Goal: Task Accomplishment & Management: Manage account settings

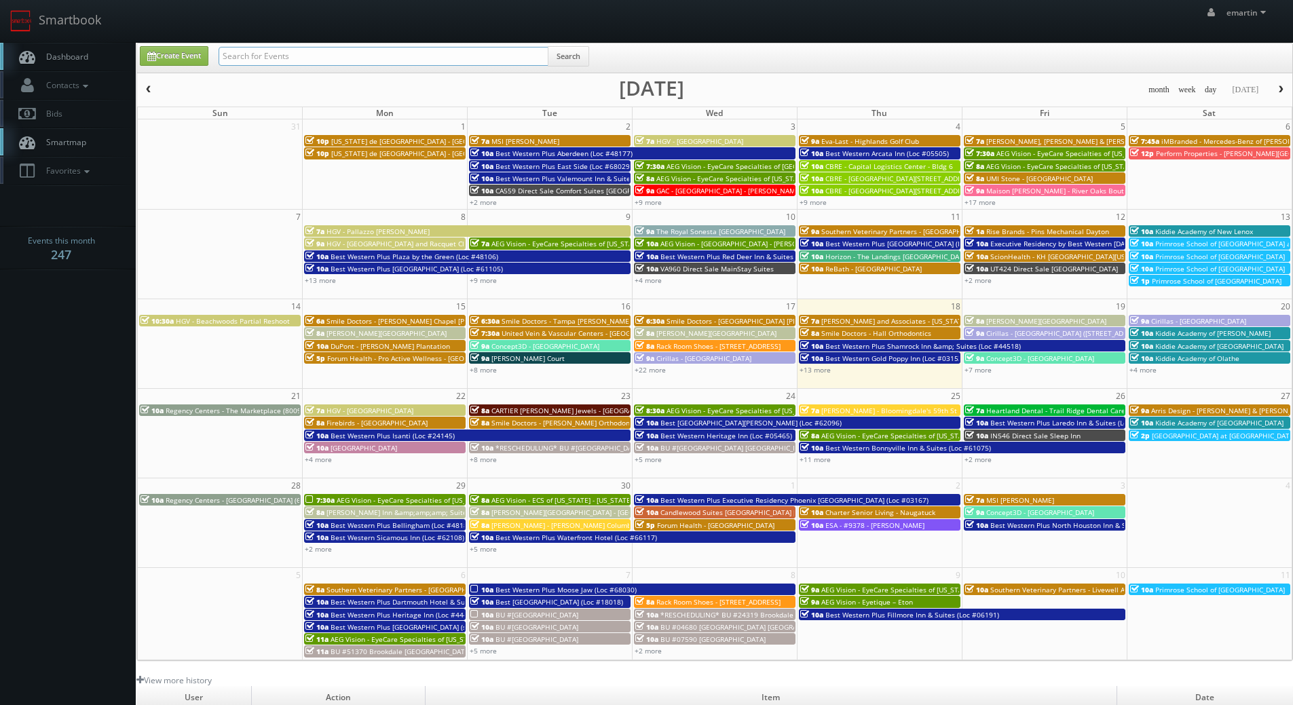
drag, startPoint x: 233, startPoint y: 59, endPoint x: 244, endPoint y: 59, distance: 10.9
click at [233, 59] on input "text" at bounding box center [384, 56] width 330 height 19
type input "44719"
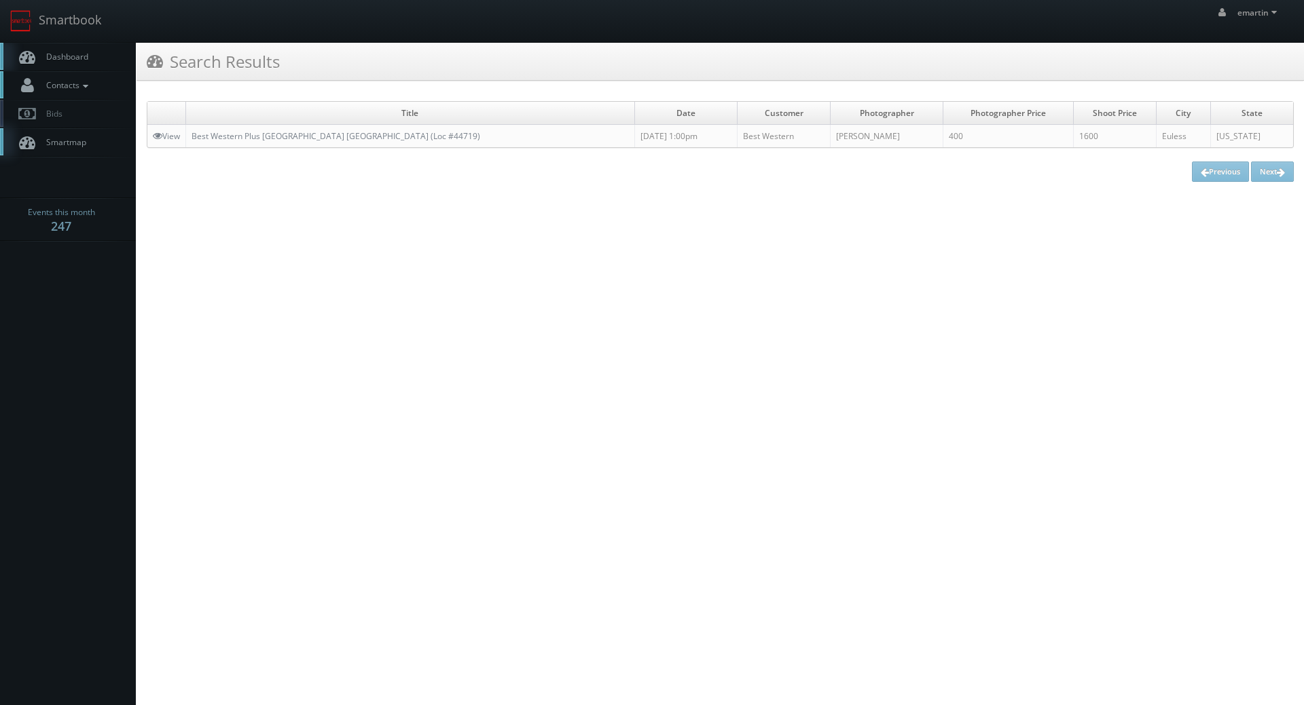
click at [84, 79] on span "Contacts" at bounding box center [65, 85] width 52 height 12
click at [86, 67] on link "Dashboard" at bounding box center [68, 57] width 136 height 28
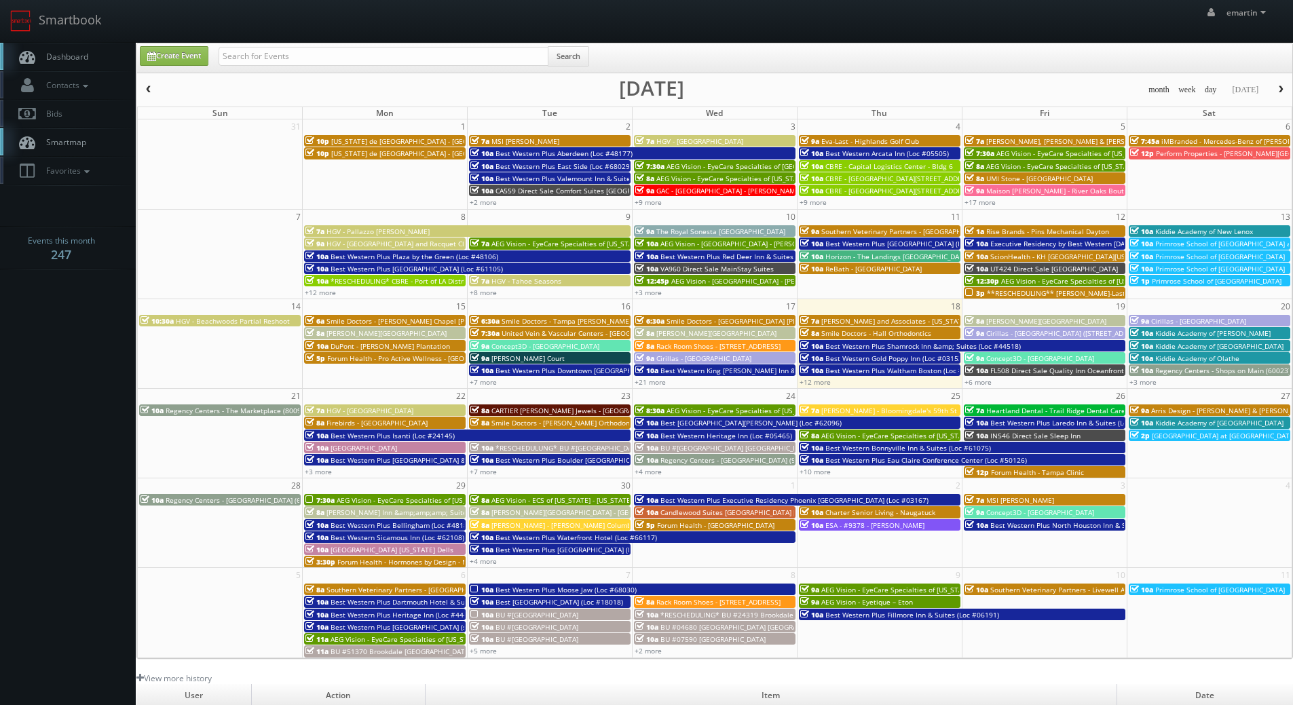
click at [274, 70] on div "Search" at bounding box center [404, 59] width 371 height 26
click at [270, 63] on input "text" at bounding box center [384, 56] width 330 height 19
type input "44729"
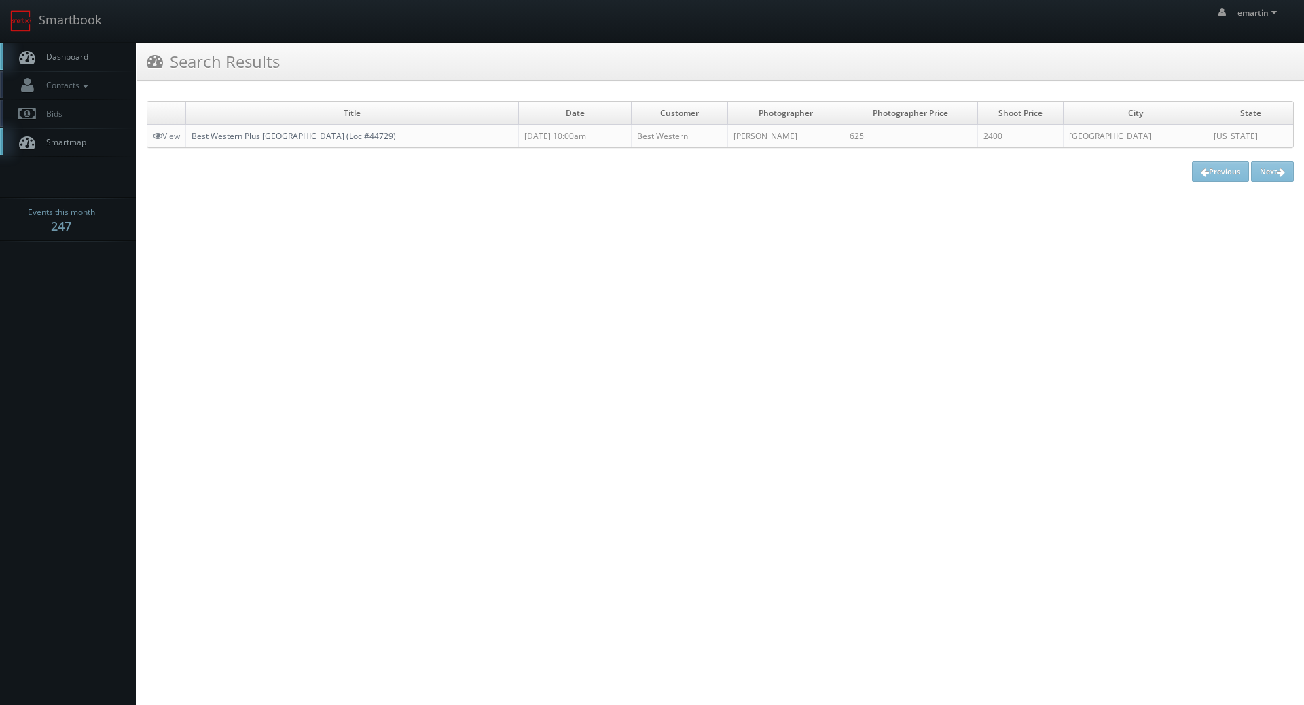
click at [349, 139] on link "Best Western Plus [GEOGRAPHIC_DATA] (Loc #44729)" at bounding box center [293, 136] width 204 height 12
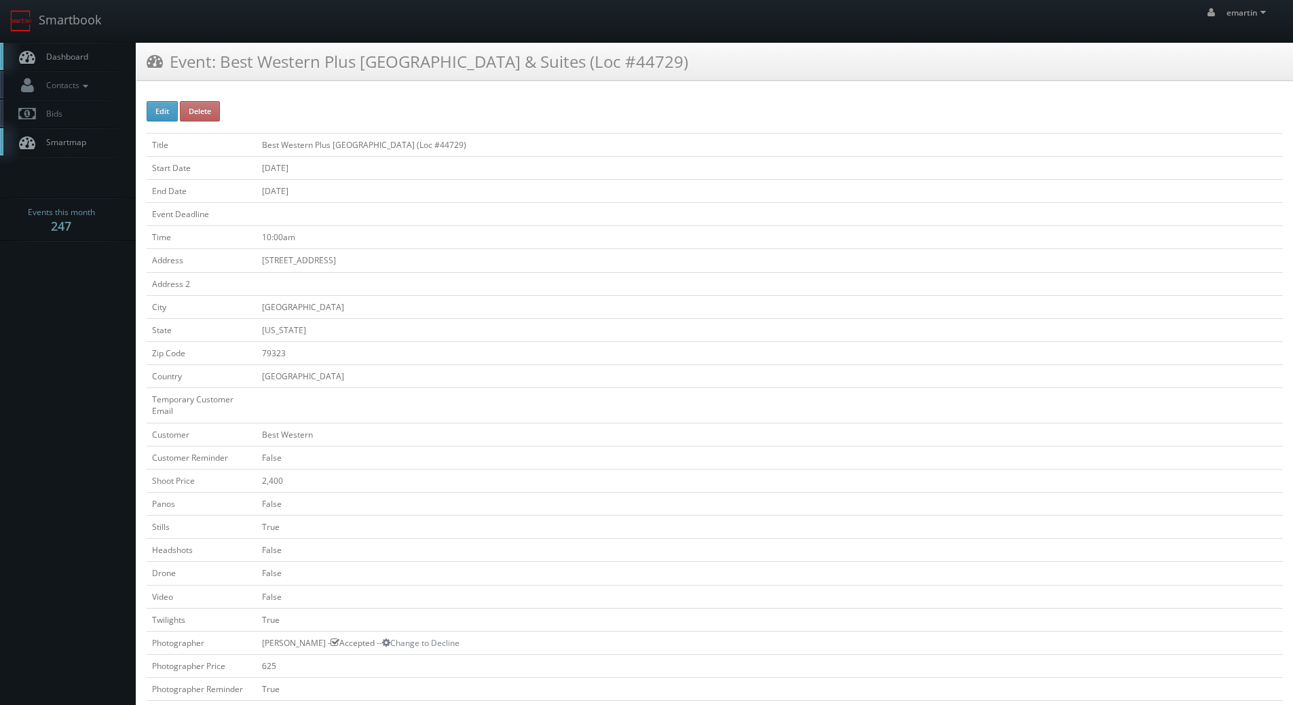
click at [96, 56] on link "Dashboard" at bounding box center [68, 57] width 136 height 28
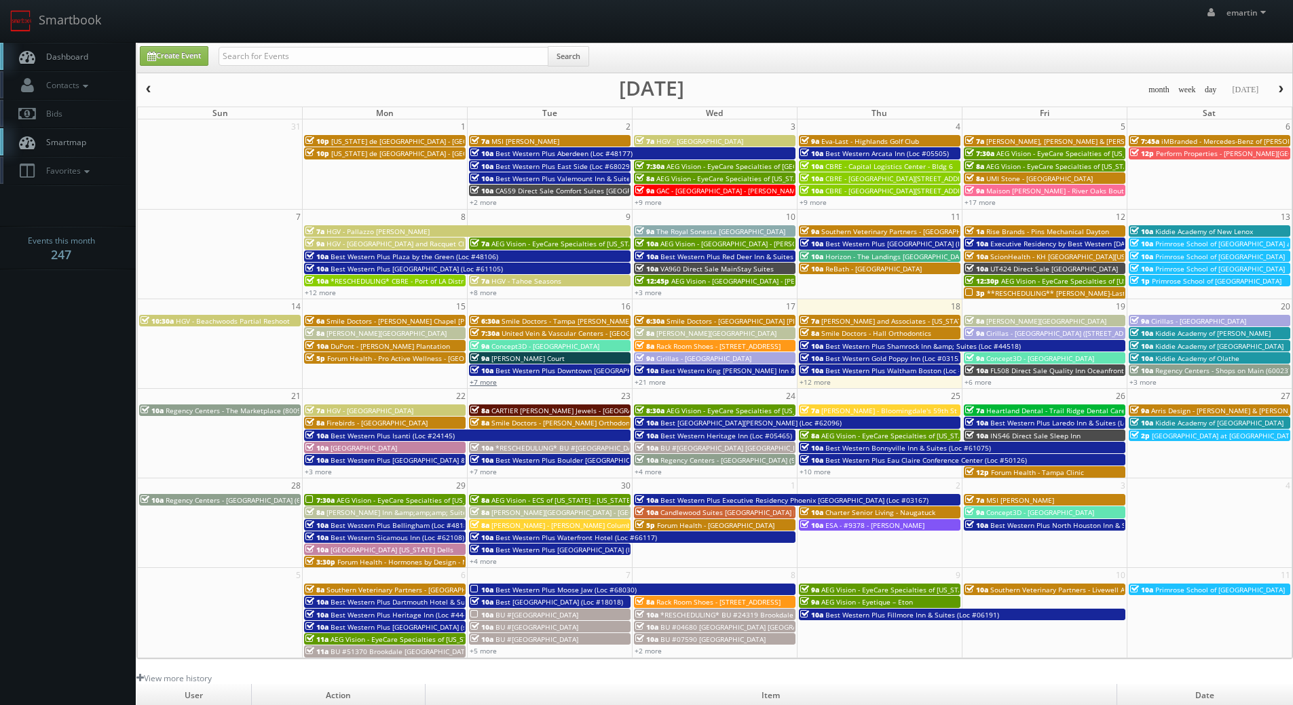
click at [477, 382] on link "+7 more" at bounding box center [483, 382] width 27 height 10
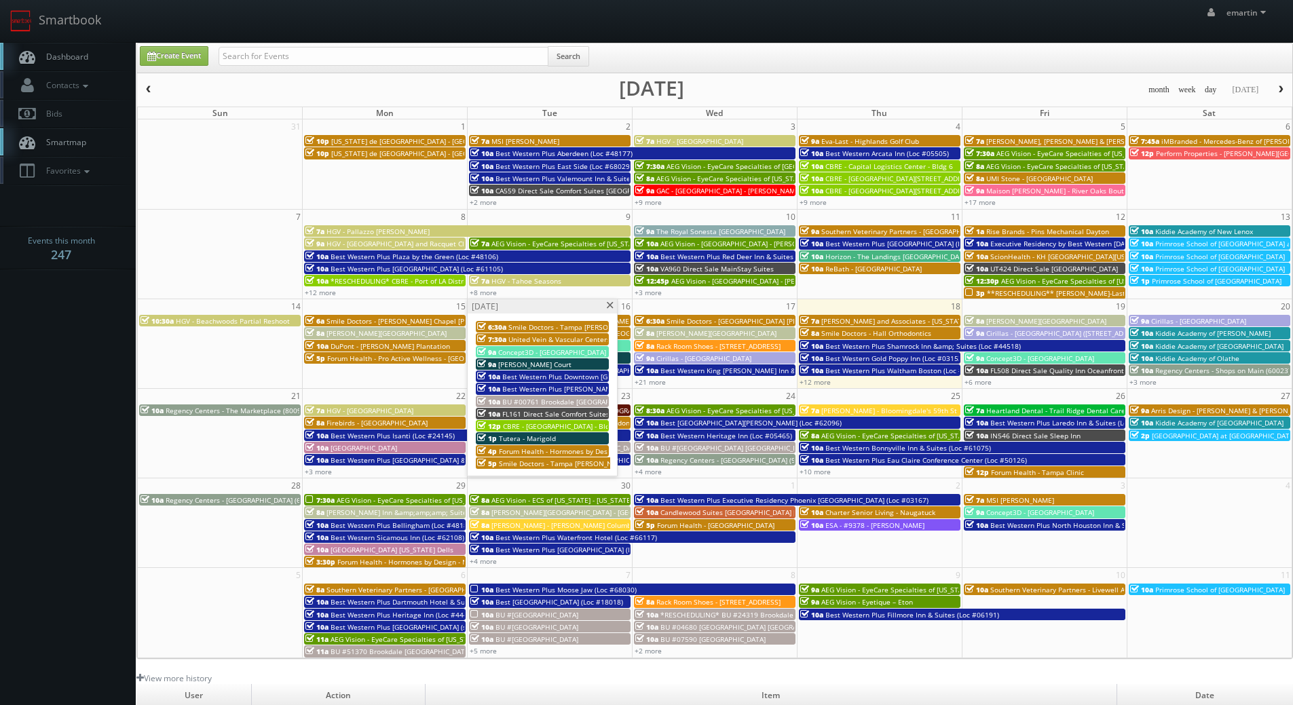
click at [565, 405] on span "BU #00761 Brookdale [GEOGRAPHIC_DATA]" at bounding box center [572, 402] width 141 height 10
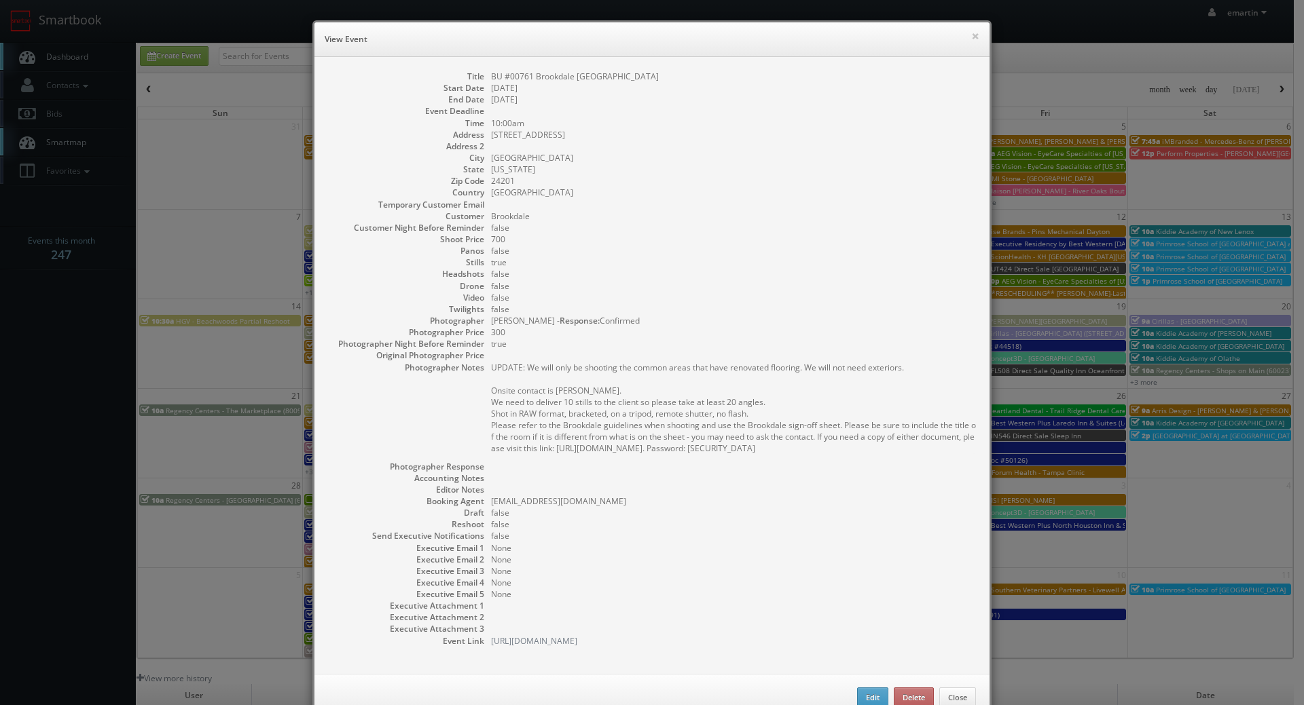
click at [963, 39] on h6 "View Event" at bounding box center [652, 40] width 655 height 14
click at [971, 36] on button "×" at bounding box center [975, 36] width 8 height 10
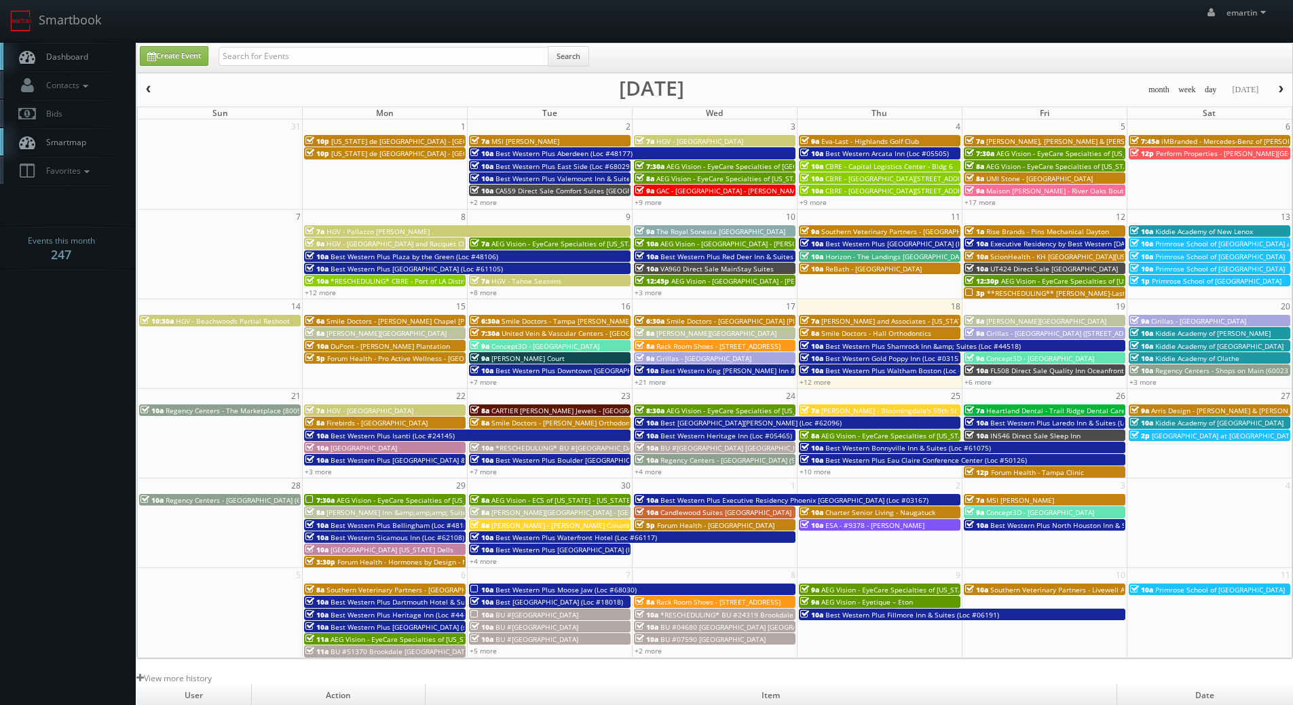
click at [97, 59] on link "Dashboard" at bounding box center [68, 57] width 136 height 28
drag, startPoint x: 394, startPoint y: 34, endPoint x: 369, endPoint y: 37, distance: 24.7
click at [394, 34] on div "emartin emartin Profile Logout" at bounding box center [646, 21] width 1293 height 42
click at [117, 62] on link "Dashboard" at bounding box center [68, 57] width 136 height 28
click at [75, 45] on link "Dashboard" at bounding box center [68, 57] width 136 height 28
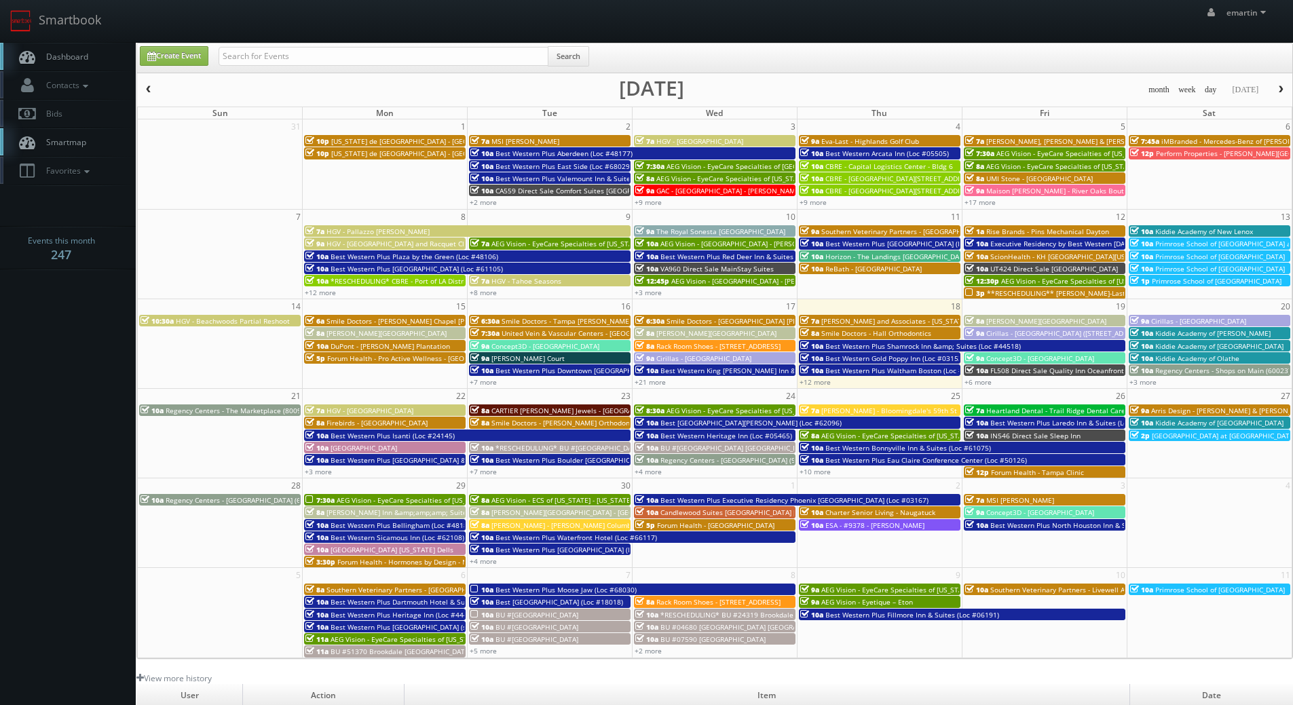
click at [223, 73] on div "Create Event Search month week day today September 2025 Sun Mon Tue Wed Thu Fri…" at bounding box center [714, 351] width 1157 height 616
click at [233, 59] on input "text" at bounding box center [384, 56] width 330 height 19
type input "emlyn james"
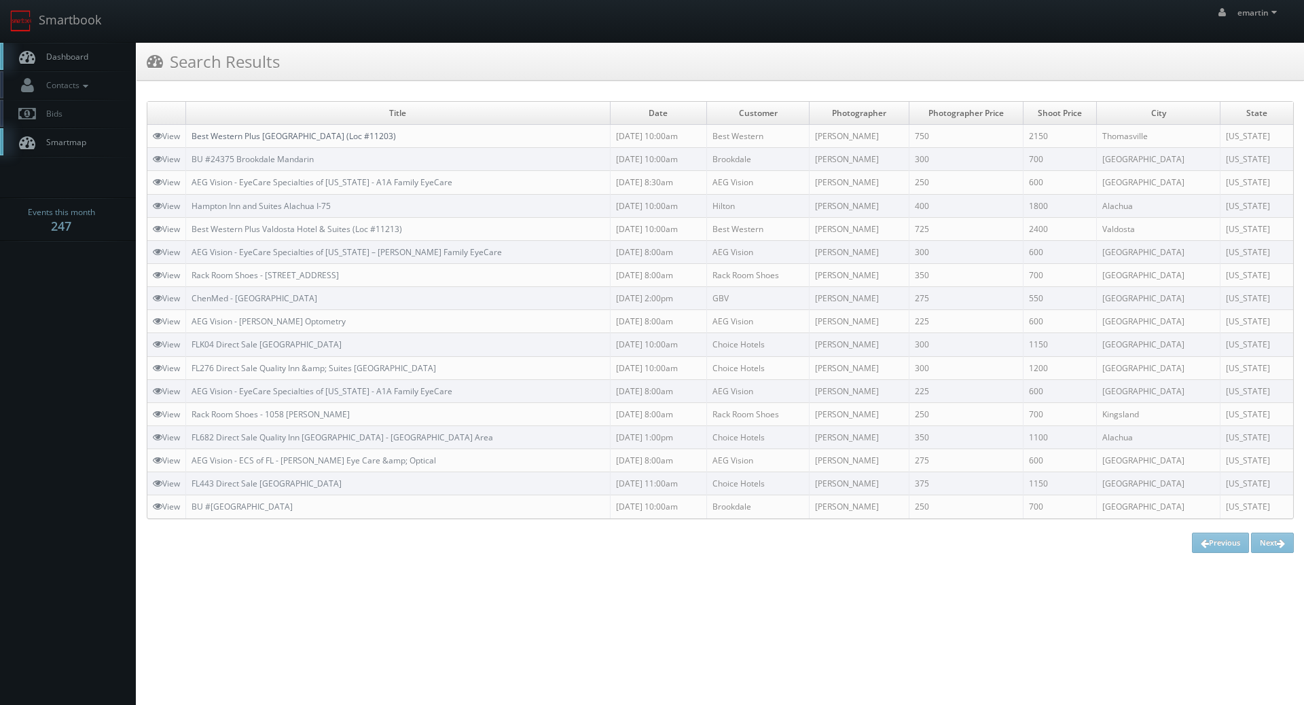
click at [300, 134] on link "Best Western Plus Rose City Conference Center Inn (Loc #11203)" at bounding box center [293, 136] width 204 height 12
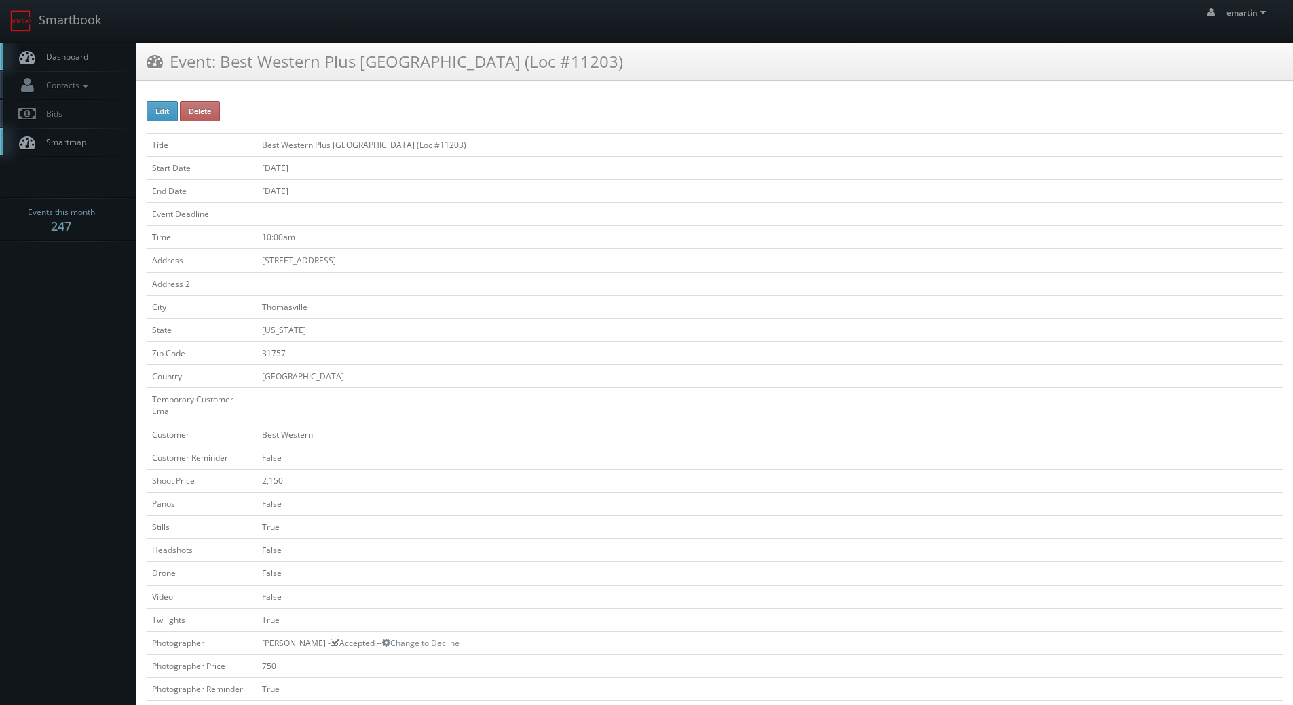
click at [665, 500] on td "False" at bounding box center [770, 503] width 1027 height 23
click at [55, 56] on span "Dashboard" at bounding box center [63, 57] width 49 height 12
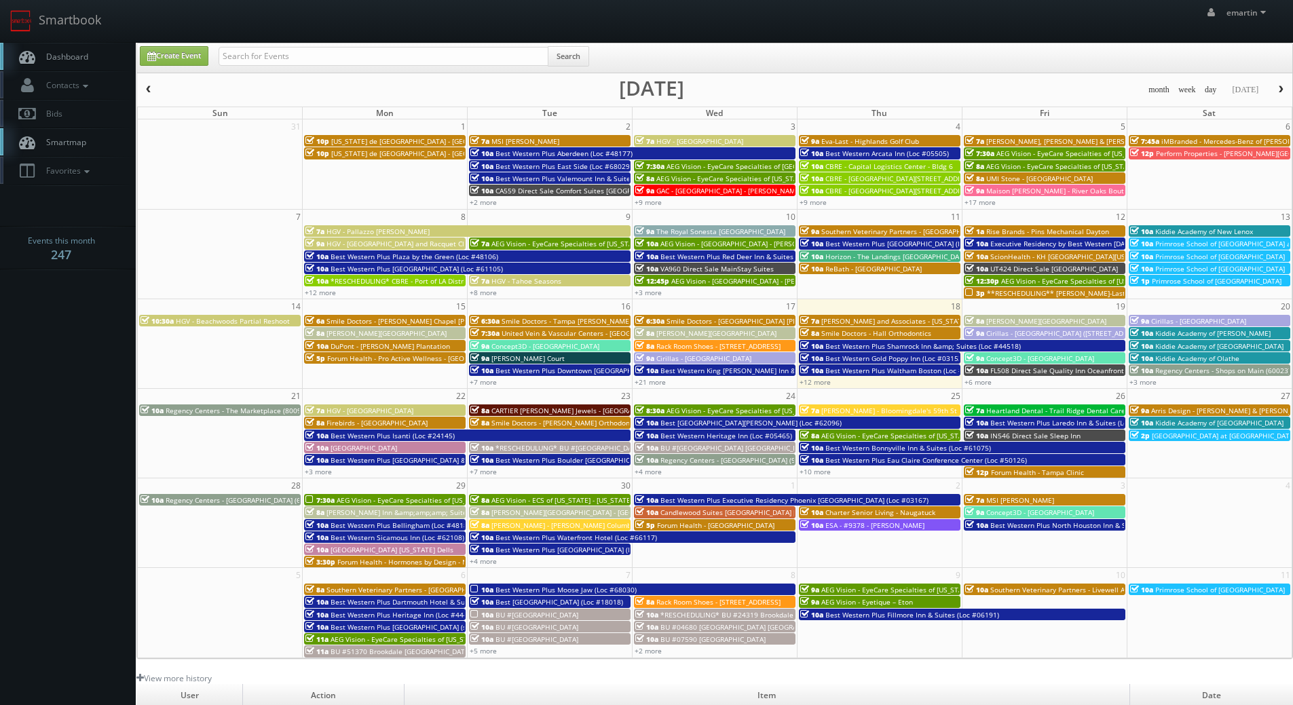
click at [89, 46] on link "Dashboard" at bounding box center [68, 57] width 136 height 28
click at [83, 32] on link "Smartbook" at bounding box center [55, 21] width 111 height 42
click at [975, 387] on div "+6 more" at bounding box center [1045, 382] width 164 height 12
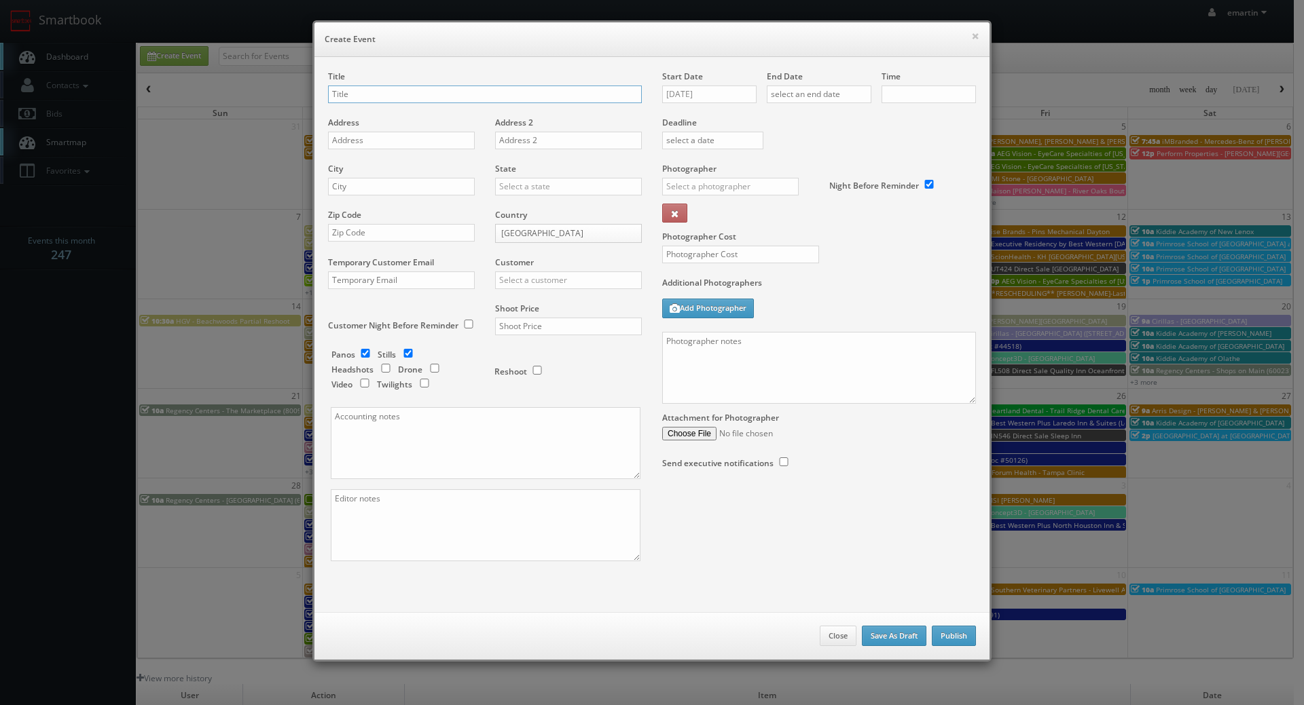
checkbox input "true"
type input "10:00am"
checkbox input "true"
click at [971, 31] on button "×" at bounding box center [975, 36] width 8 height 10
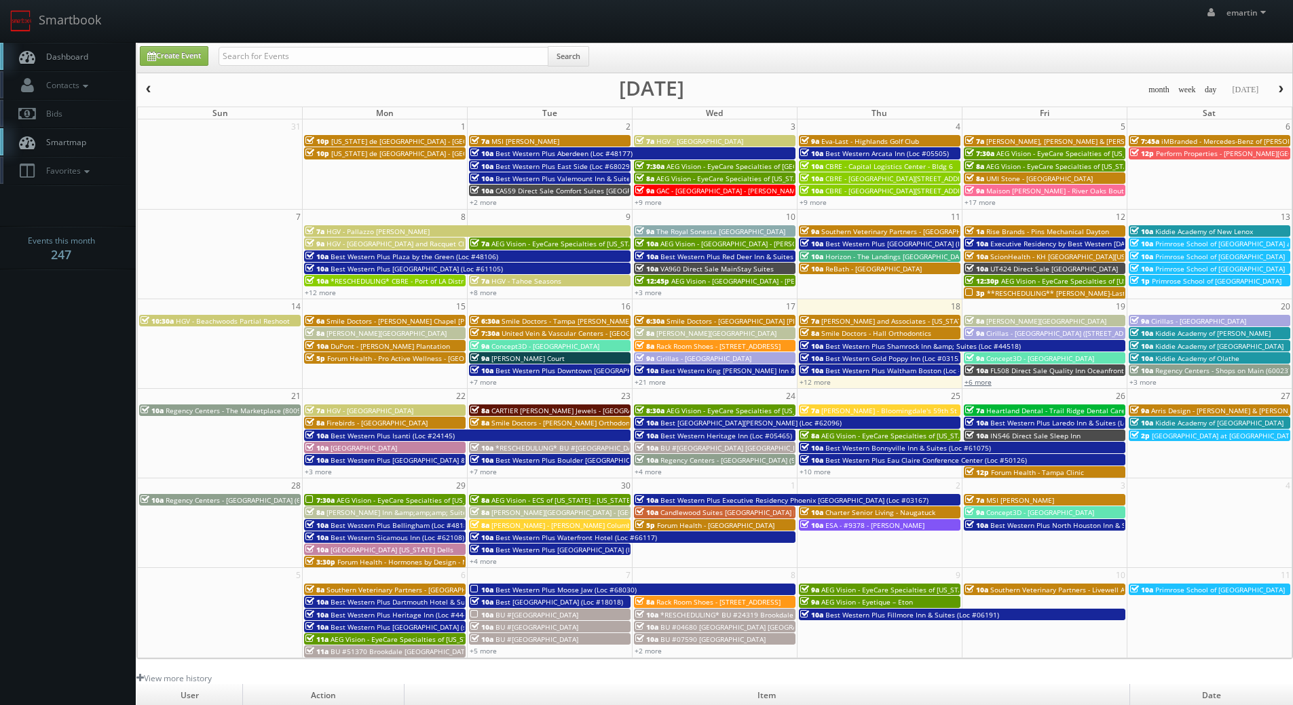
click at [976, 378] on link "+6 more" at bounding box center [978, 382] width 27 height 10
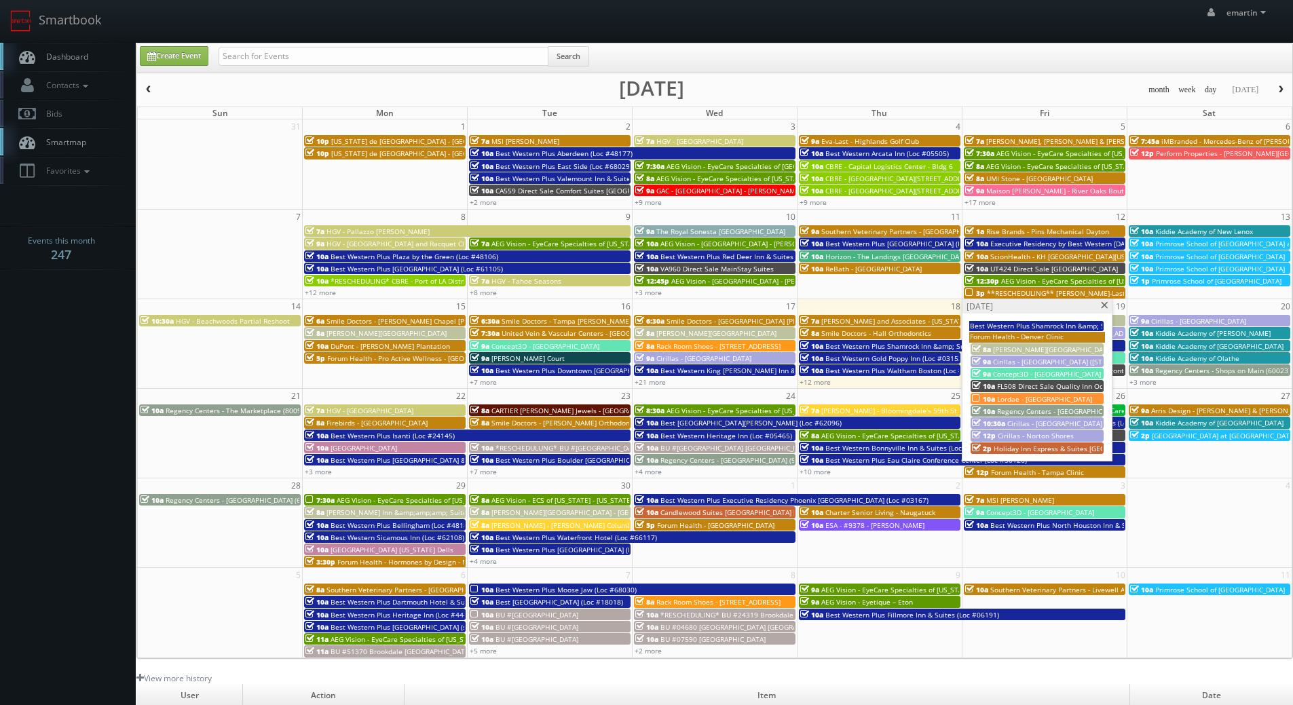
click at [1106, 304] on span at bounding box center [1105, 305] width 9 height 7
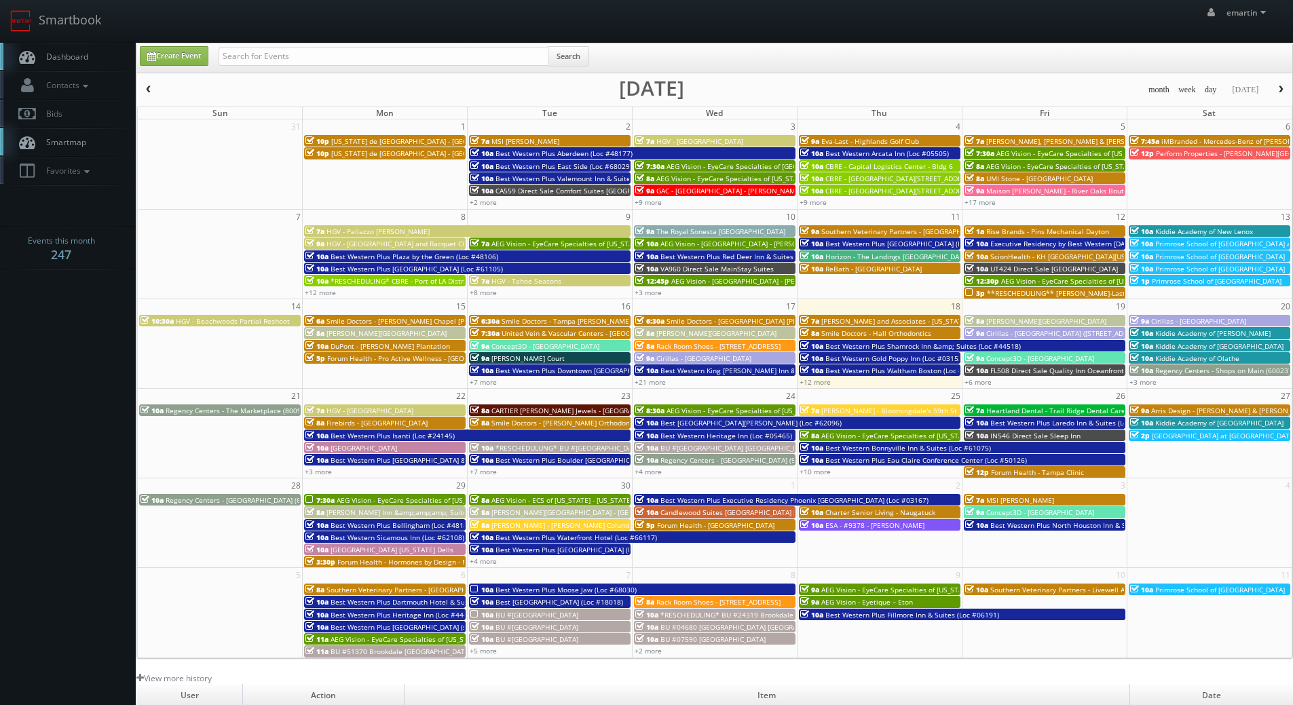
click at [50, 411] on body "Smartbook Toggle Side Navigation Toggle Top Navigation emartin emartin Profile …" at bounding box center [646, 469] width 1293 height 939
click at [63, 42] on nav "Smartbook Toggle Side Navigation Toggle Top Navigation emartin emartin Profile …" at bounding box center [646, 21] width 1293 height 43
click at [97, 56] on link "Dashboard" at bounding box center [68, 57] width 136 height 28
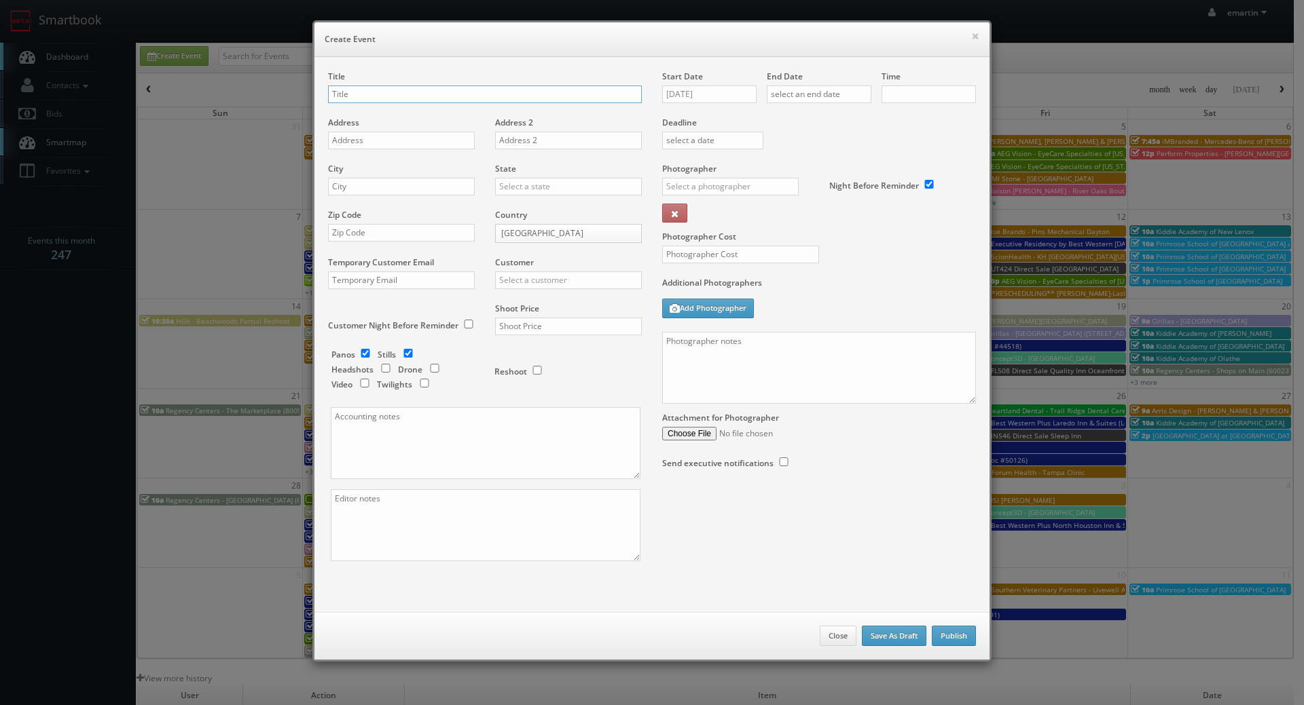
checkbox input "true"
type input "10:00am"
checkbox input "true"
click at [353, 97] on input "text" at bounding box center [485, 95] width 314 height 18
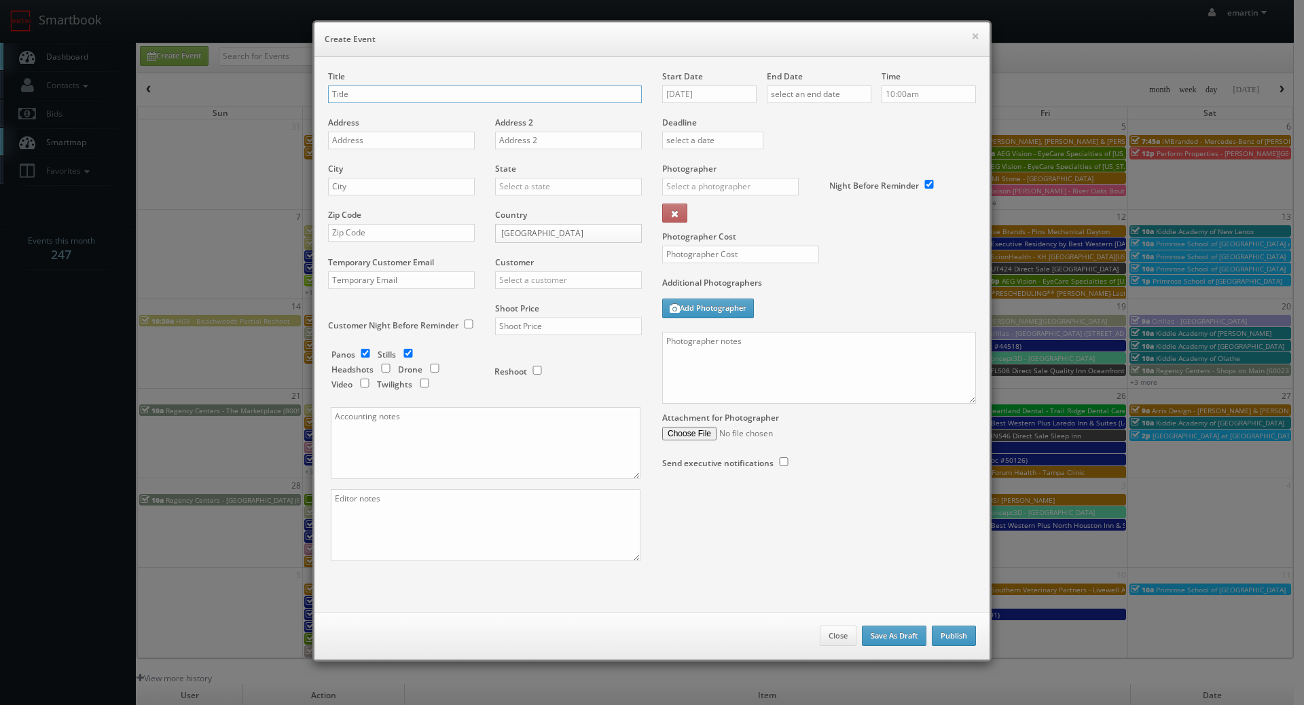
paste input "Concept3D"
click at [441, 111] on div "Title Concept3D -" at bounding box center [485, 94] width 314 height 46
click at [438, 98] on input "Concept3D -" at bounding box center [485, 95] width 314 height 18
paste input "SUNY Fredonia"
type input "Concept3D - [GEOGRAPHIC_DATA]"
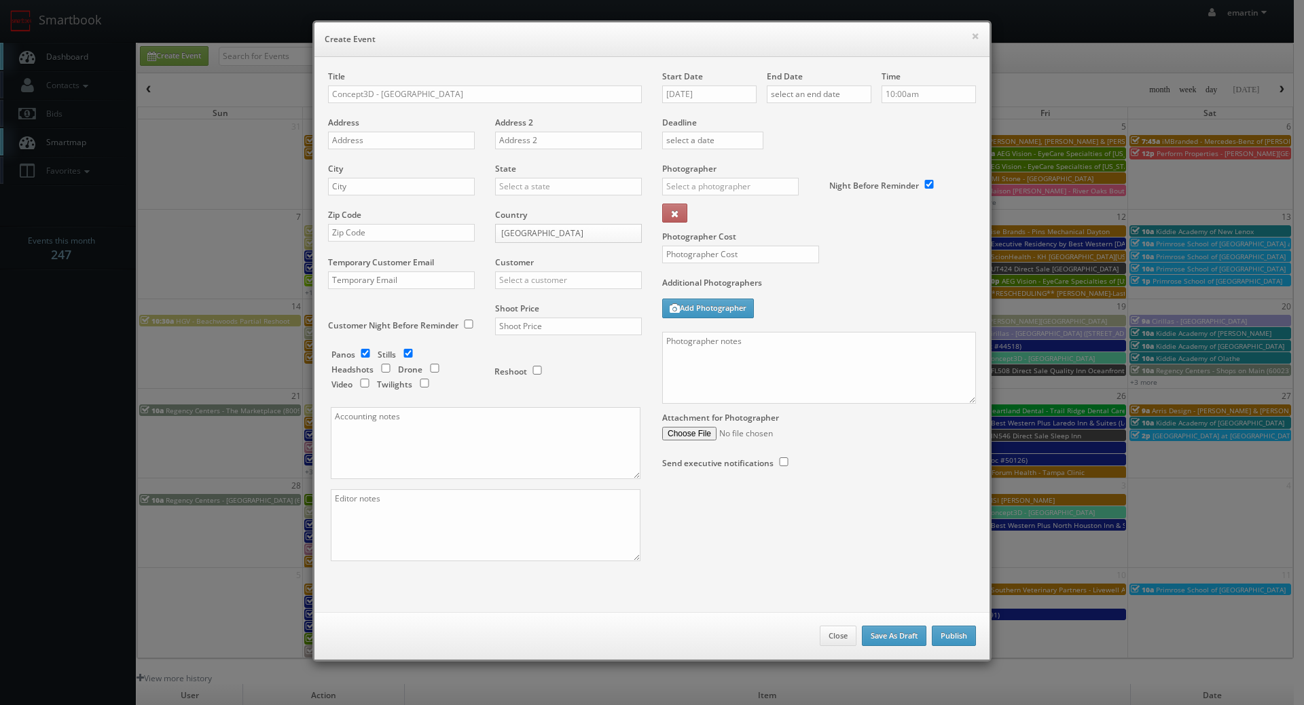
click at [411, 149] on div "Address" at bounding box center [406, 140] width 157 height 46
drag, startPoint x: 410, startPoint y: 139, endPoint x: 234, endPoint y: 162, distance: 177.4
click at [410, 139] on input "text" at bounding box center [401, 141] width 147 height 18
paste input "280 Central Ave."
type input "280 Central Ave."
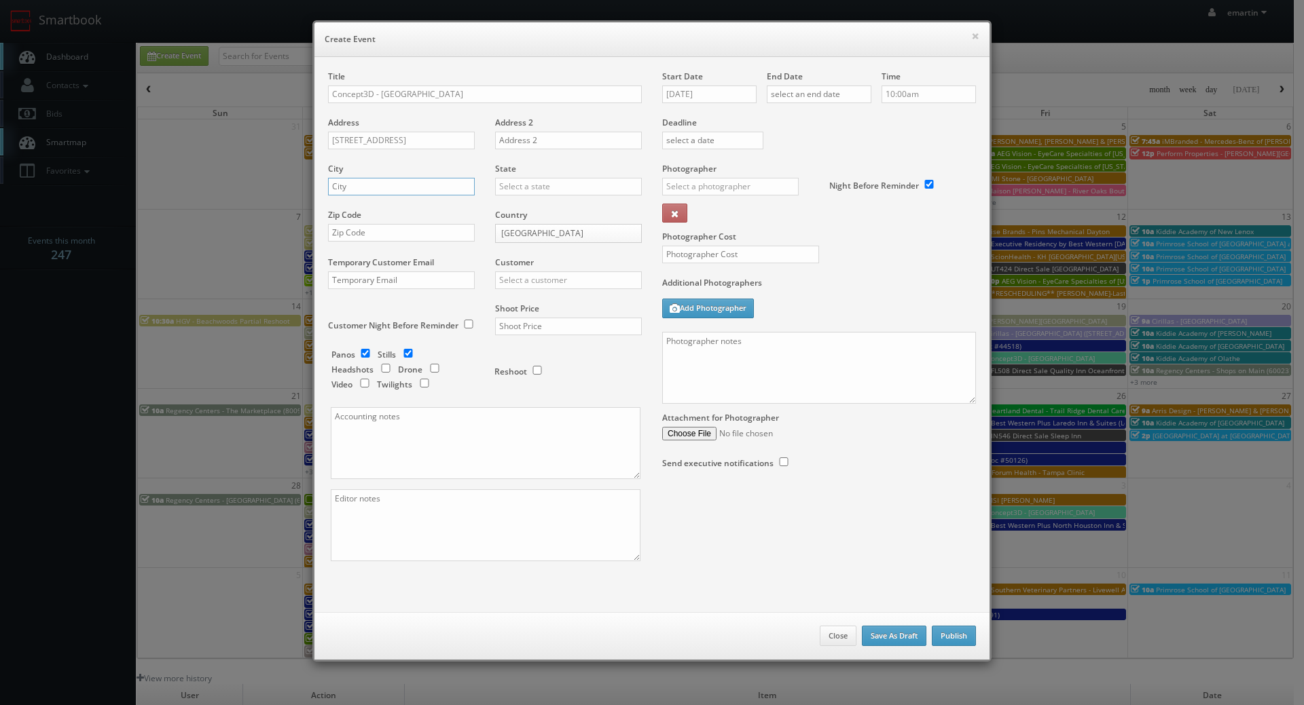
drag, startPoint x: 373, startPoint y: 185, endPoint x: 471, endPoint y: 179, distance: 97.9
click at [373, 185] on input "text" at bounding box center [401, 187] width 147 height 18
paste input "Fredonia"
type input "Fredonia"
click at [507, 178] on input "text" at bounding box center [568, 187] width 147 height 18
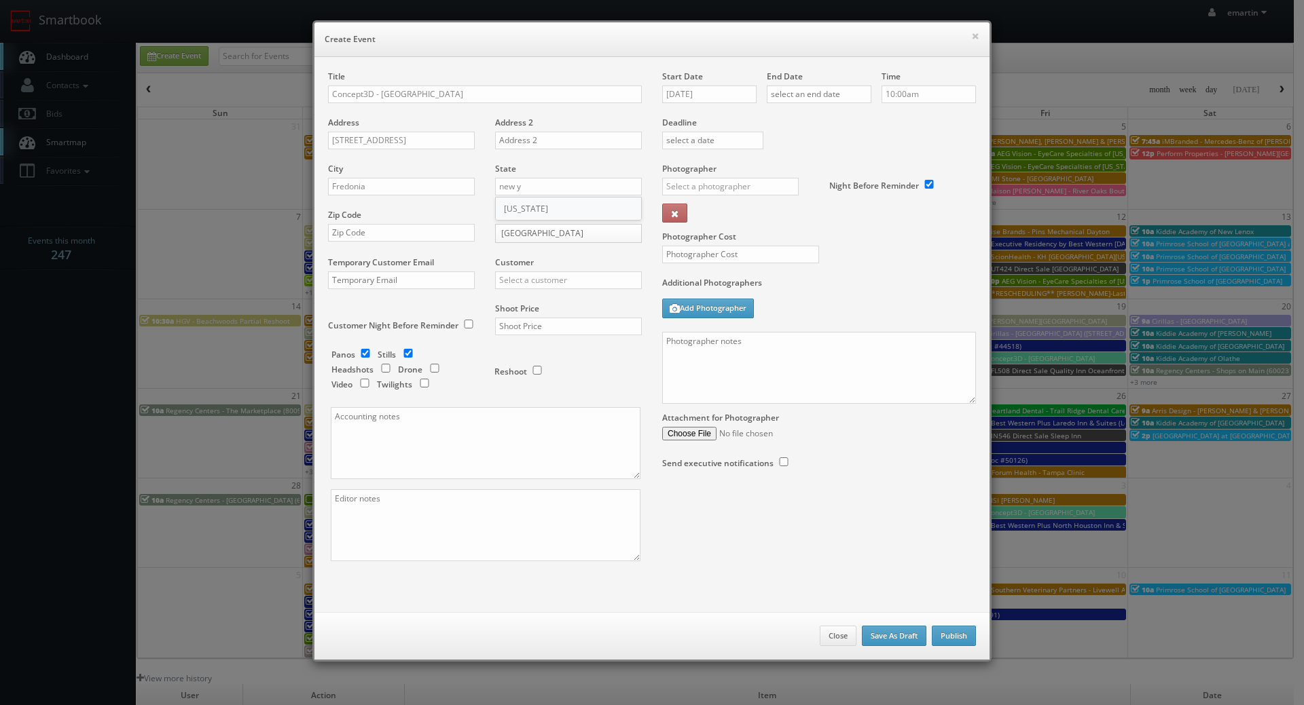
click at [503, 202] on div "[US_STATE]" at bounding box center [568, 209] width 145 height 22
type input "[US_STATE]"
click at [416, 225] on input "text" at bounding box center [401, 233] width 147 height 18
paste input "14063"
type input "14063"
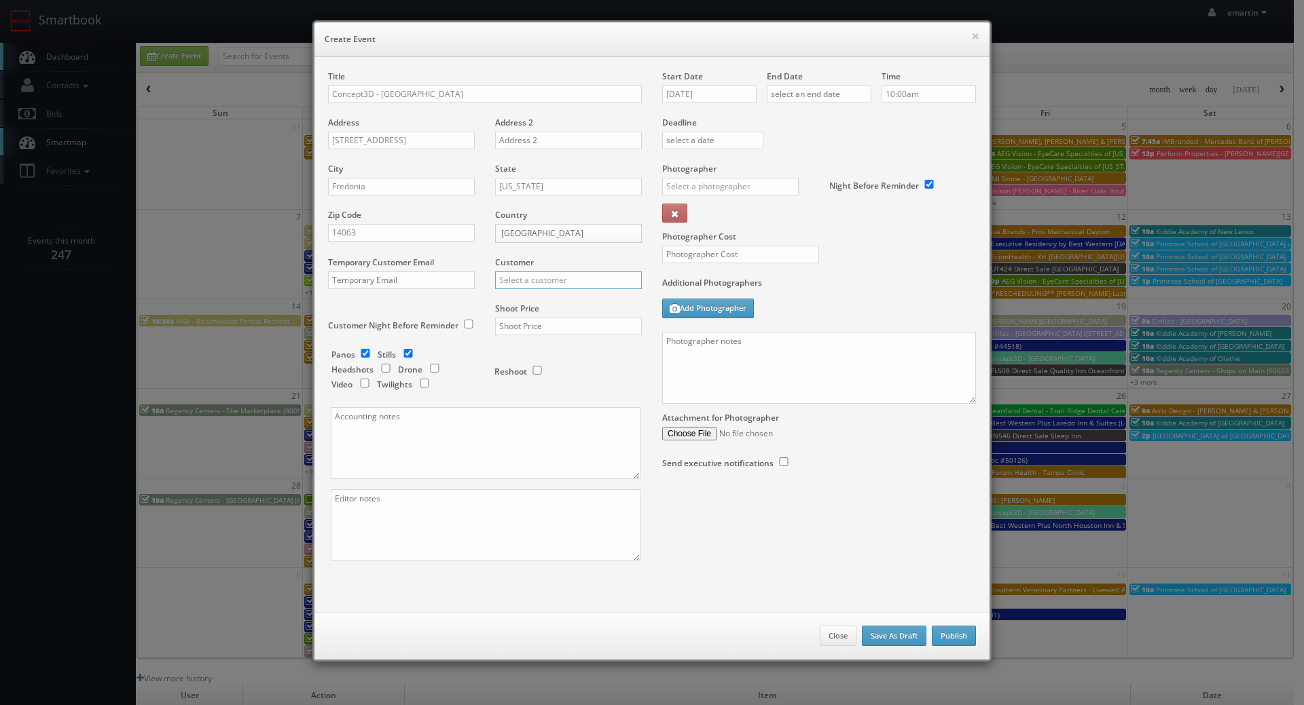
click at [553, 280] on input "text" at bounding box center [568, 281] width 147 height 18
click at [546, 295] on div "Concept3D" at bounding box center [568, 302] width 145 height 22
type input "Concept3D"
click at [547, 325] on input "text" at bounding box center [568, 327] width 147 height 18
type input "950"
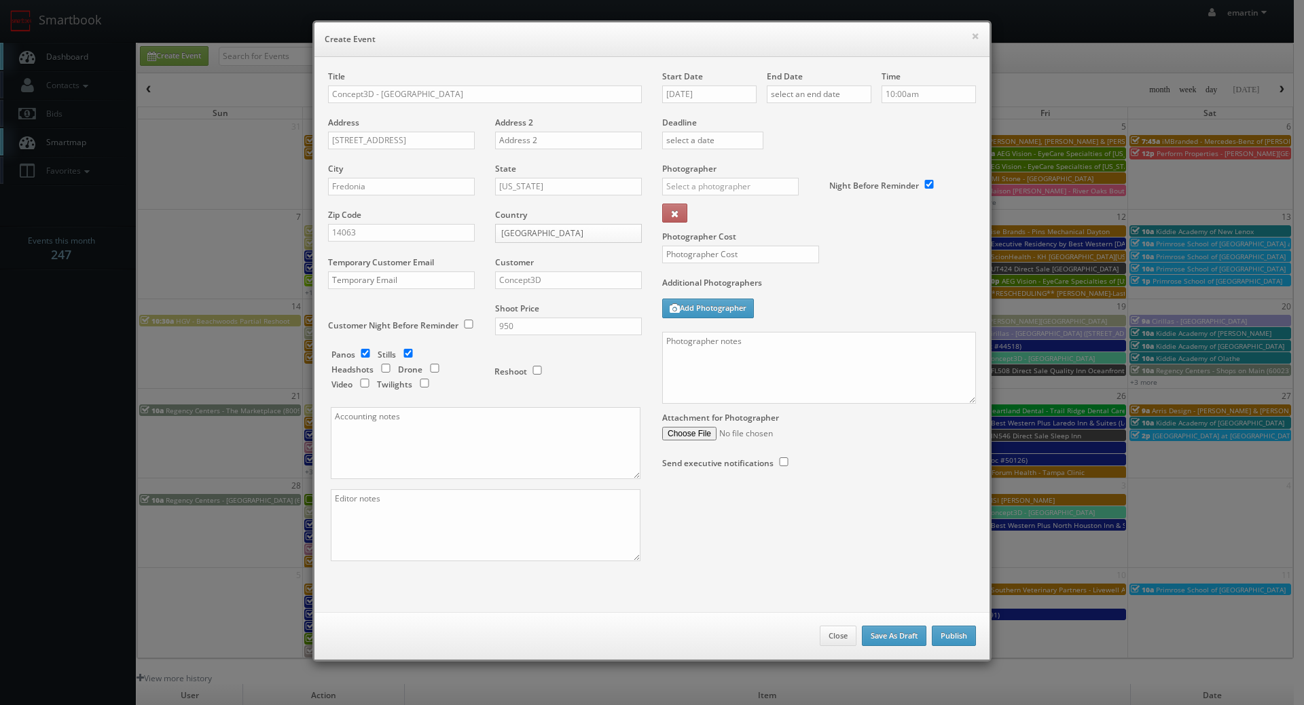
click at [452, 342] on div "Customer Night Before Reminder" at bounding box center [406, 324] width 157 height 42
click at [401, 351] on input "checkbox" at bounding box center [408, 353] width 20 height 9
checkbox input "false"
drag, startPoint x: 737, startPoint y: 57, endPoint x: 736, endPoint y: 65, distance: 8.3
click at [737, 57] on div "Title Concept3D - SUNY Fredonia Address 280 Central Ave. Address 2 City Fredoni…" at bounding box center [651, 334] width 675 height 555
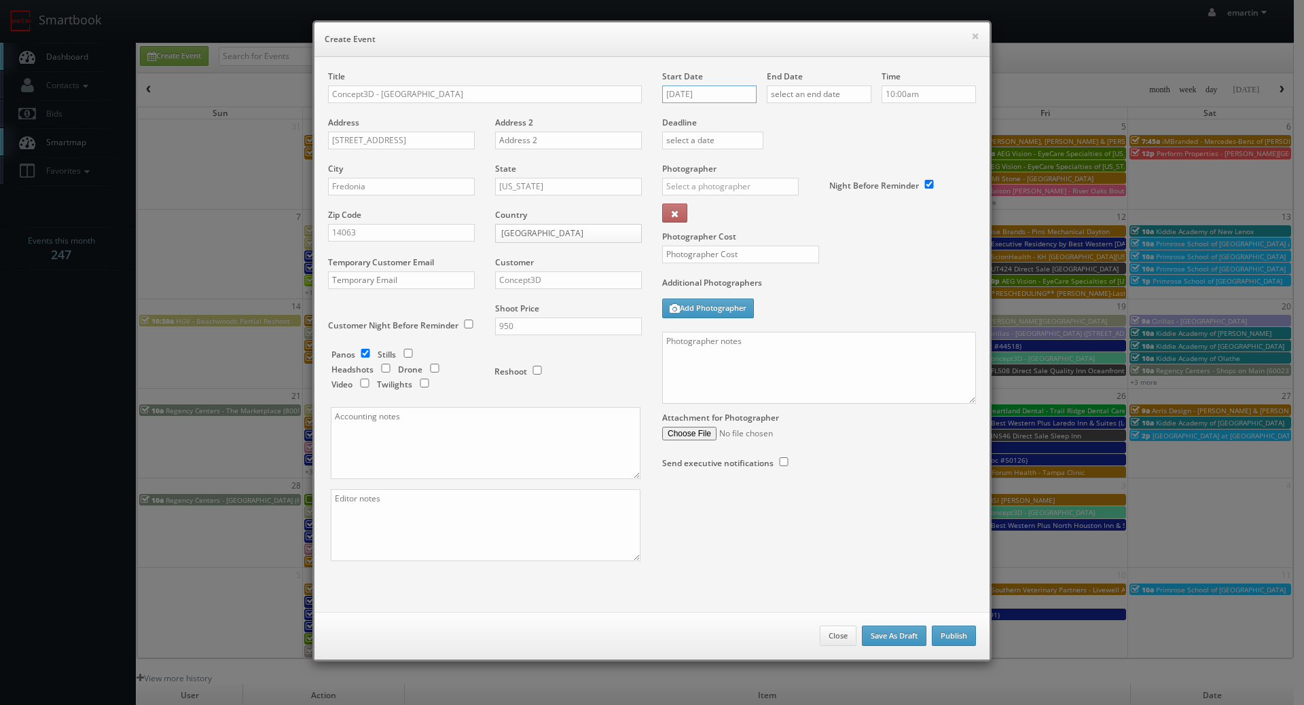
click at [703, 96] on input "09/18/2025" at bounding box center [709, 95] width 94 height 18
click at [754, 211] on td "25" at bounding box center [750, 218] width 18 height 20
type input "09/25/2025"
click at [813, 94] on input "text" at bounding box center [819, 95] width 105 height 18
click at [851, 217] on td "25" at bounding box center [855, 218] width 18 height 20
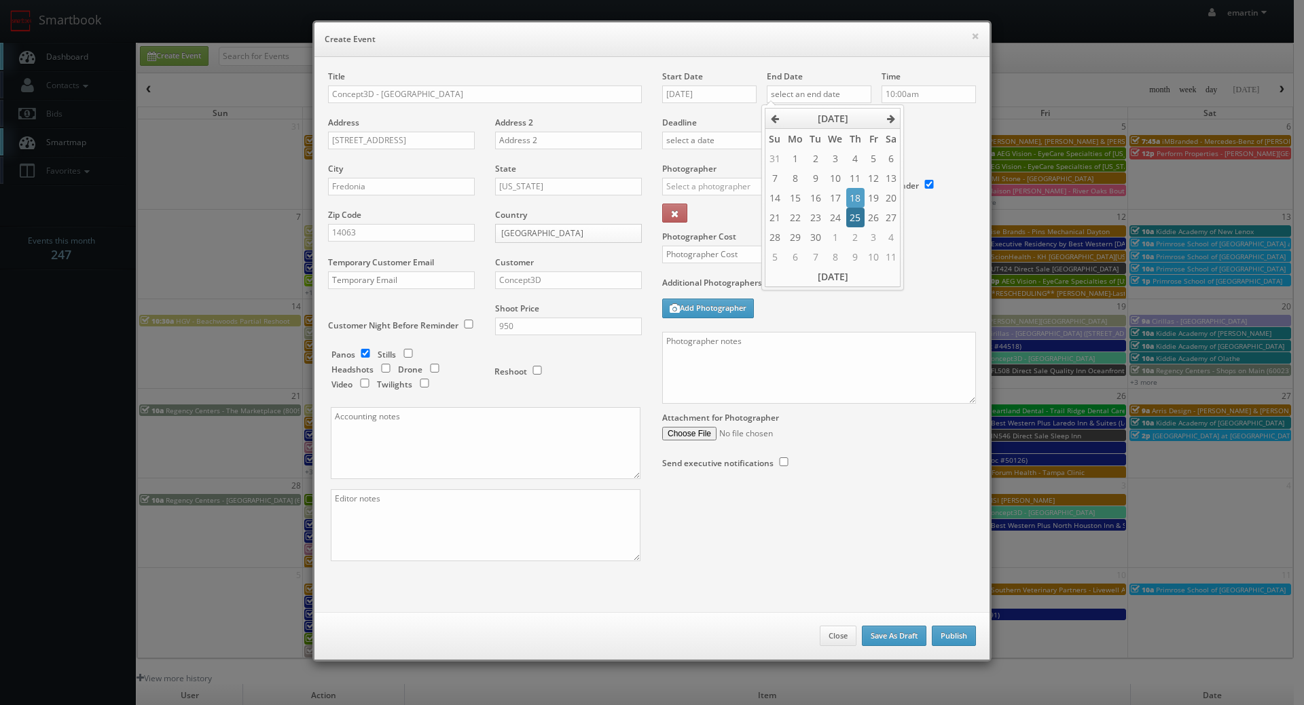
type input "09/25/2025"
drag, startPoint x: 951, startPoint y: 133, endPoint x: 932, endPoint y: 114, distance: 26.4
click at [950, 132] on div "Deadline" at bounding box center [819, 117] width 334 height 92
click at [923, 90] on input "10:00am" at bounding box center [928, 95] width 94 height 18
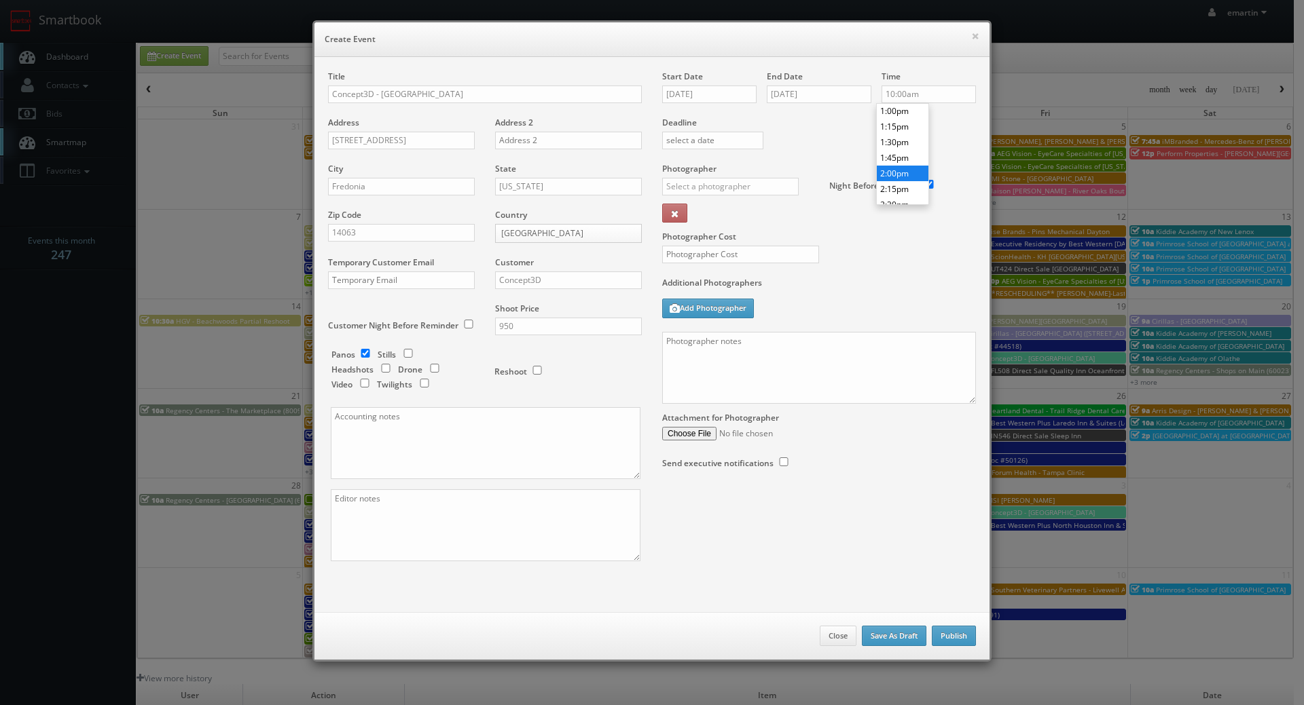
type input "2:00pm"
click at [897, 168] on li "2:00pm" at bounding box center [903, 174] width 52 height 16
drag, startPoint x: 875, startPoint y: 147, endPoint x: 865, endPoint y: 145, distance: 10.3
click at [874, 147] on div "Deadline" at bounding box center [819, 117] width 334 height 92
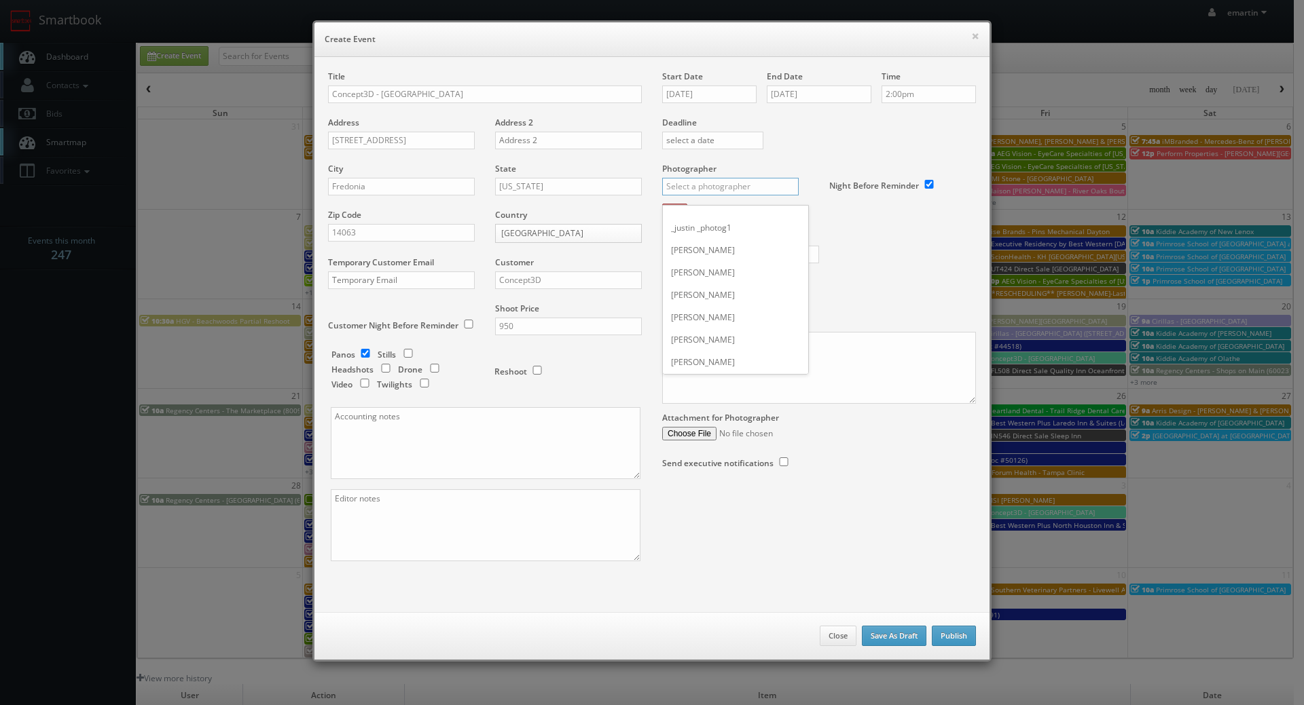
click at [741, 187] on input "text" at bounding box center [730, 187] width 136 height 18
click at [701, 210] on div "John Lattanzio" at bounding box center [735, 217] width 145 height 22
type input "John Lattanzio"
click at [699, 242] on label "Photographer Cost" at bounding box center [819, 237] width 334 height 12
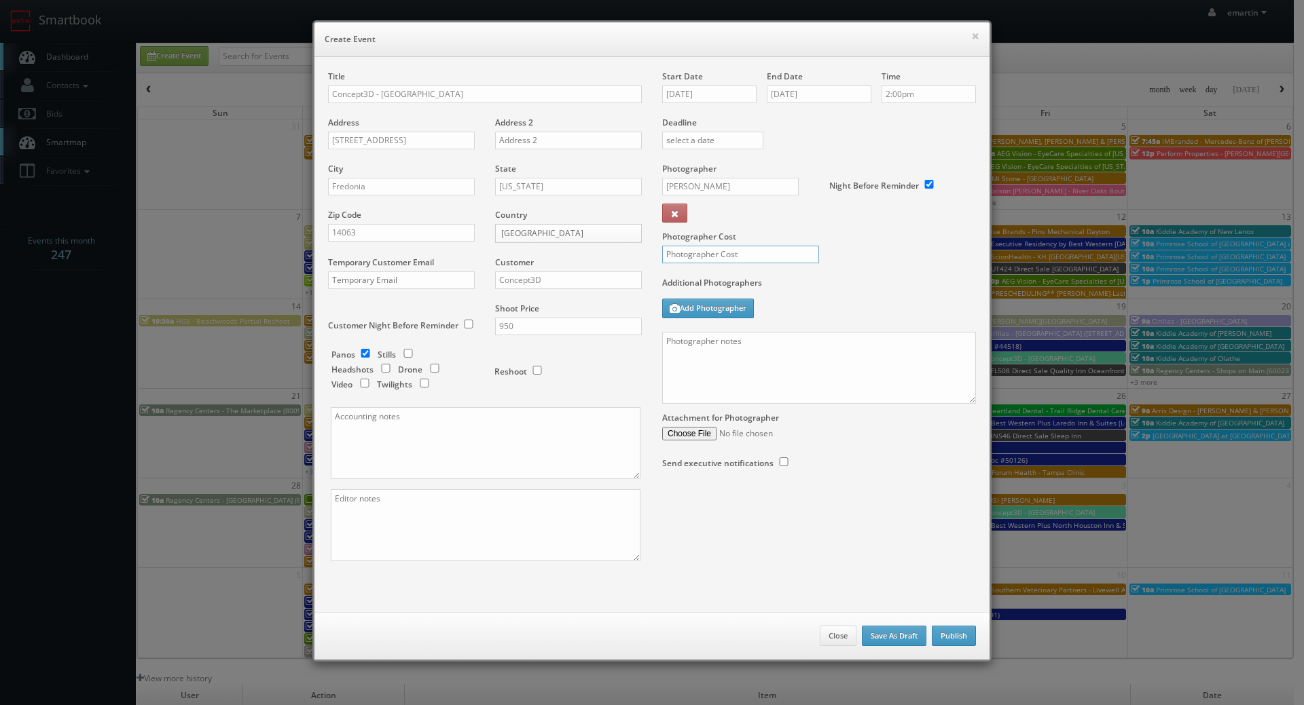
click at [696, 251] on input "text" at bounding box center [740, 255] width 157 height 18
click at [805, 258] on input "425" at bounding box center [740, 255] width 157 height 18
type input "425"
drag, startPoint x: 803, startPoint y: 359, endPoint x: 811, endPoint y: 361, distance: 9.1
click at [802, 359] on textarea at bounding box center [819, 368] width 314 height 72
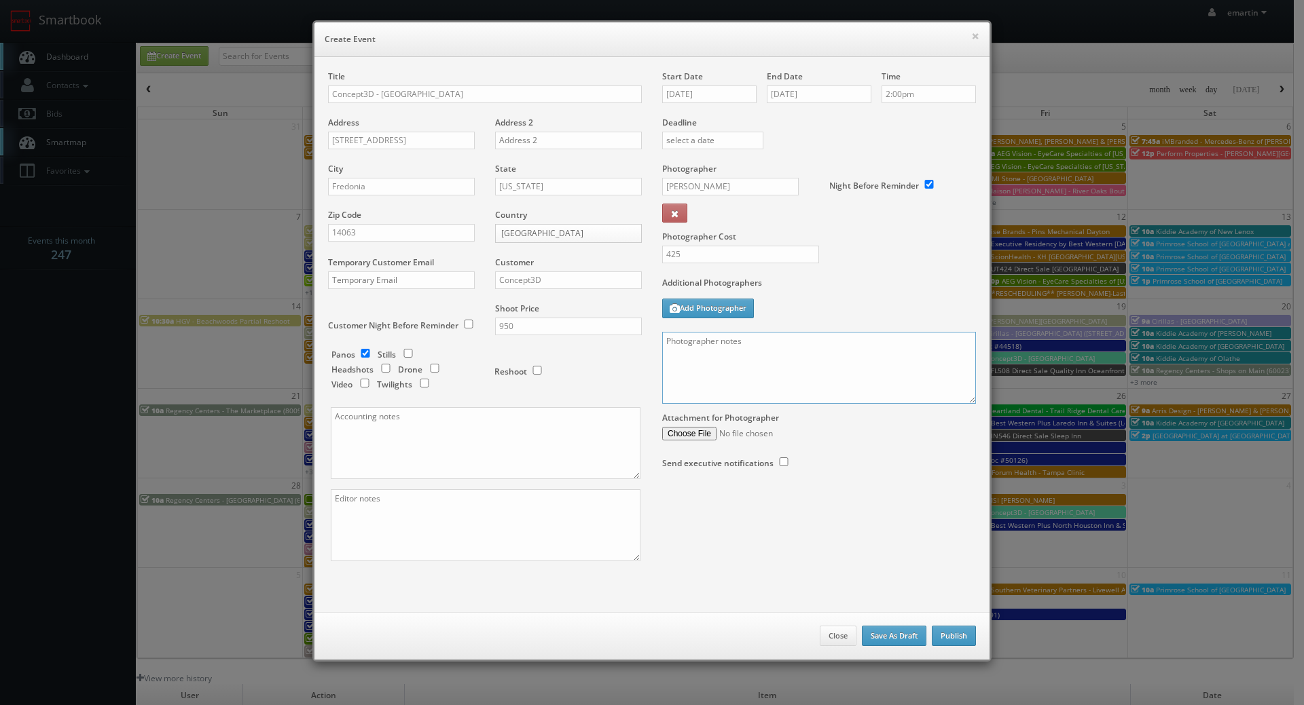
paste textarea "Up to 25 panos around campus - island style, not connected. Shot JPG, bracketed…"
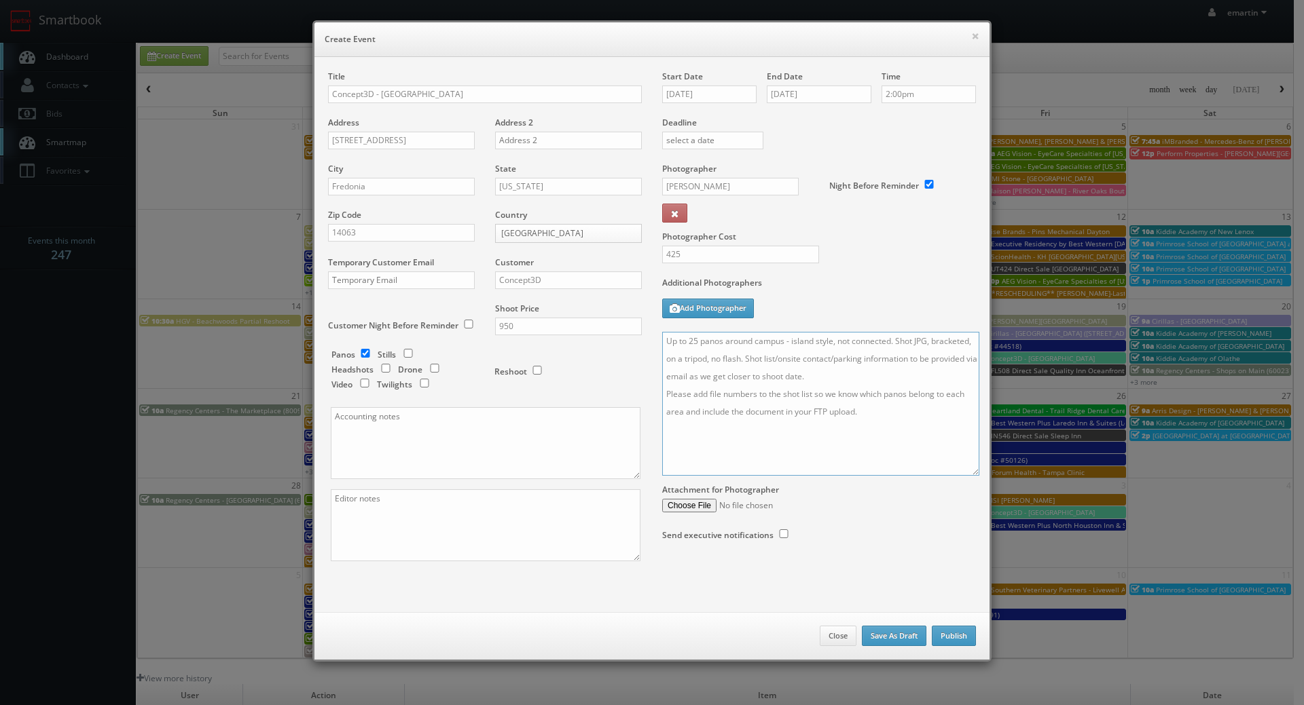
scroll to position [0, 0]
drag, startPoint x: 968, startPoint y: 401, endPoint x: 967, endPoint y: 559, distance: 158.2
click at [967, 476] on textarea "Up to 25 panos around campus - island style, not connected. Shot JPG, bracketed…" at bounding box center [820, 404] width 317 height 144
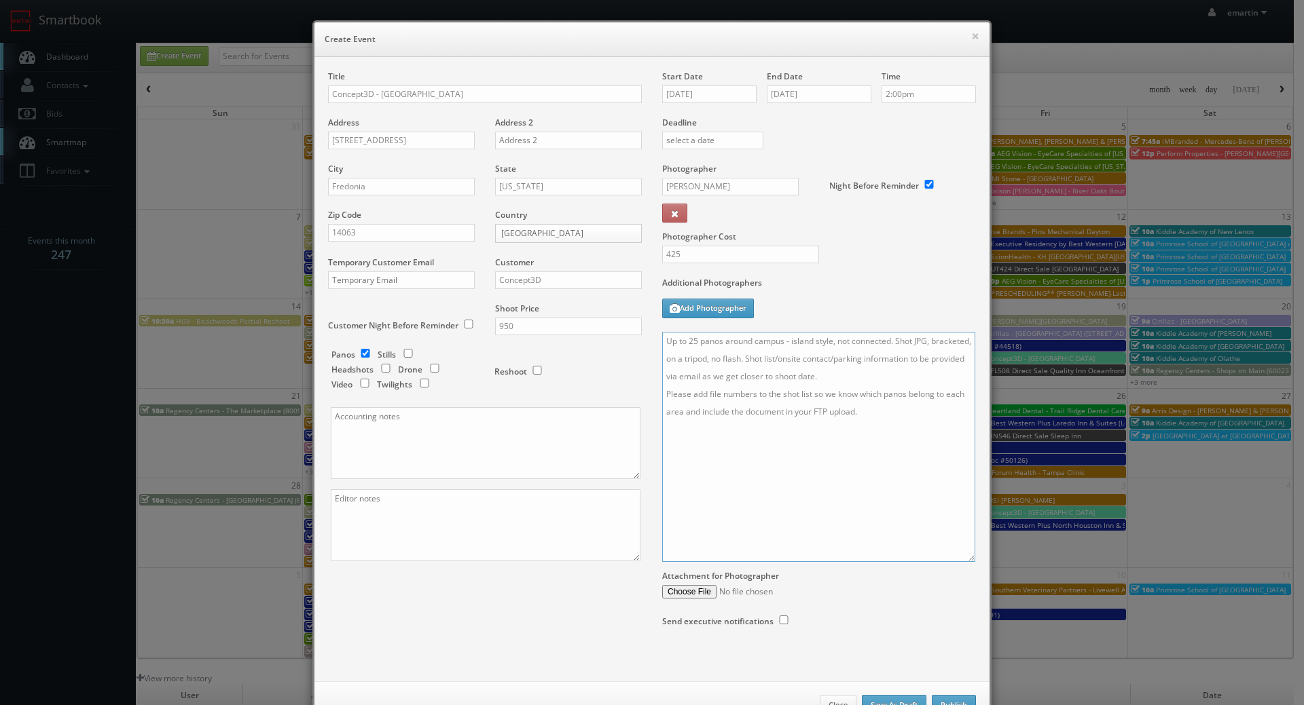
click at [883, 496] on textarea "Up to 25 panos around campus - island style, not connected. Shot JPG, bracketed…" at bounding box center [818, 447] width 313 height 230
click at [931, 346] on textarea "Up to 25 panos around campus - island style, not connected. Shot JPG, bracketed…" at bounding box center [818, 447] width 313 height 230
click at [896, 343] on textarea "Up to 25 panos around campus - island style, not connected. Shot JPG, bracketed…" at bounding box center [818, 447] width 313 height 230
click at [933, 344] on textarea "Up to 25 panos around campus - island style, not connected. Shot JPG, bracketed…" at bounding box center [818, 447] width 313 height 230
click at [901, 375] on textarea "Up to 25 panos around campus - island style, not connected. Shot JPG, bracketed…" at bounding box center [818, 447] width 313 height 230
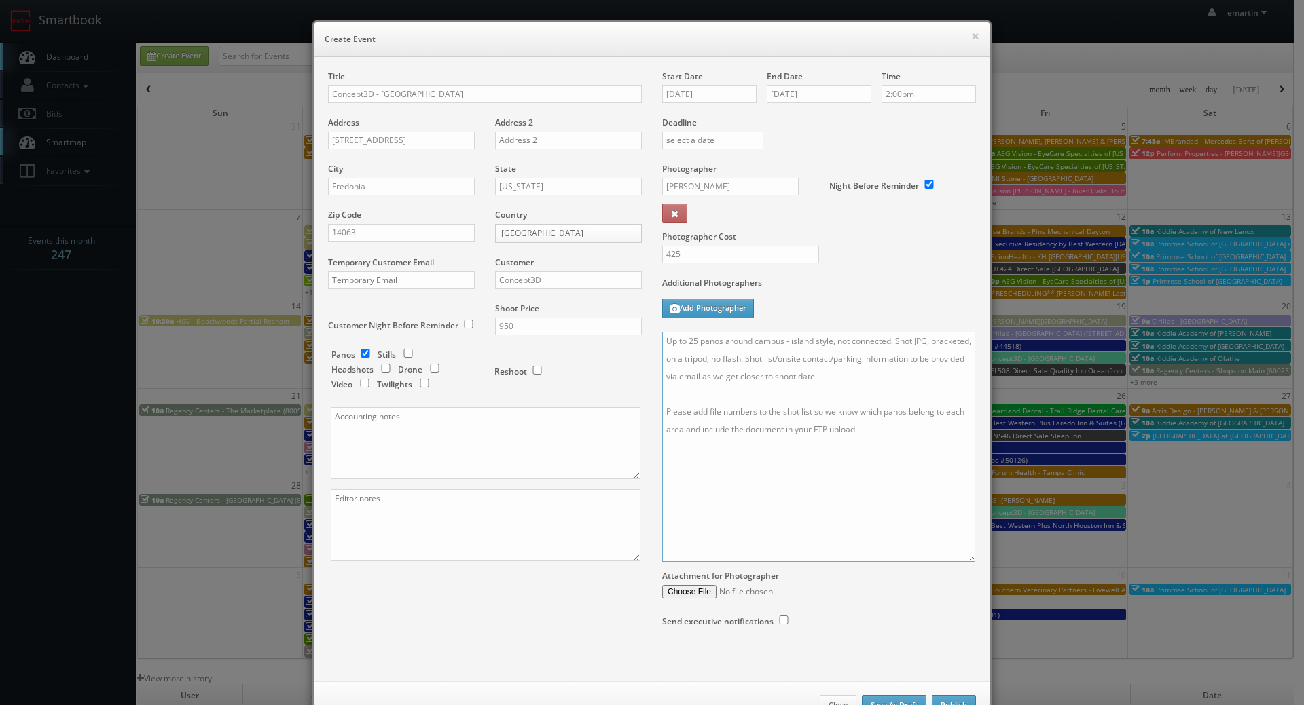
click at [790, 482] on textarea "Up to 25 panos around campus - island style, not connected. Shot JPG, bracketed…" at bounding box center [818, 447] width 313 height 230
click at [752, 358] on textarea "Up to 25 panos around campus - island style, not connected. Shot JPG, bracketed…" at bounding box center [818, 447] width 313 height 230
click at [784, 358] on textarea "Up to 25 panos around campus - island style, not connected. Shot JPG, bracketed…" at bounding box center [818, 447] width 313 height 230
click at [919, 352] on textarea "Up to 25 panos around campus - island style, not connected. Shot JPG, bracketed…" at bounding box center [818, 447] width 313 height 230
click at [897, 341] on textarea "Up to 25 panos around campus - island style, not connected. Shot JPG, bracketed…" at bounding box center [818, 447] width 313 height 230
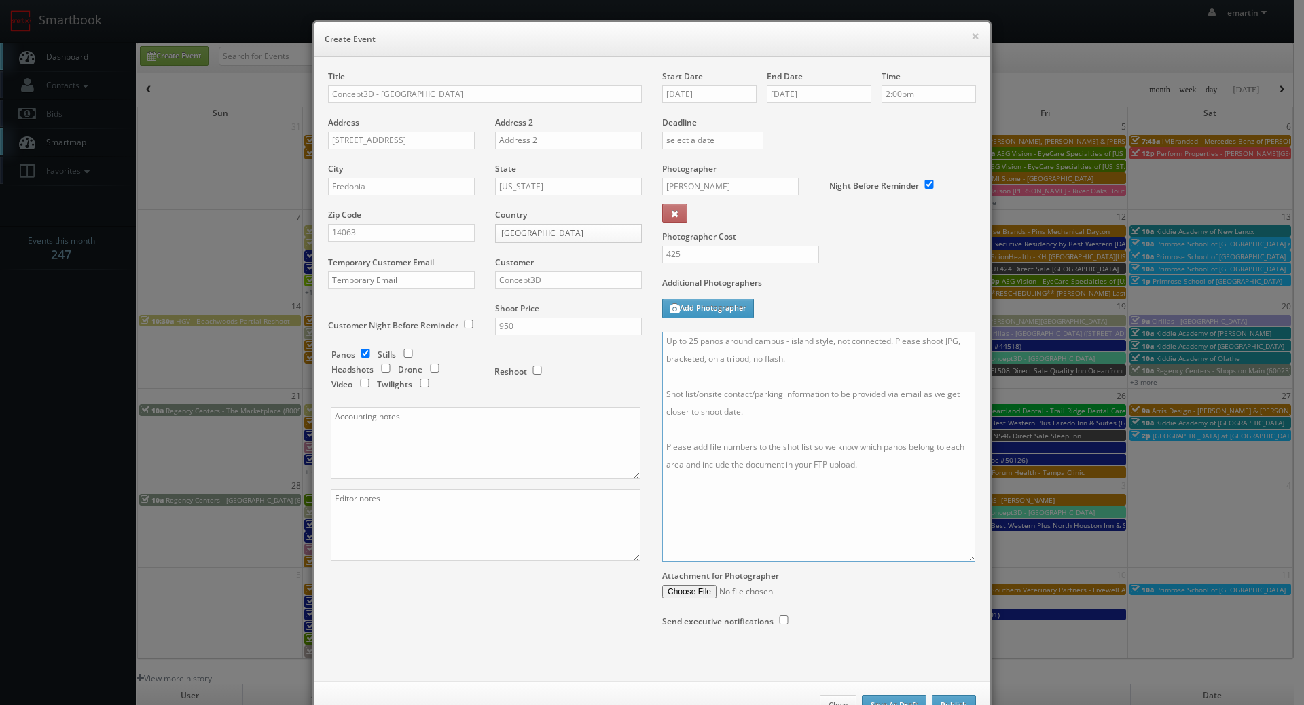
click at [944, 339] on textarea "Up to 25 panos around campus - island style, not connected. Please shoot JPG, b…" at bounding box center [818, 447] width 313 height 230
click at [963, 342] on textarea "Up to 25 panos around campus - island style, not connected. Please shoot in JPG…" at bounding box center [818, 447] width 313 height 230
click at [871, 360] on textarea "Up to 25 panos around campus - island style, not connected. Please shoot in JPG…" at bounding box center [818, 447] width 313 height 230
type textarea "Up to 25 panos around campus - island style, not connected. Please shoot in JPG…"
click at [841, 308] on div "Additional Photographers Add Photographer" at bounding box center [819, 304] width 314 height 55
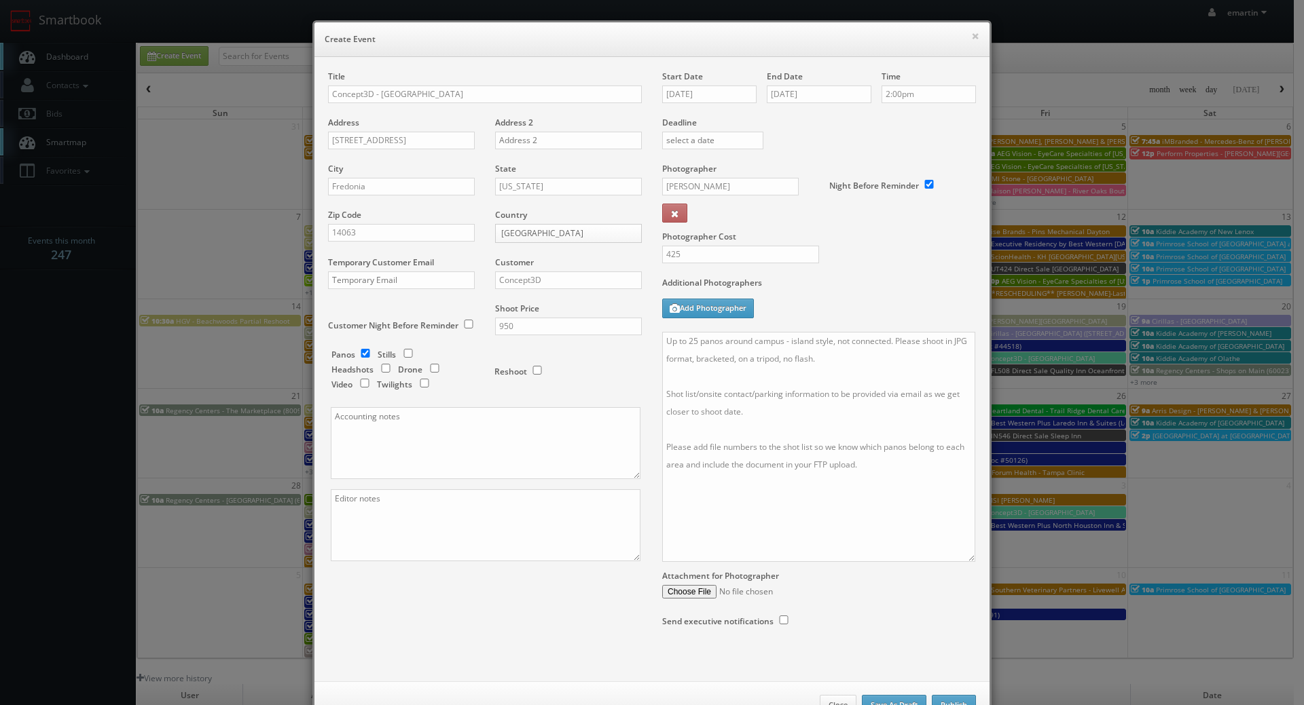
drag, startPoint x: 894, startPoint y: 282, endPoint x: 891, endPoint y: 297, distance: 15.3
click at [894, 282] on label "Additional Photographers" at bounding box center [819, 286] width 314 height 18
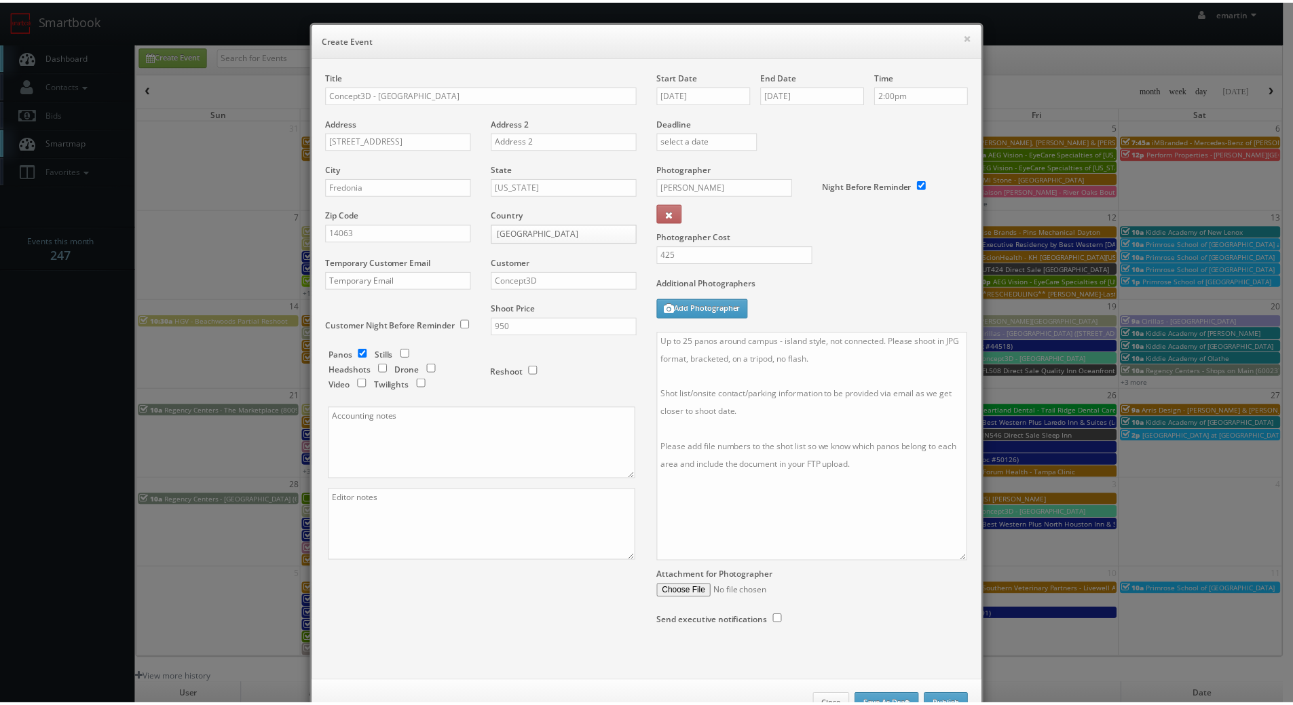
scroll to position [45, 0]
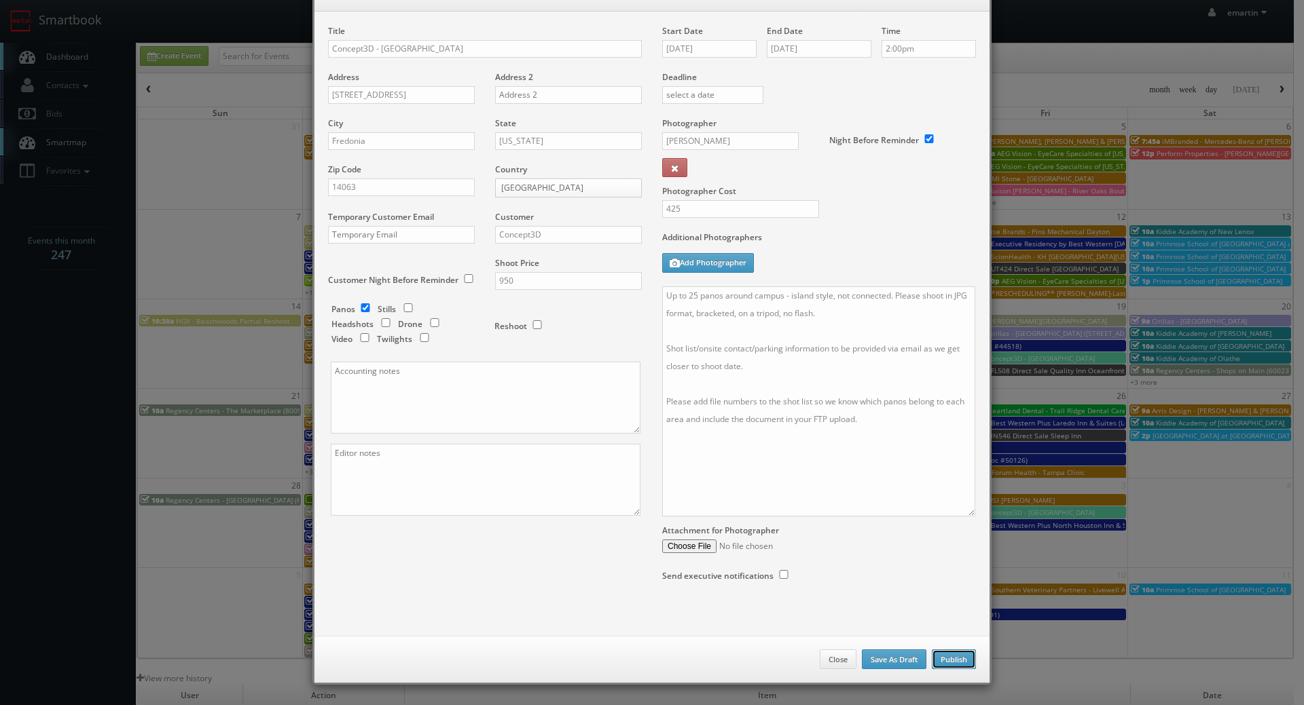
click at [954, 659] on button "Publish" at bounding box center [954, 660] width 44 height 20
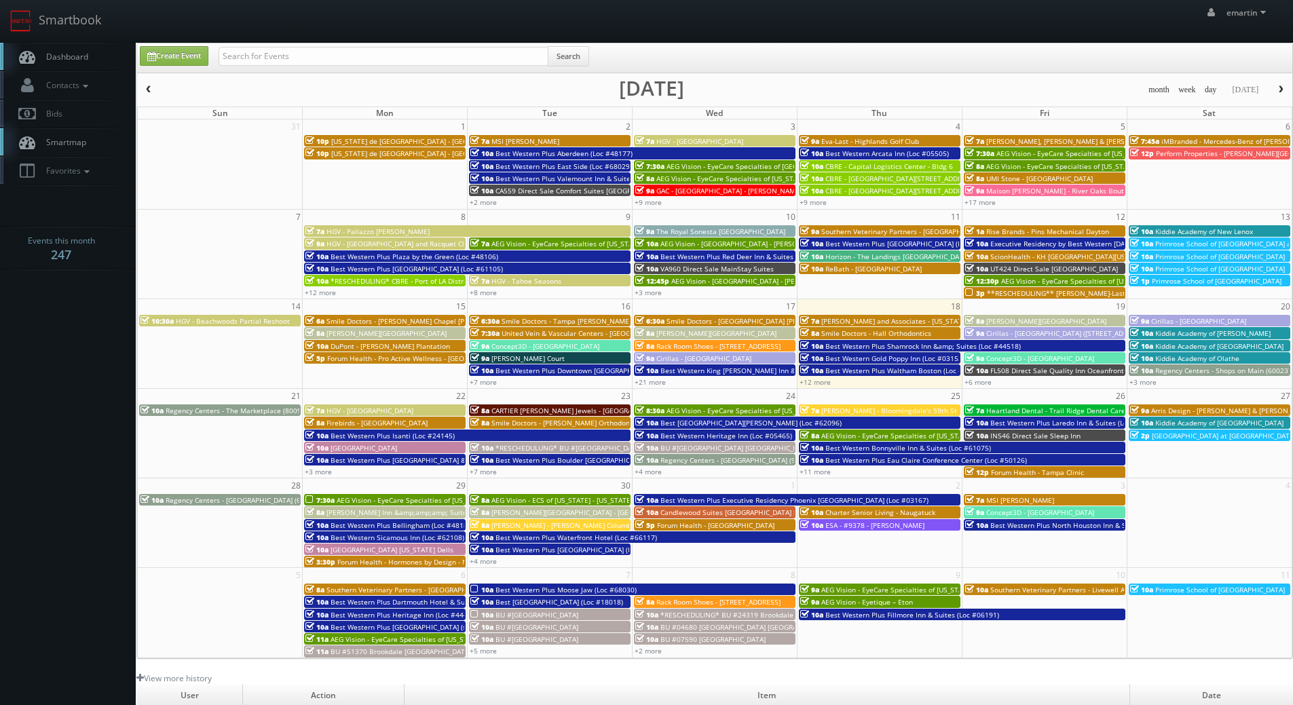
click at [52, 46] on link "Dashboard" at bounding box center [68, 57] width 136 height 28
drag, startPoint x: 107, startPoint y: 58, endPoint x: 85, endPoint y: 63, distance: 22.2
click at [107, 58] on link "Dashboard" at bounding box center [68, 57] width 136 height 28
click at [974, 380] on link "+6 more" at bounding box center [978, 382] width 27 height 10
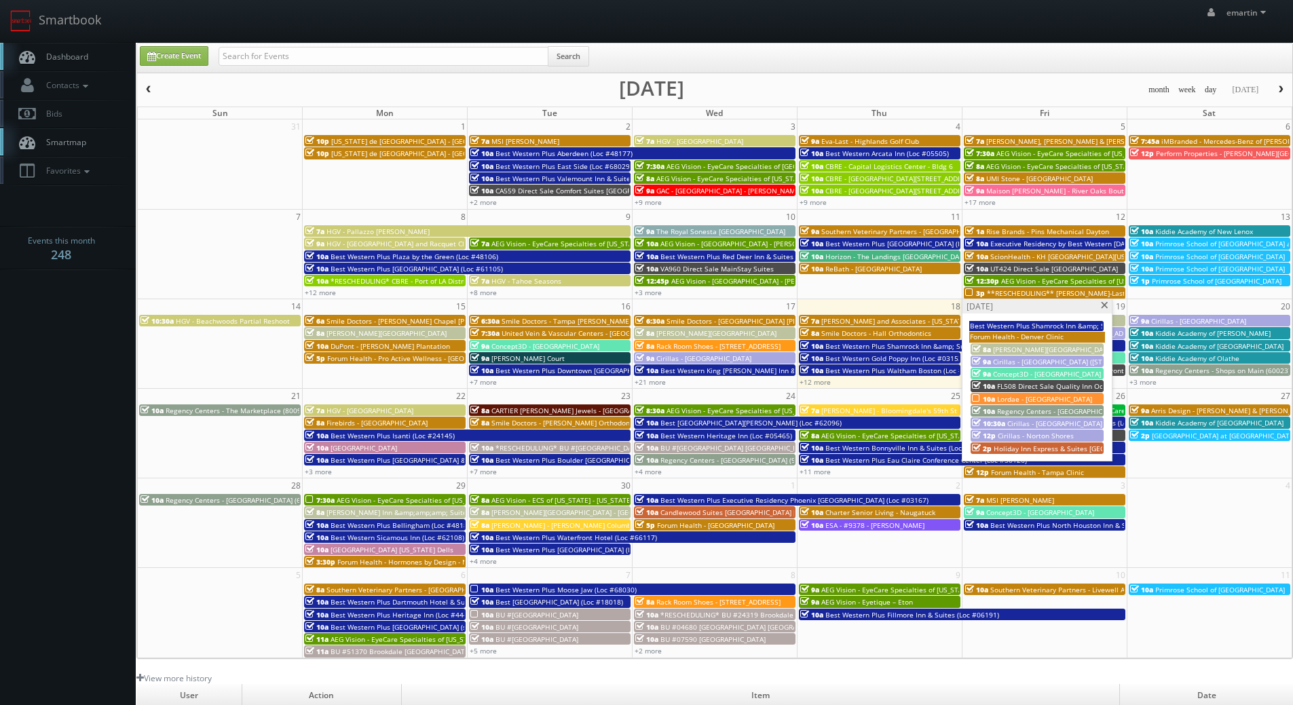
click at [108, 60] on link "Dashboard" at bounding box center [68, 57] width 136 height 28
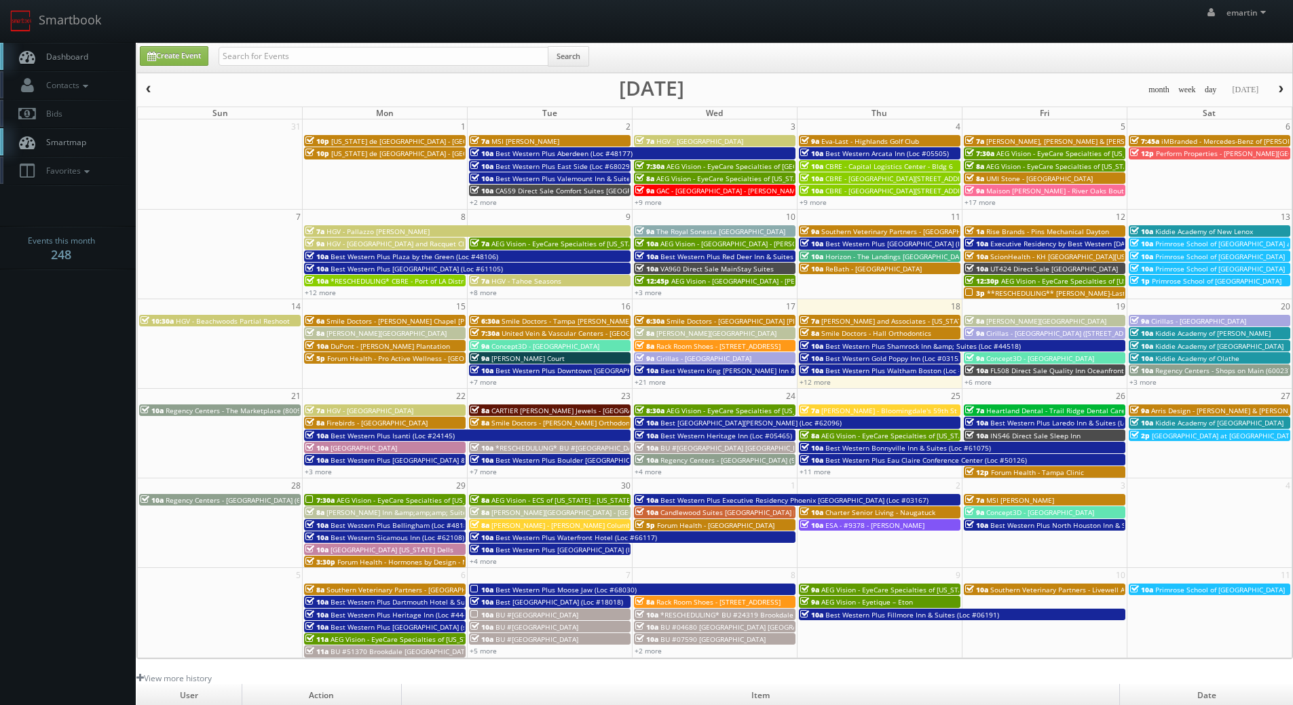
click at [101, 58] on link "Dashboard" at bounding box center [68, 57] width 136 height 28
click at [306, 52] on input "text" at bounding box center [384, 56] width 330 height 19
type input "loren alan"
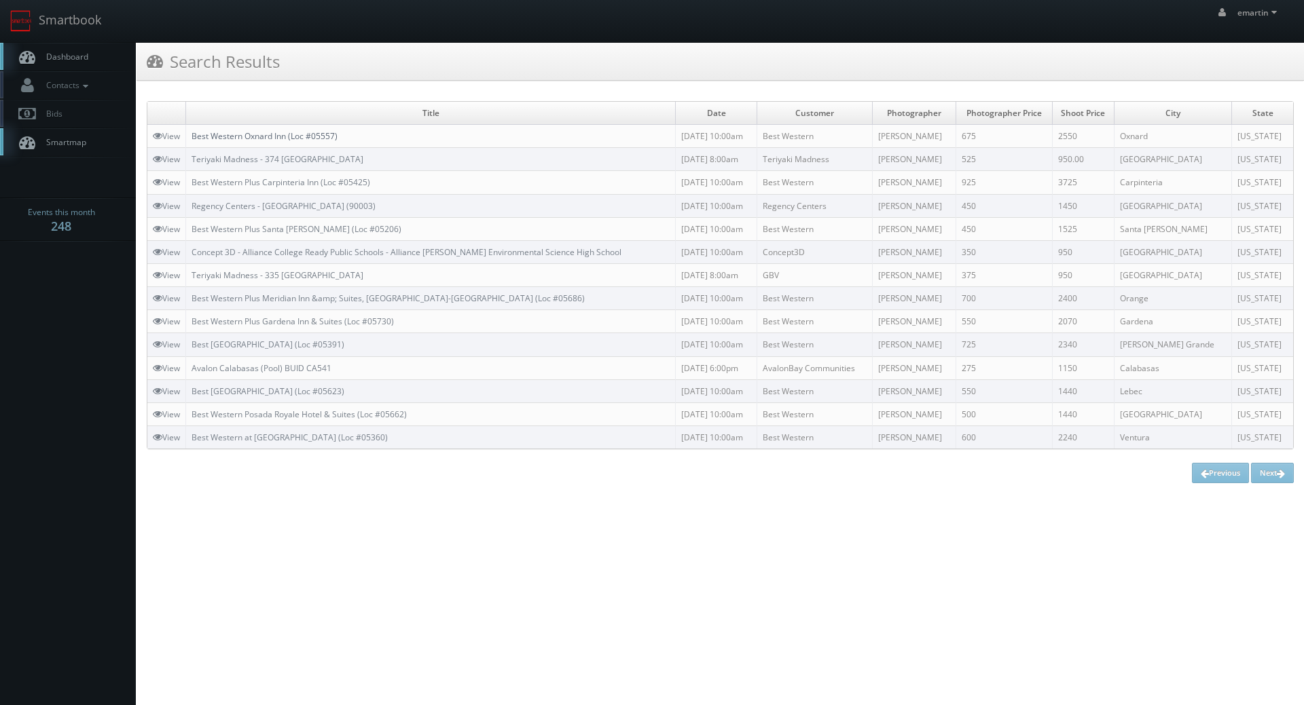
click at [242, 138] on link "Best Western Oxnard Inn (Loc #05557)" at bounding box center [264, 136] width 146 height 12
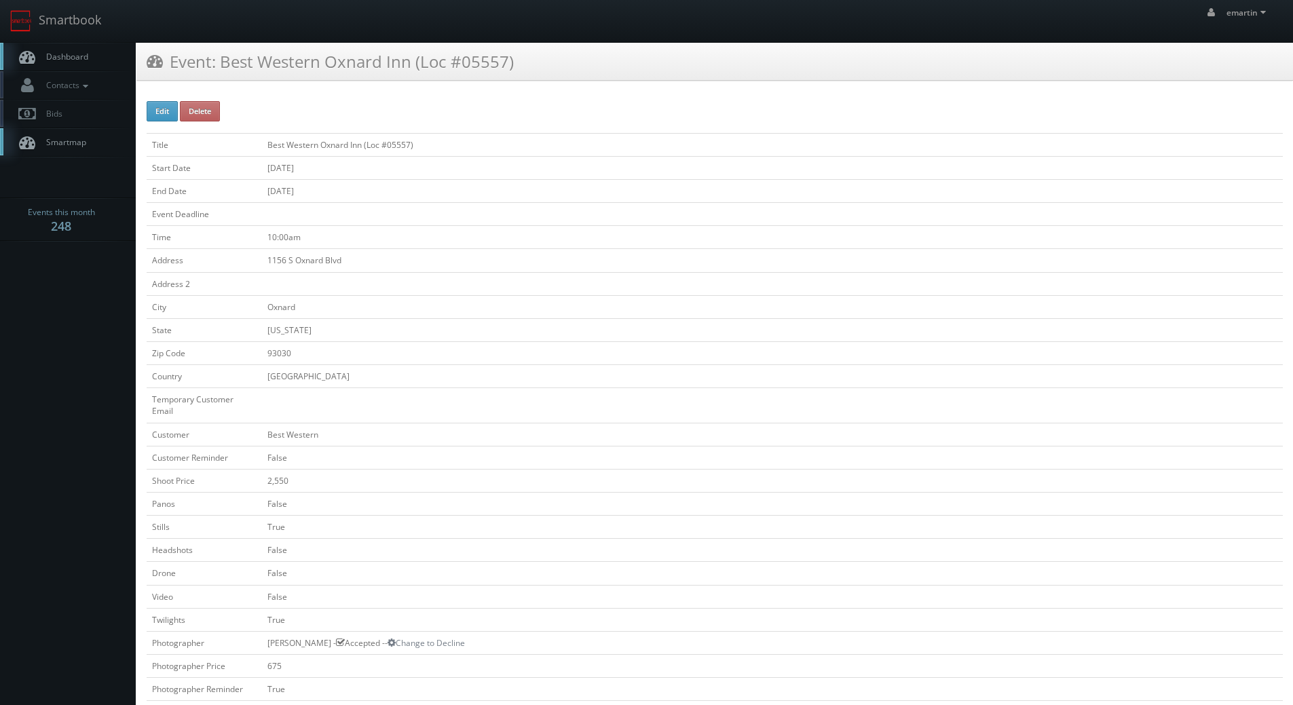
click at [74, 58] on span "Dashboard" at bounding box center [63, 57] width 49 height 12
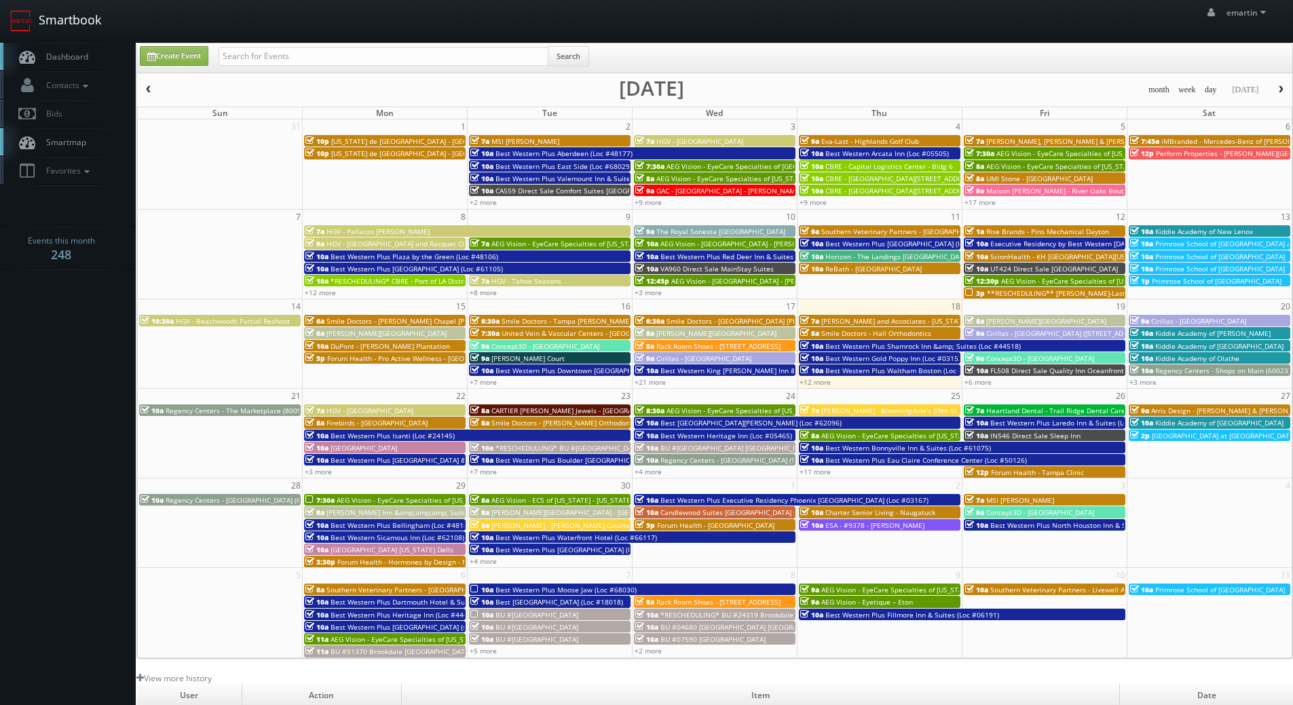
drag, startPoint x: 40, startPoint y: 39, endPoint x: 52, endPoint y: 43, distance: 12.7
click at [41, 39] on link "Smartbook" at bounding box center [55, 21] width 111 height 42
click at [162, 50] on link "Create Event" at bounding box center [174, 56] width 69 height 20
type input "[DATE]"
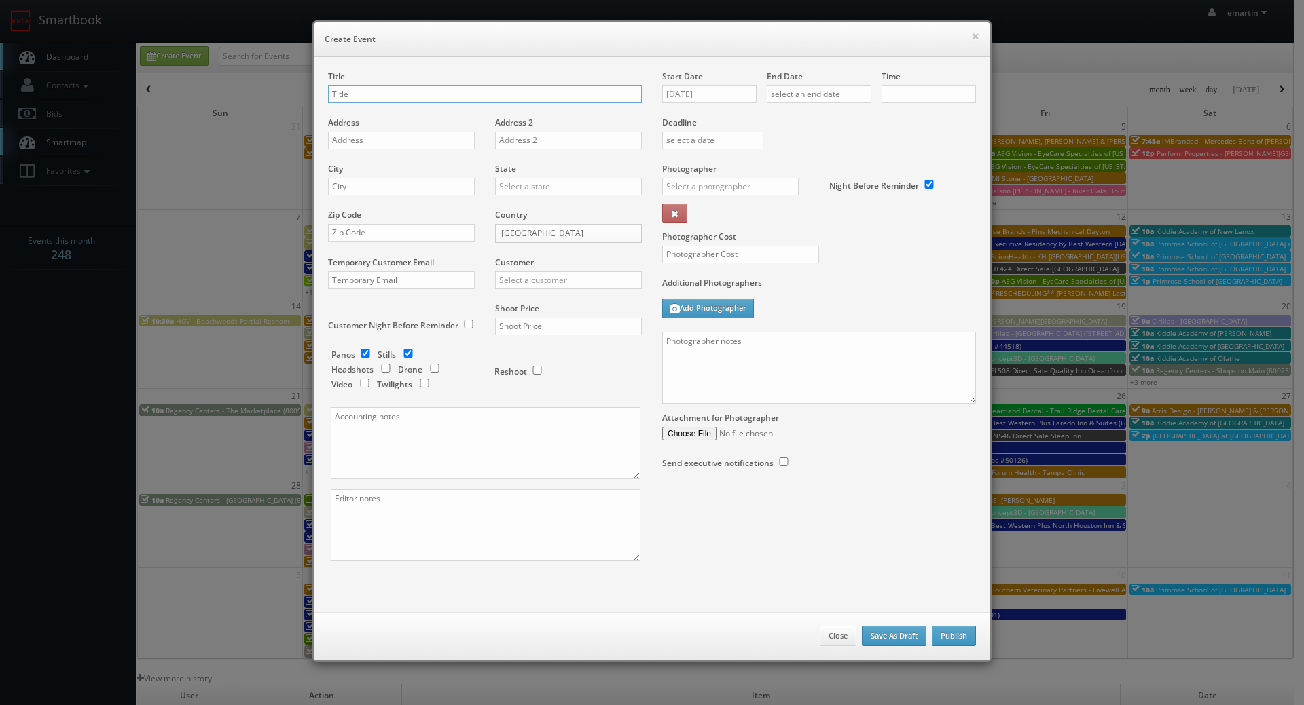
checkbox input "true"
type input "10:00am"
checkbox input "true"
click at [726, 97] on input "09/18/2025" at bounding box center [709, 95] width 94 height 18
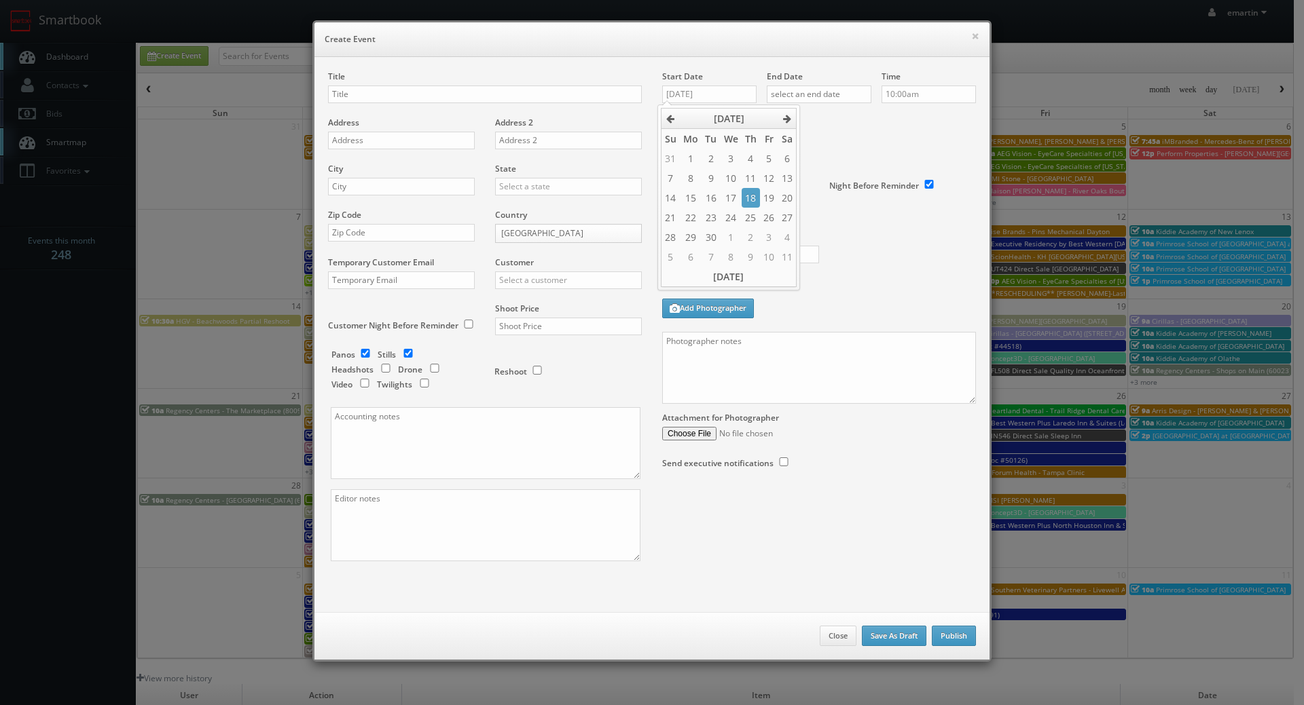
drag, startPoint x: 770, startPoint y: 198, endPoint x: 809, endPoint y: 117, distance: 89.9
click at [770, 196] on td "19" at bounding box center [769, 198] width 18 height 20
type input "09/19/2025"
click at [811, 101] on input "text" at bounding box center [819, 95] width 105 height 18
click at [874, 193] on td "19" at bounding box center [873, 198] width 18 height 20
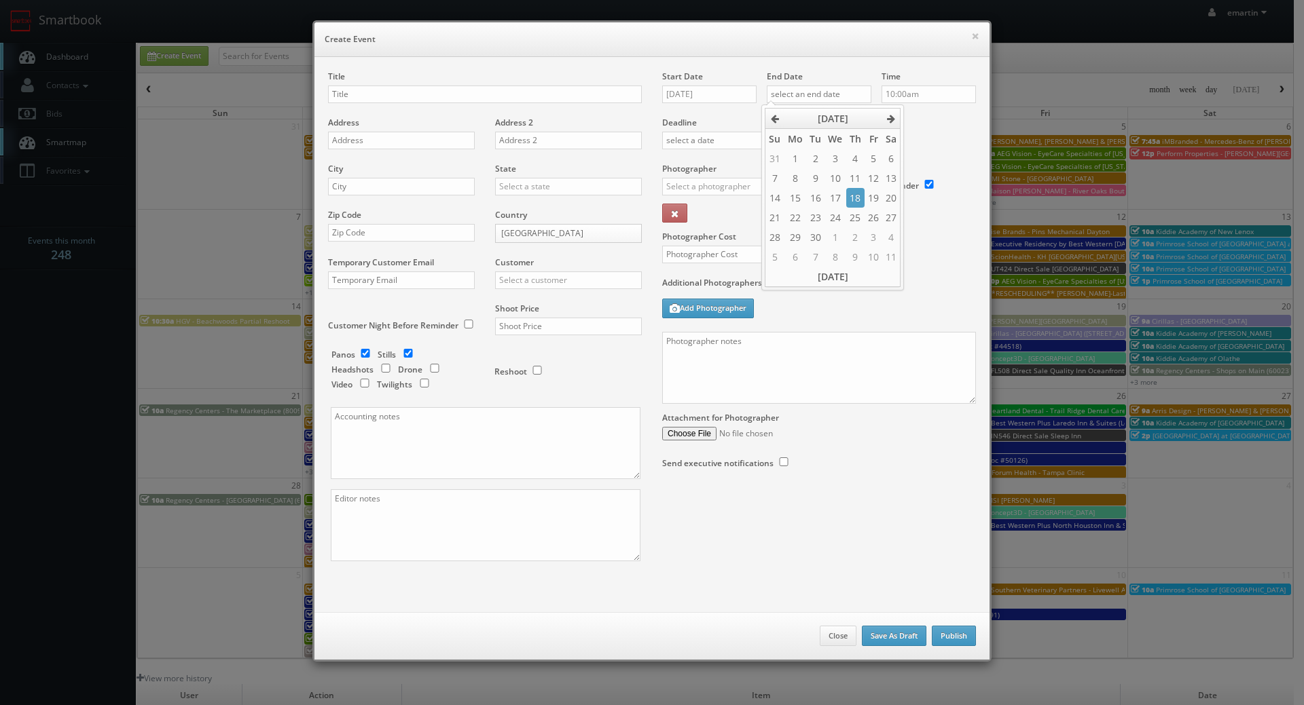
type input "09/19/2025"
drag, startPoint x: 942, startPoint y: 127, endPoint x: 936, endPoint y: 113, distance: 14.6
click at [942, 126] on label "Deadline" at bounding box center [819, 123] width 334 height 12
click at [751, 184] on input "text" at bounding box center [730, 187] width 136 height 18
click at [693, 222] on div "Adam Suiter" at bounding box center [735, 217] width 145 height 22
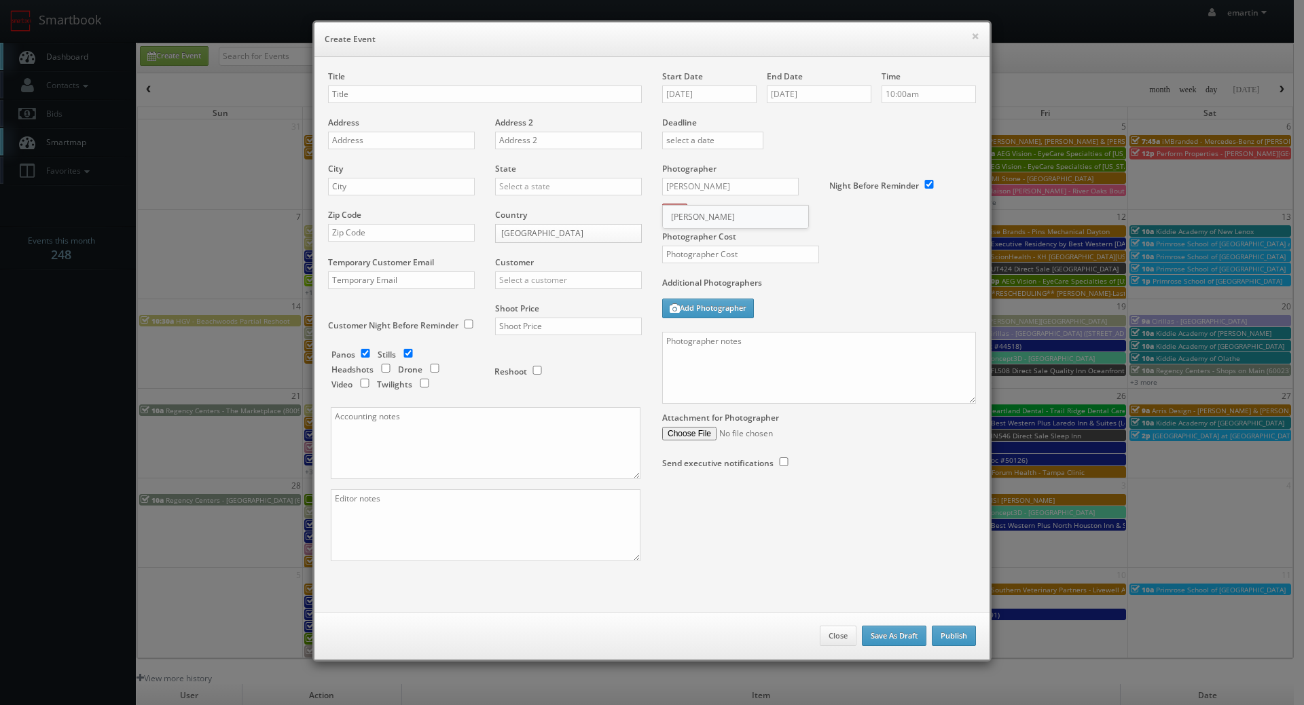
type input "Adam Suiter"
click at [824, 236] on label "Photographer Cost" at bounding box center [819, 237] width 334 height 12
click at [726, 345] on textarea at bounding box center [819, 368] width 314 height 72
paste textarea "is Jake Allain"
drag, startPoint x: 771, startPoint y: 350, endPoint x: 802, endPoint y: 344, distance: 31.2
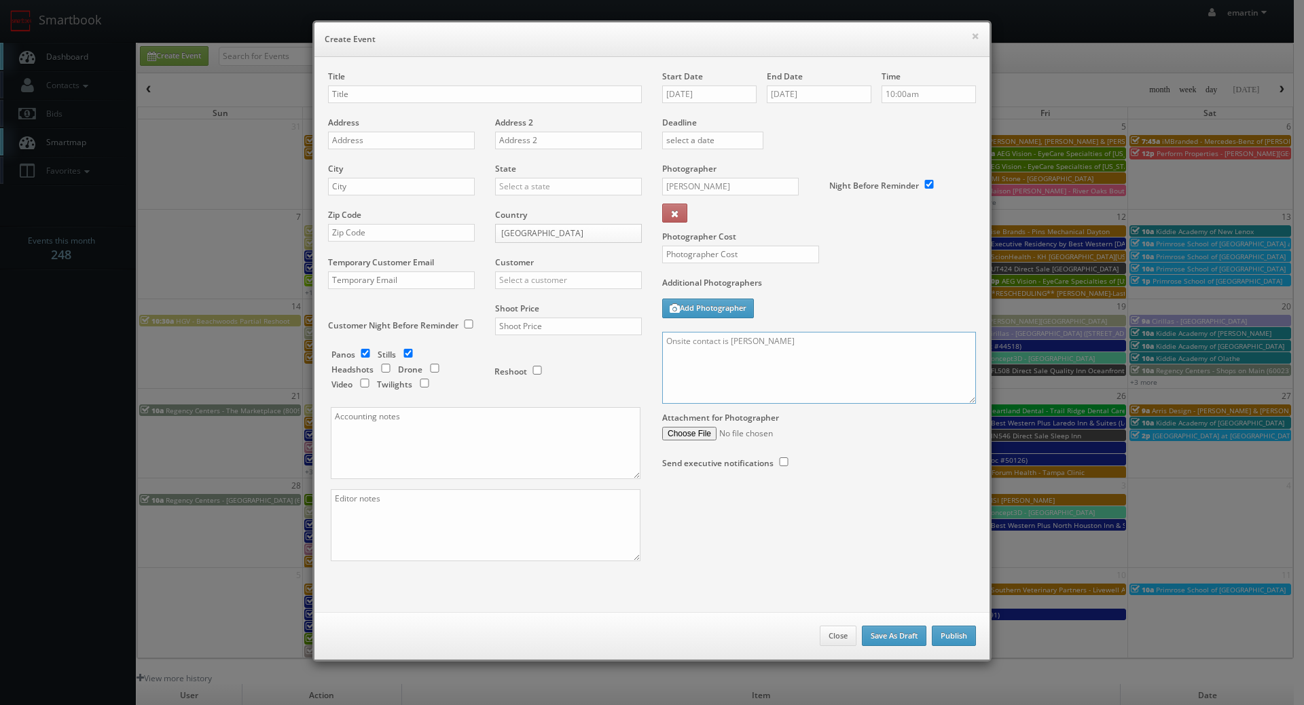
click at [772, 350] on textarea "Onsite contact is Jake Allain" at bounding box center [819, 368] width 314 height 72
click at [804, 344] on textarea "Onsite contact is Jake Allain" at bounding box center [819, 368] width 314 height 72
type textarea "Onsite contact is Jake Allain (CEO of State & Liberty)."
click at [363, 96] on input "text" at bounding box center [485, 95] width 314 height 18
type input "State & Liberty Clothing - [GEOGRAPHIC_DATA] [GEOGRAPHIC_DATA]"
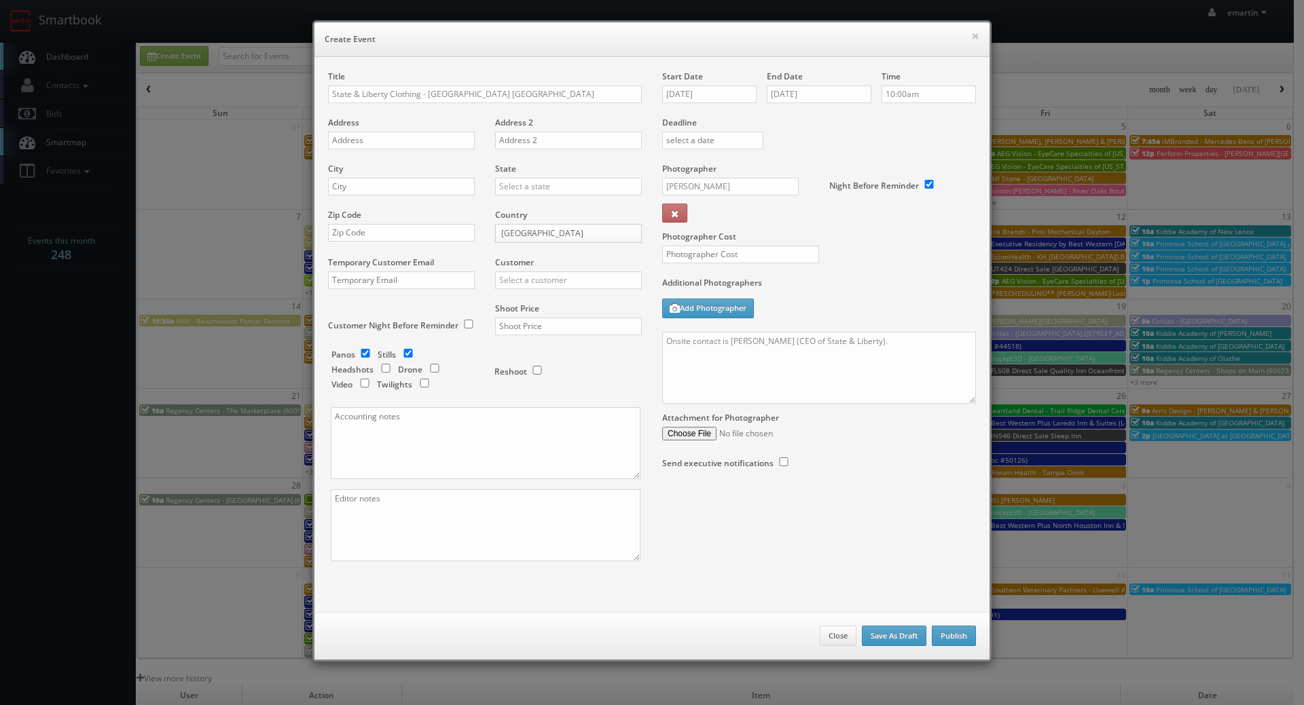
drag, startPoint x: 409, startPoint y: 52, endPoint x: 382, endPoint y: 72, distance: 33.9
click at [409, 52] on div "× Create Event" at bounding box center [651, 39] width 675 height 35
drag, startPoint x: 419, startPoint y: 139, endPoint x: 9, endPoint y: 217, distance: 417.4
click at [419, 139] on input "text" at bounding box center [401, 141] width 147 height 18
paste input "141 W Maple Rd"
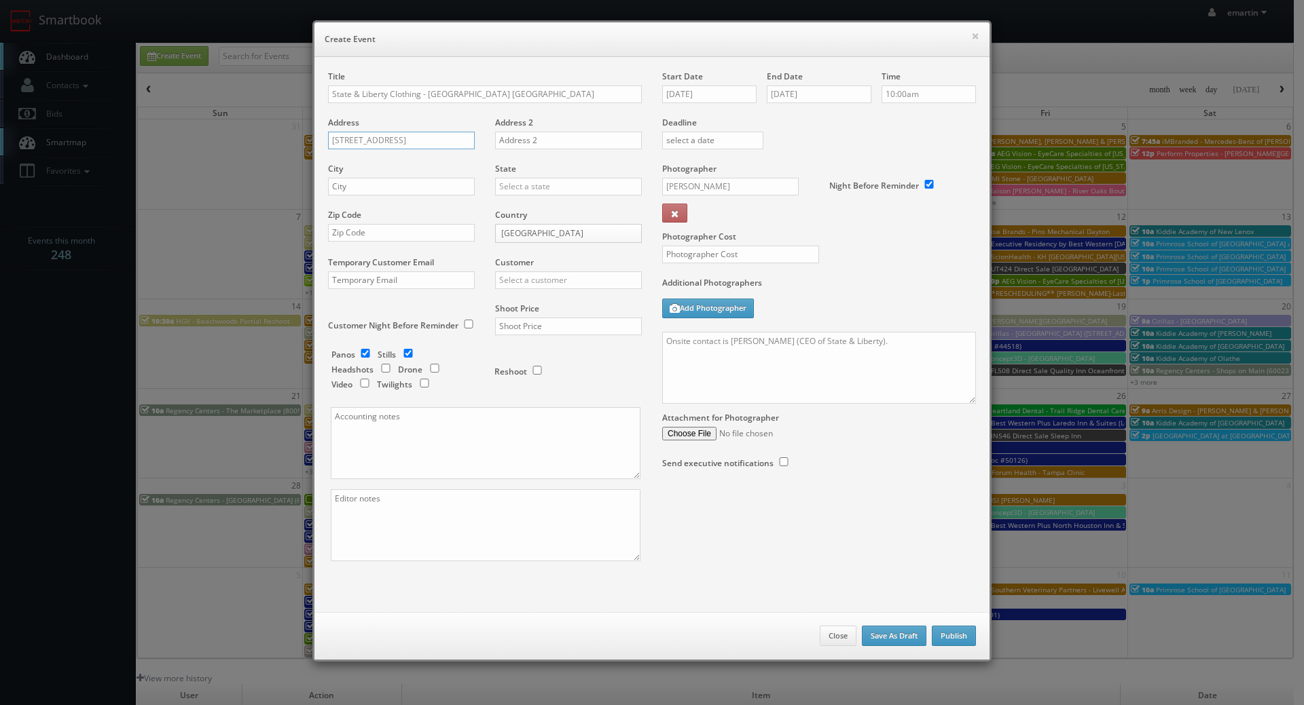
type input "141 W Maple Rd"
drag, startPoint x: 350, startPoint y: 183, endPoint x: 523, endPoint y: 203, distance: 174.3
click at [350, 183] on input "text" at bounding box center [401, 187] width 147 height 18
paste input "Birmingham"
type input "Birmingham"
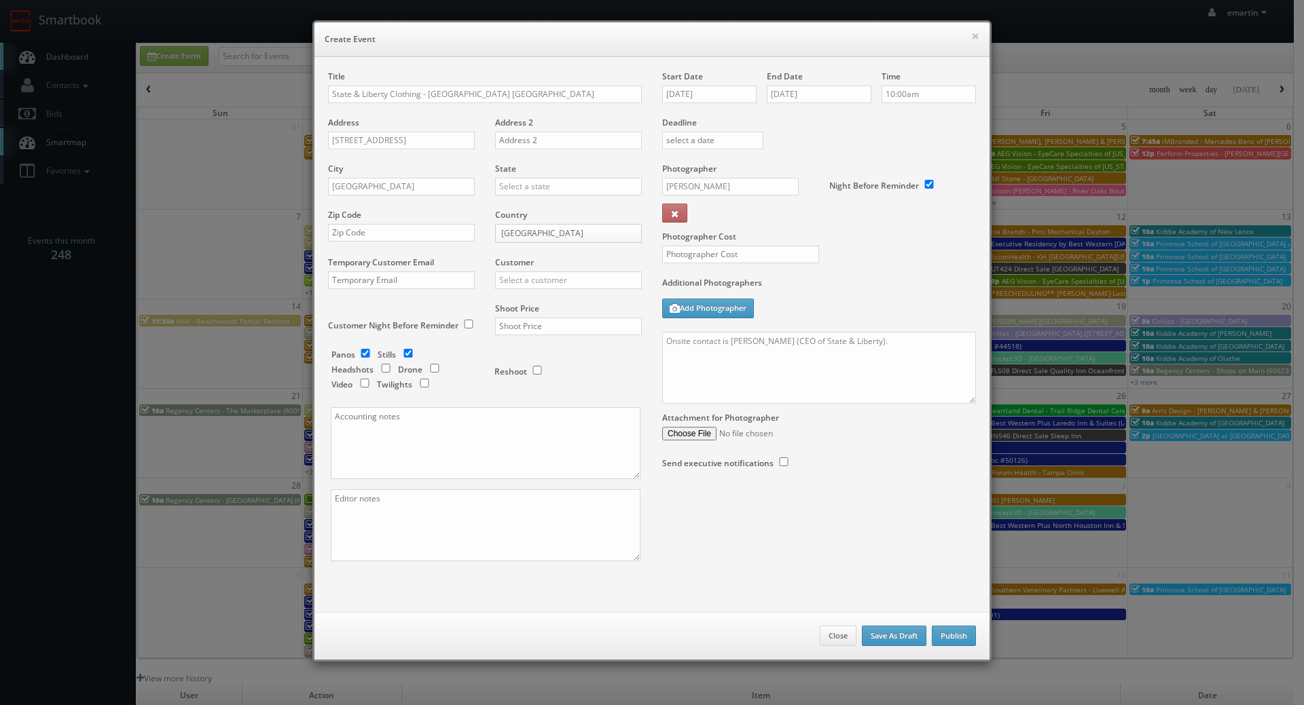
drag, startPoint x: 528, startPoint y: 203, endPoint x: 530, endPoint y: 194, distance: 9.1
click at [528, 200] on div "State Alabama Alaska Arizona Arkansas California Colorado Connecticut Delaware …" at bounding box center [563, 186] width 157 height 46
click at [531, 191] on input "text" at bounding box center [568, 187] width 147 height 18
click at [522, 204] on div "[US_STATE]" at bounding box center [568, 209] width 145 height 22
type input "[US_STATE]"
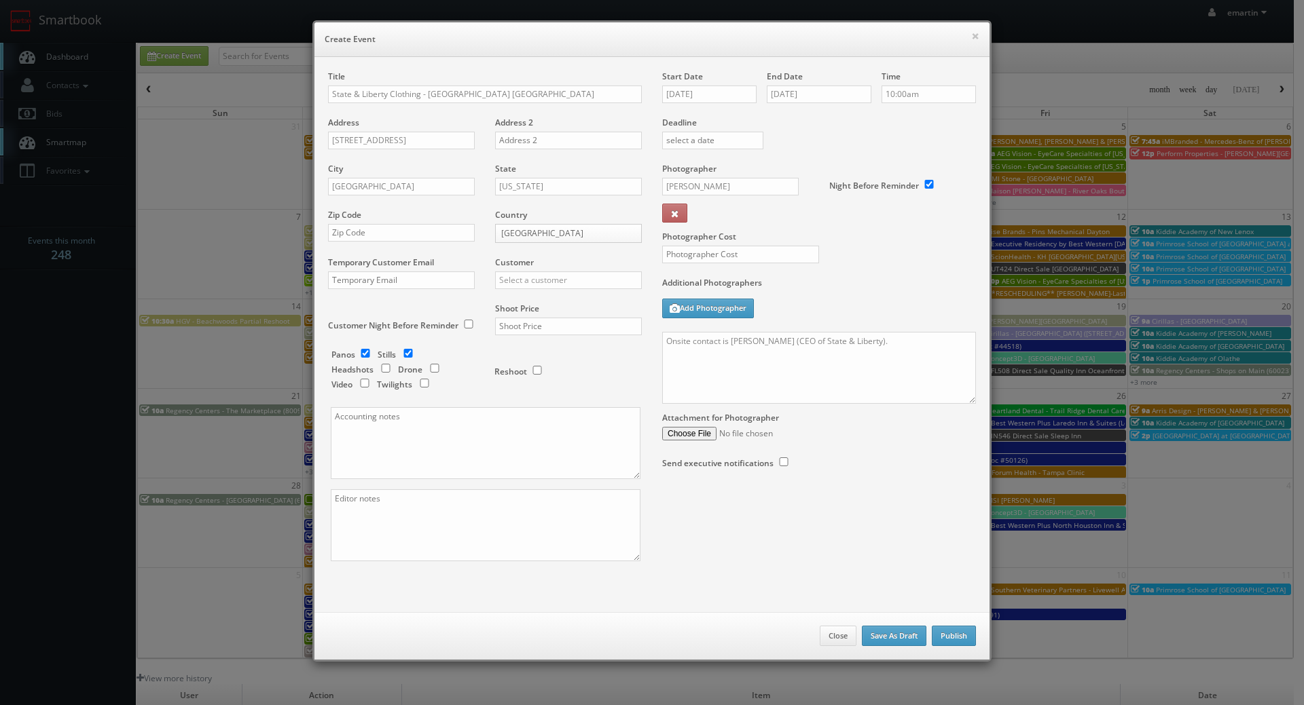
click at [399, 242] on div "Zip Code" at bounding box center [406, 232] width 157 height 46
drag, startPoint x: 415, startPoint y: 235, endPoint x: 437, endPoint y: 240, distance: 22.4
click at [416, 235] on input "text" at bounding box center [401, 233] width 147 height 18
paste input "48009"
type input "48009"
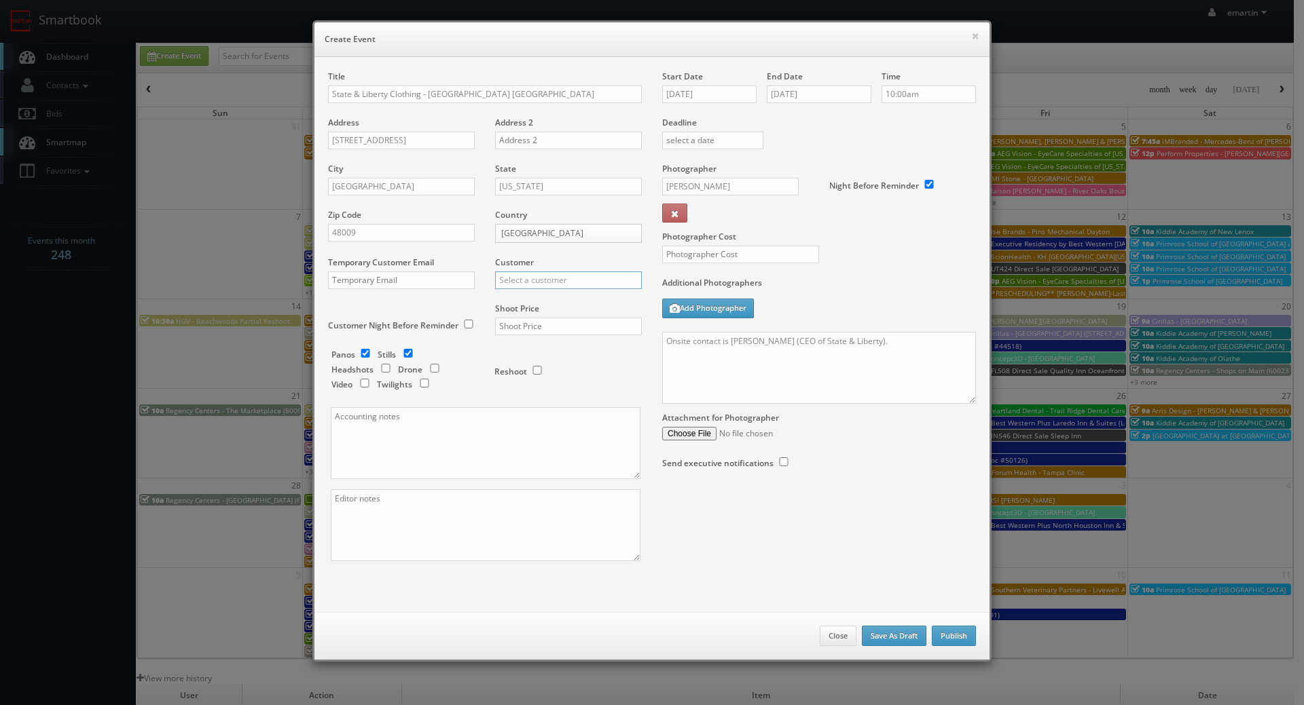
click at [550, 280] on input "text" at bounding box center [568, 281] width 147 height 18
click at [541, 299] on div "GBV" at bounding box center [568, 302] width 145 height 22
type input "GBV"
click at [530, 320] on input "text" at bounding box center [568, 327] width 147 height 18
type input "0"
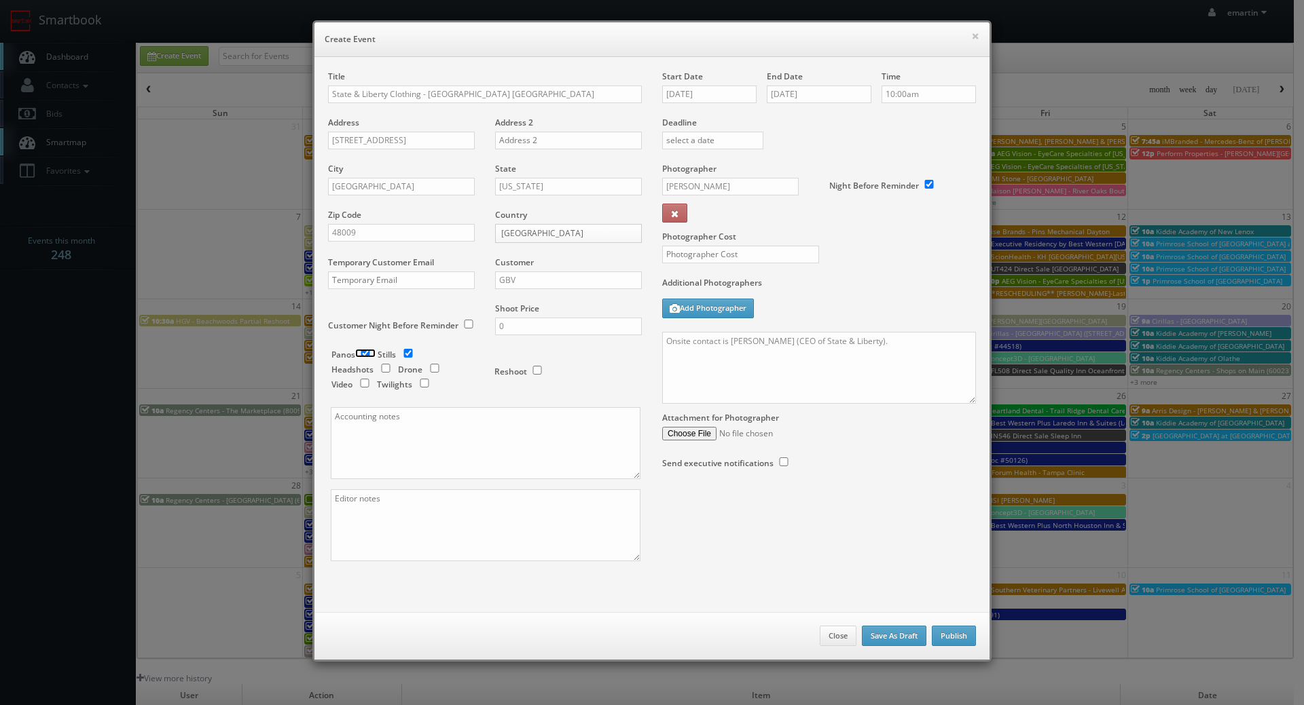
click at [356, 353] on input "checkbox" at bounding box center [365, 353] width 20 height 9
checkbox input "false"
drag, startPoint x: 765, startPoint y: 340, endPoint x: 789, endPoint y: 350, distance: 25.6
click at [765, 340] on textarea "Onsite contact is Jake Allain (CEO of State & Liberty)." at bounding box center [819, 368] width 314 height 72
paste textarea "(248) 756-2838"
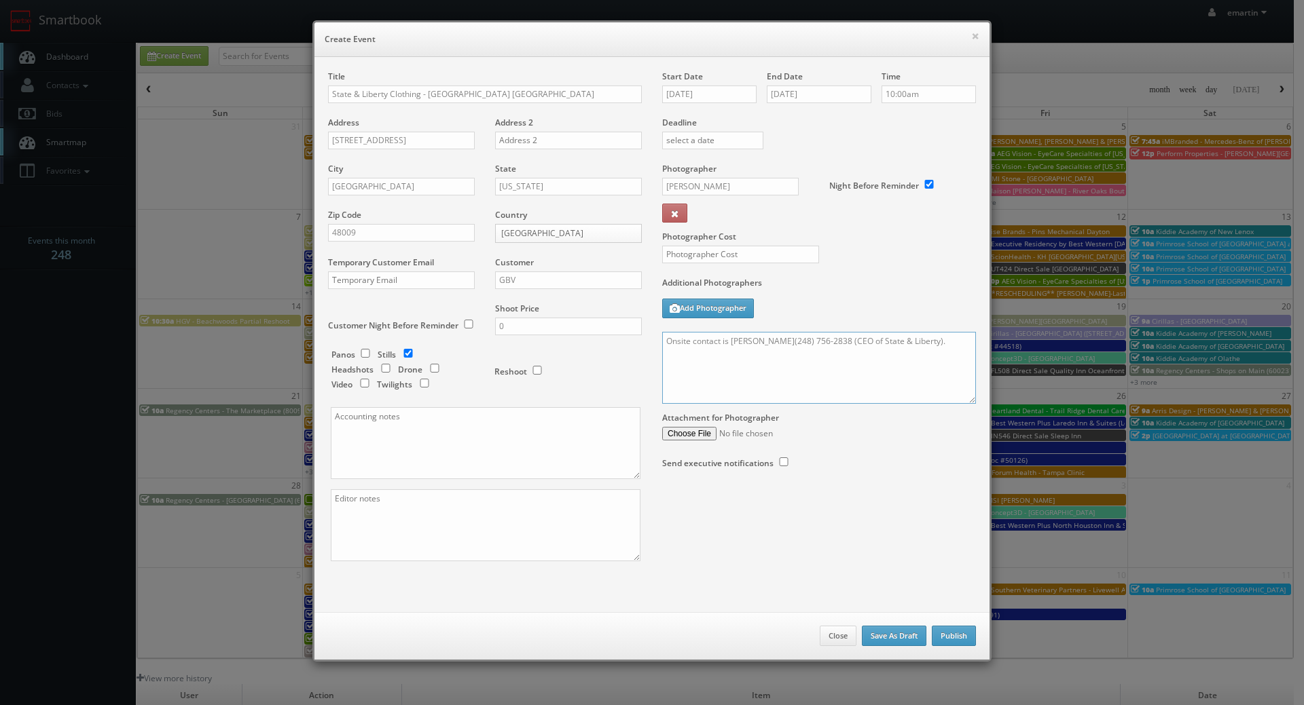
click at [783, 341] on textarea "Onsite contact is Jake Allain(248) 756-2838 (CEO of State & Liberty)." at bounding box center [819, 368] width 314 height 72
click at [946, 339] on textarea "Onsite contact is Jake Allain 248-756-2838 (CEO of State & Liberty)." at bounding box center [819, 368] width 314 height 72
click at [900, 358] on textarea "Onsite contact is Jake Allain 248-756-2838 (CEO of State & Liberty)." at bounding box center [819, 368] width 314 height 72
click at [931, 344] on textarea "Onsite contact is Jake Allain 248-756-2838 (CEO of State & Liberty)." at bounding box center [819, 368] width 314 height 72
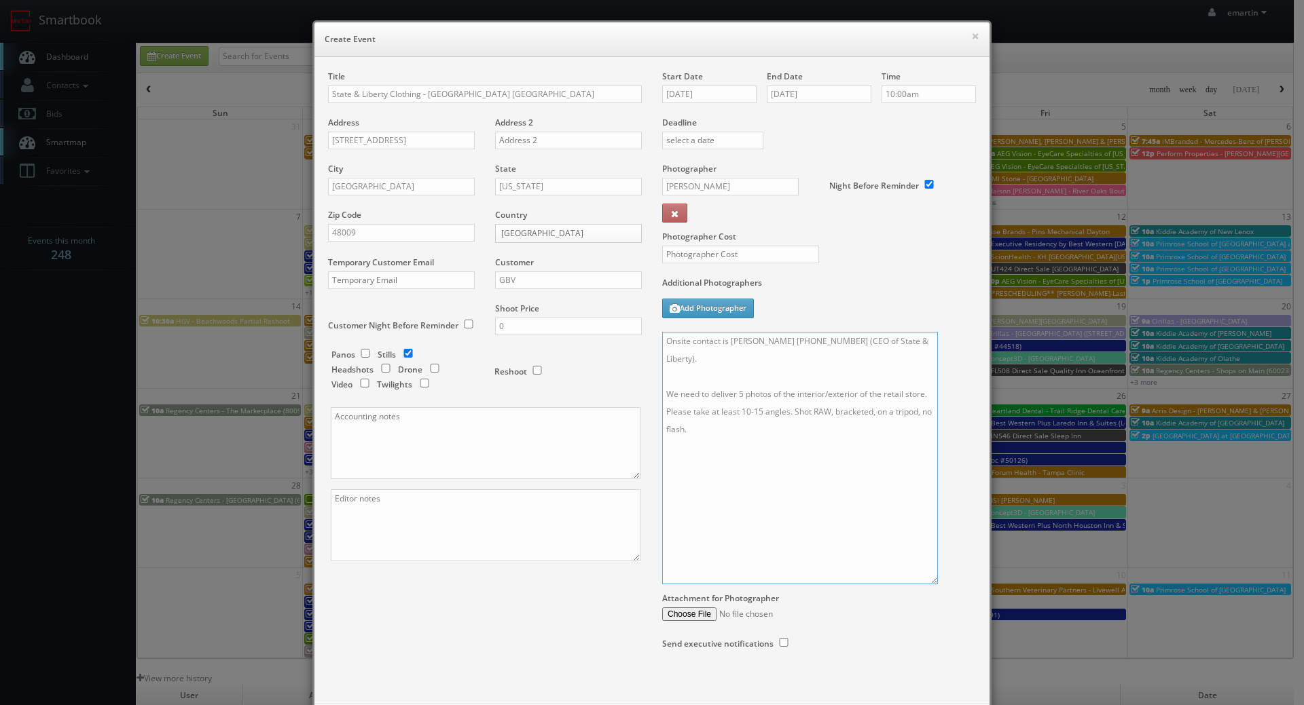
drag, startPoint x: 963, startPoint y: 399, endPoint x: 925, endPoint y: 579, distance: 184.6
click at [925, 579] on textarea "Onsite contact is Jake Allain 248-756-2838 (CEO of State & Liberty). We need to…" at bounding box center [800, 458] width 276 height 253
click at [742, 426] on textarea "Onsite contact is Jake Allain 248-756-2838 (CEO of State & Liberty). We need to…" at bounding box center [800, 458] width 276 height 253
drag, startPoint x: 712, startPoint y: 435, endPoint x: 705, endPoint y: 432, distance: 7.6
click at [711, 435] on textarea "Onsite contact is Jake Allain 248-756-2838 (CEO of State & Liberty). We need to…" at bounding box center [800, 458] width 276 height 253
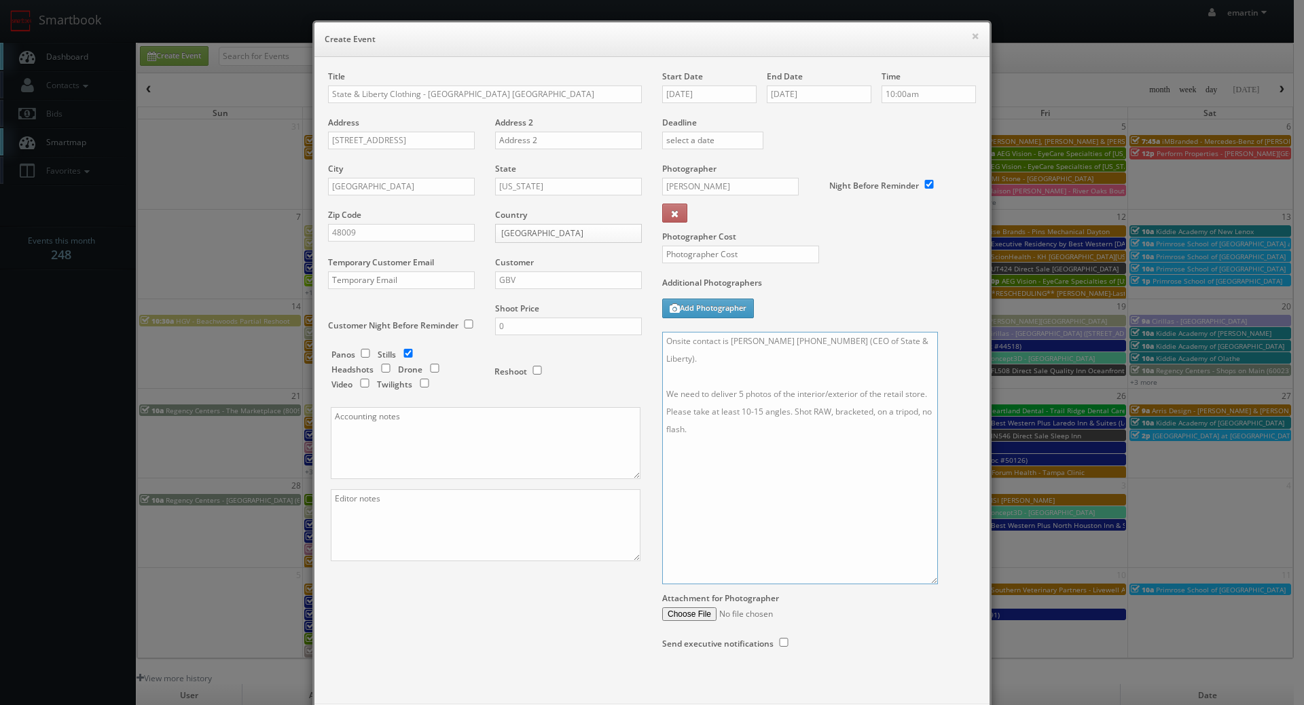
click at [695, 439] on textarea "Onsite contact is Jake Allain 248-756-2838 (CEO of State & Liberty). We need to…" at bounding box center [800, 458] width 276 height 253
click at [723, 352] on textarea "Onsite contact is Jake Allain 248-756-2838 (CEO of State & Liberty). We need to…" at bounding box center [800, 458] width 276 height 253
click at [682, 367] on textarea "Onsite contact is Jake Allain 248-756-2838 (CEO of State & Liberty). We need to…" at bounding box center [800, 458] width 276 height 253
click at [837, 344] on textarea "Onsite contact is Jake Allain 248-756-2838 (CEO of State & Liberty). Important …" at bounding box center [800, 458] width 276 height 253
drag, startPoint x: 803, startPoint y: 384, endPoint x: 803, endPoint y: 376, distance: 8.1
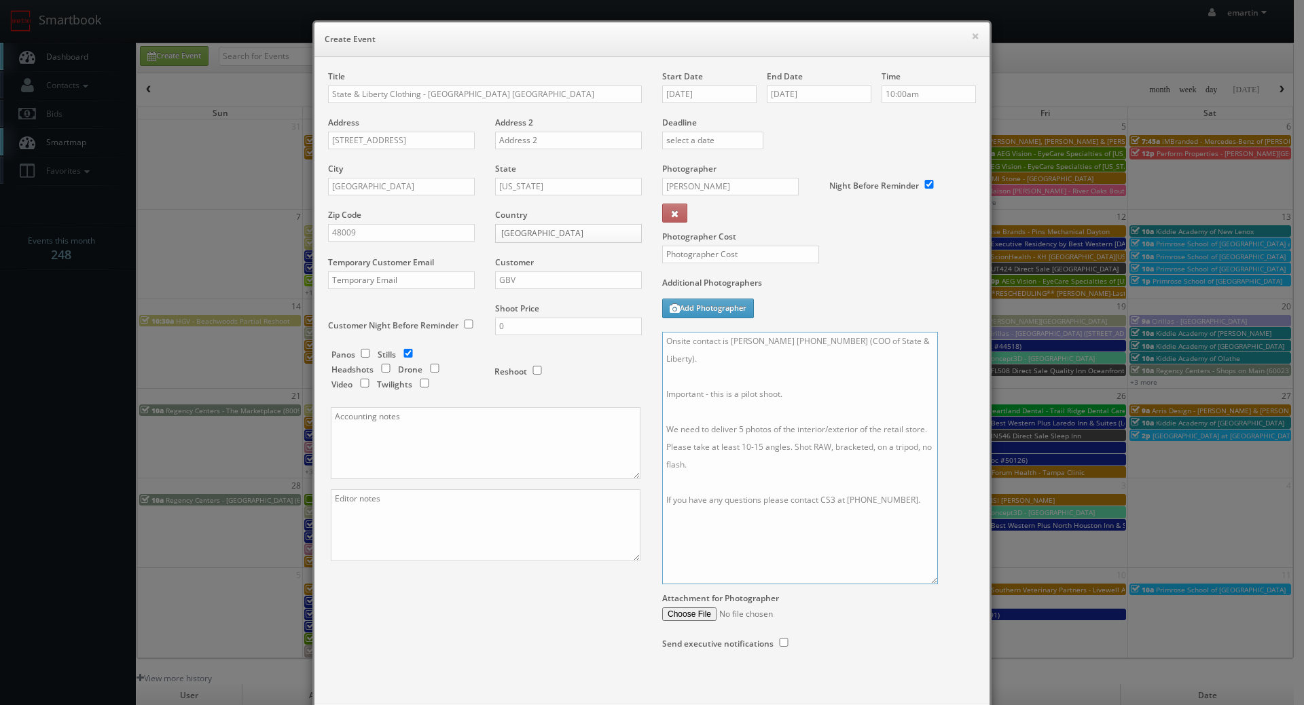
click at [803, 384] on textarea "Onsite contact is Jake Allain 248-756-2838 (COO of State & Liberty). Important …" at bounding box center [800, 458] width 276 height 253
click at [902, 376] on textarea "Onsite contact is Jake Allain 248-756-2838 (COO of State & Liberty). Important …" at bounding box center [800, 458] width 276 height 253
click at [858, 394] on textarea "Onsite contact is Jake Allain 248-756-2838 (COO of State & Liberty). Important …" at bounding box center [800, 458] width 276 height 253
drag, startPoint x: 900, startPoint y: 380, endPoint x: 817, endPoint y: 376, distance: 82.9
click at [808, 376] on textarea "Onsite contact is Jake Allain 248-756-2838 (COO of State & Liberty). Important …" at bounding box center [800, 458] width 276 height 253
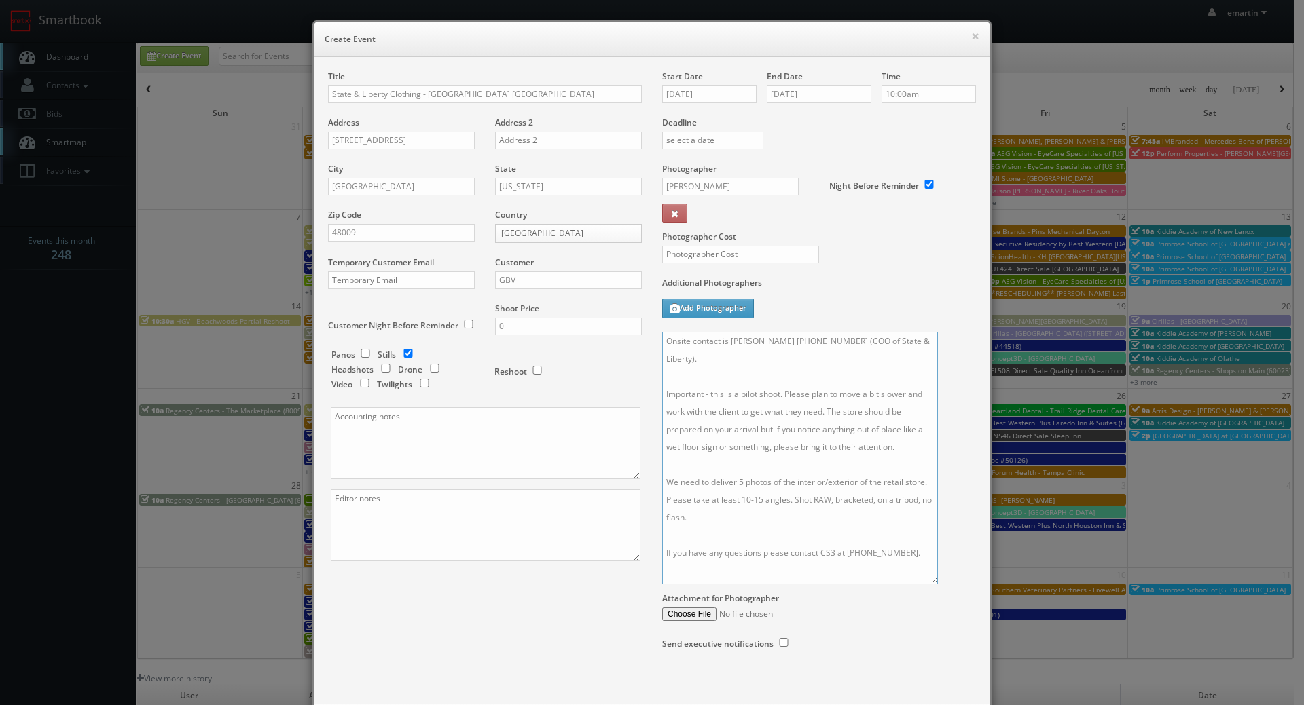
type textarea "Onsite contact is Jake Allain 248-756-2838 (COO of State & Liberty). Important …"
click at [724, 255] on input "text" at bounding box center [740, 255] width 157 height 18
type input "250"
click at [715, 483] on textarea "Onsite contact is Jake Allain 248-756-2838 (COO of State & Liberty). Important …" at bounding box center [800, 458] width 276 height 253
click at [781, 503] on textarea "Onsite contact is Jake Allain 248-756-2838 (COO of State & Liberty). Important …" at bounding box center [800, 458] width 276 height 253
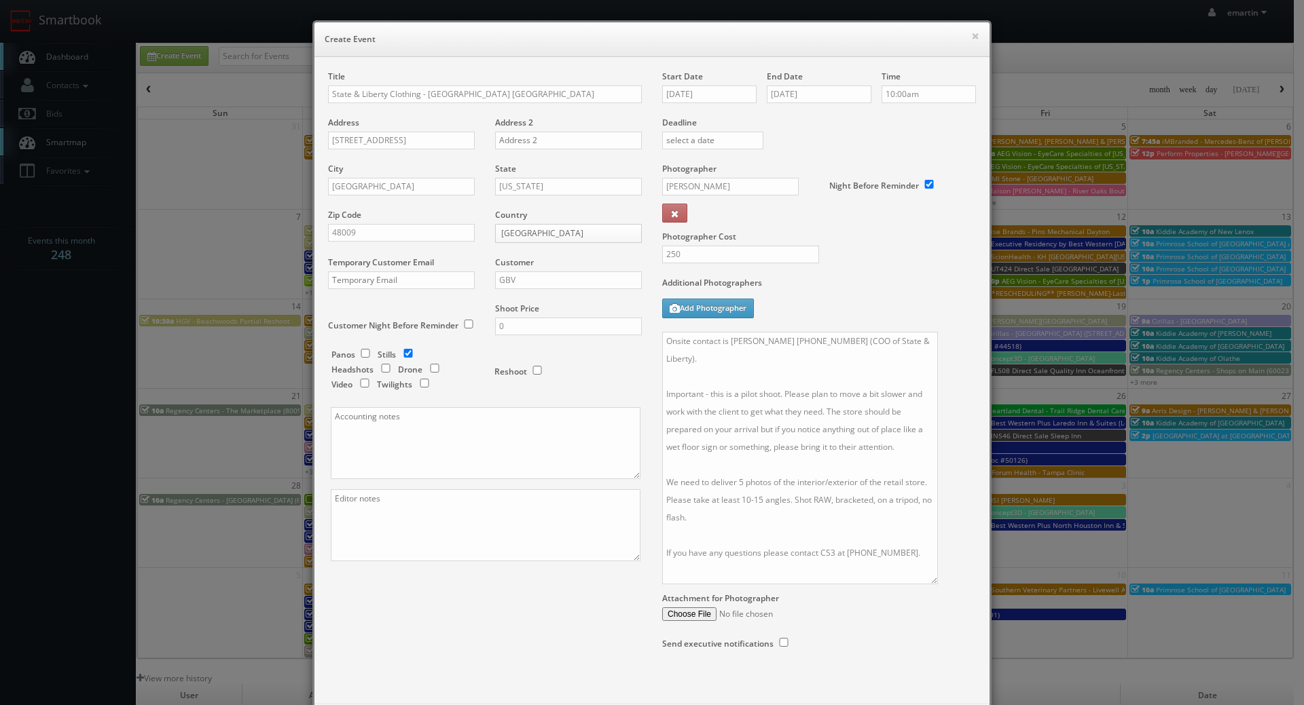
click at [838, 294] on label "Additional Photographers" at bounding box center [819, 286] width 314 height 18
click at [696, 98] on input "09/19/2025" at bounding box center [709, 95] width 94 height 18
click at [712, 215] on td "23" at bounding box center [710, 218] width 18 height 20
type input "09/23/2025"
click at [828, 95] on input "09/19/2025" at bounding box center [819, 95] width 105 height 18
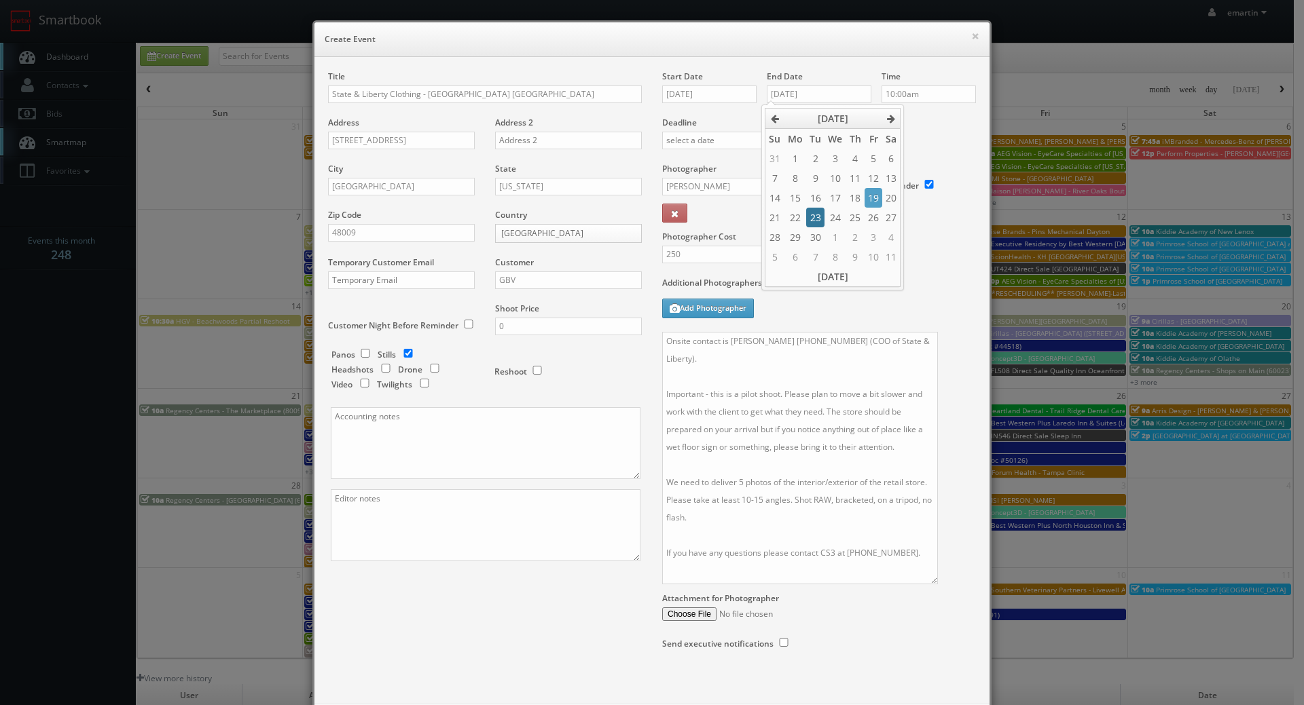
click at [819, 214] on td "23" at bounding box center [815, 218] width 18 height 20
type input "09/23/2025"
click at [933, 127] on label "Deadline" at bounding box center [819, 123] width 334 height 12
drag, startPoint x: 697, startPoint y: 256, endPoint x: 607, endPoint y: 246, distance: 90.1
click at [607, 252] on div "Title State & Liberty Clothing - Birmingham MI Address 141 W Maple Rd Address 2…" at bounding box center [652, 374] width 668 height 606
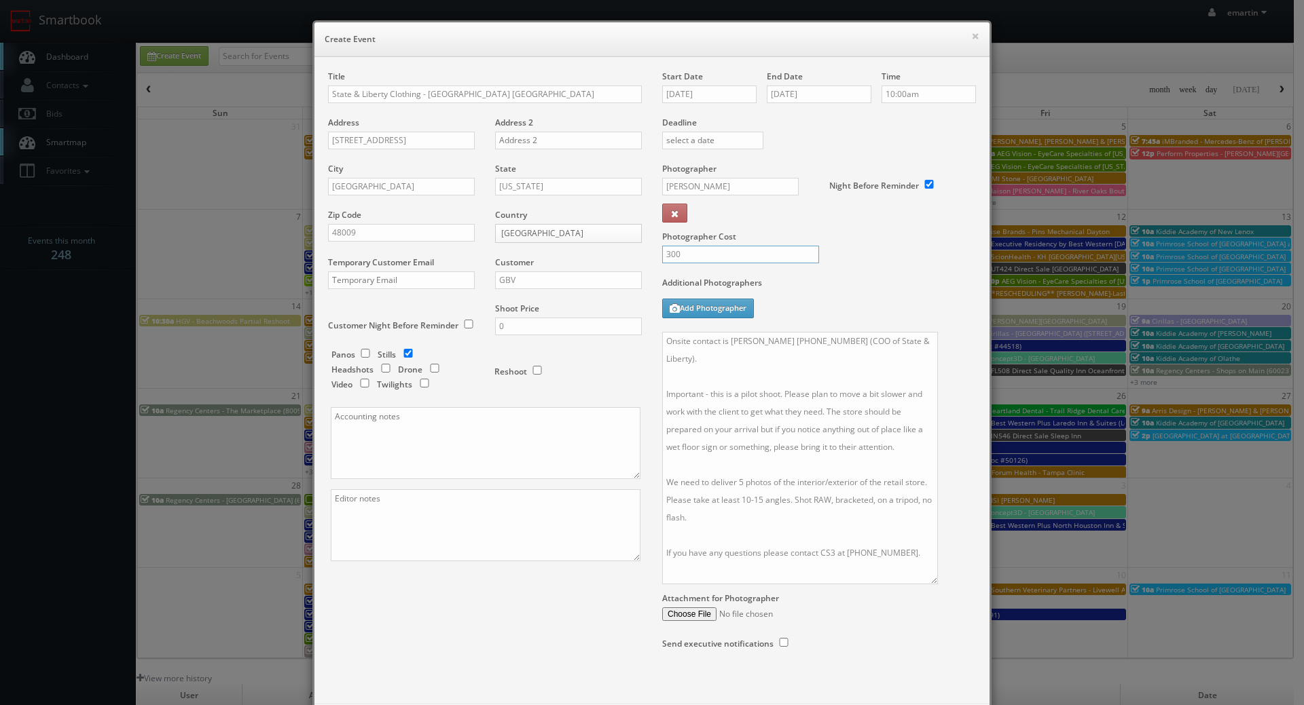
type input "300"
click at [836, 306] on div "Additional Photographers Add Photographer" at bounding box center [819, 304] width 314 height 55
click at [533, 638] on div "Title State & Liberty Clothing - Birmingham MI Address 141 W Maple Rd Address 2…" at bounding box center [652, 374] width 668 height 606
click at [517, 602] on div "Title State & Liberty Clothing - Birmingham MI Address 141 W Maple Rd Address 2…" at bounding box center [652, 374] width 668 height 606
click at [958, 659] on div "Start Date 09/23/2025 End Date 09/23/2025 Time 10:00am Deadline Photographer Ad…" at bounding box center [819, 374] width 334 height 606
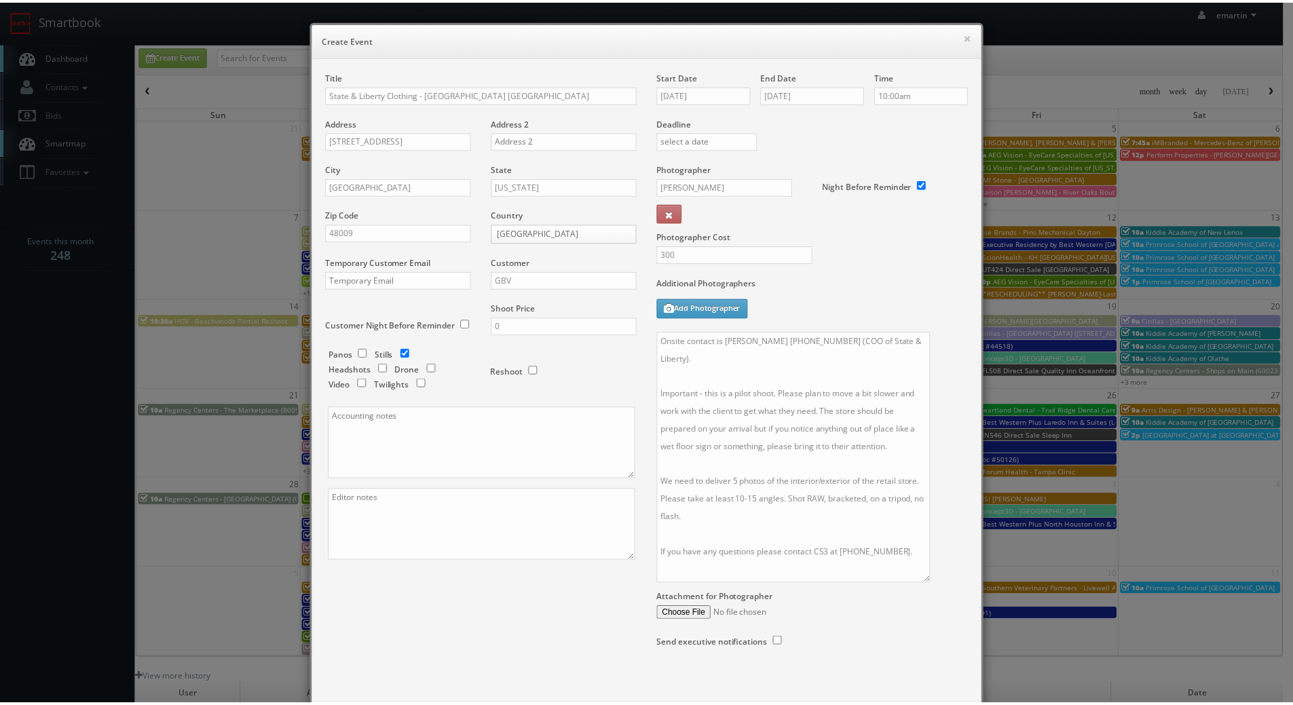
scroll to position [68, 0]
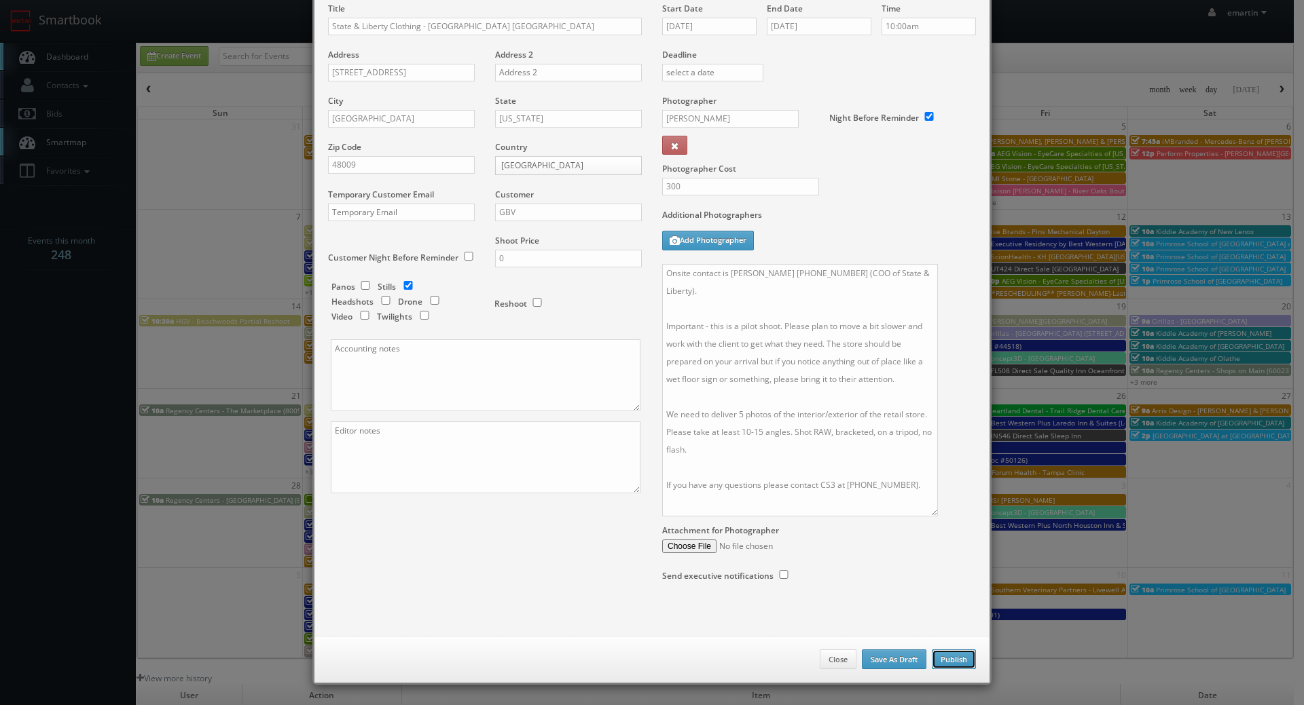
click at [953, 662] on button "Publish" at bounding box center [954, 660] width 44 height 20
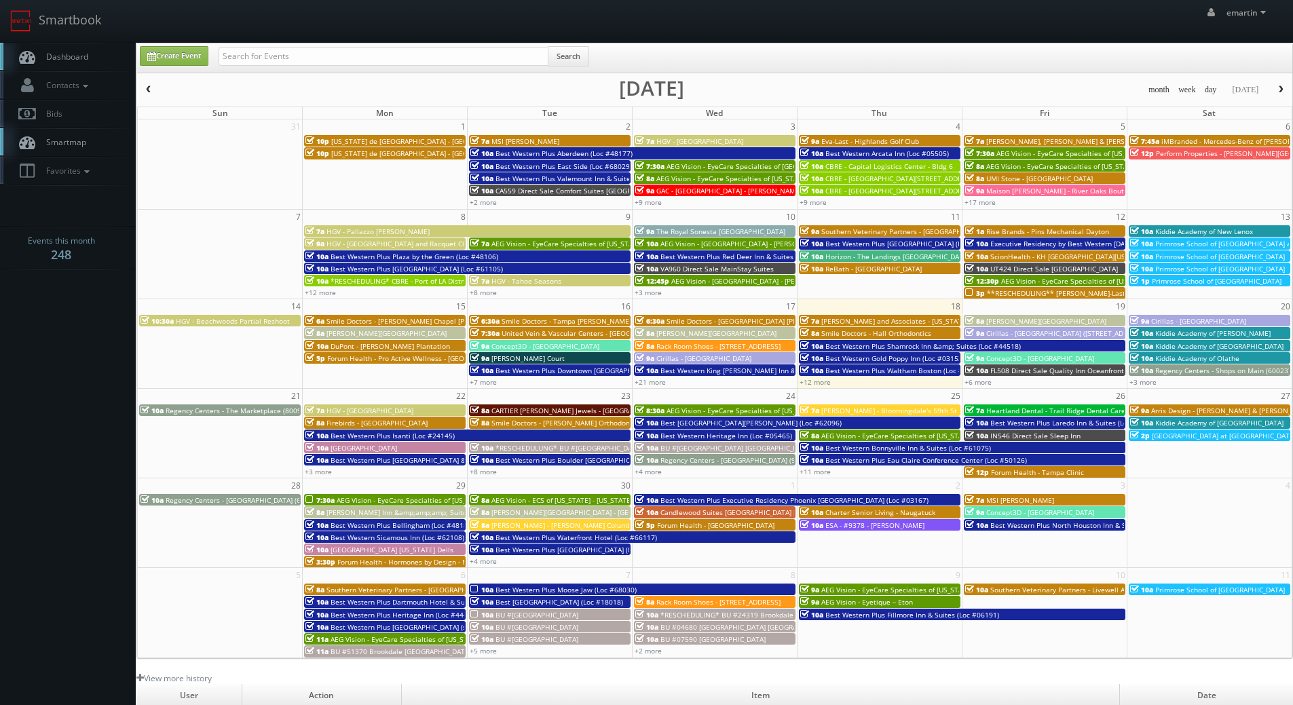
click at [80, 58] on span "Dashboard" at bounding box center [63, 57] width 49 height 12
click at [265, 63] on input "text" at bounding box center [384, 56] width 330 height 19
type input "p672"
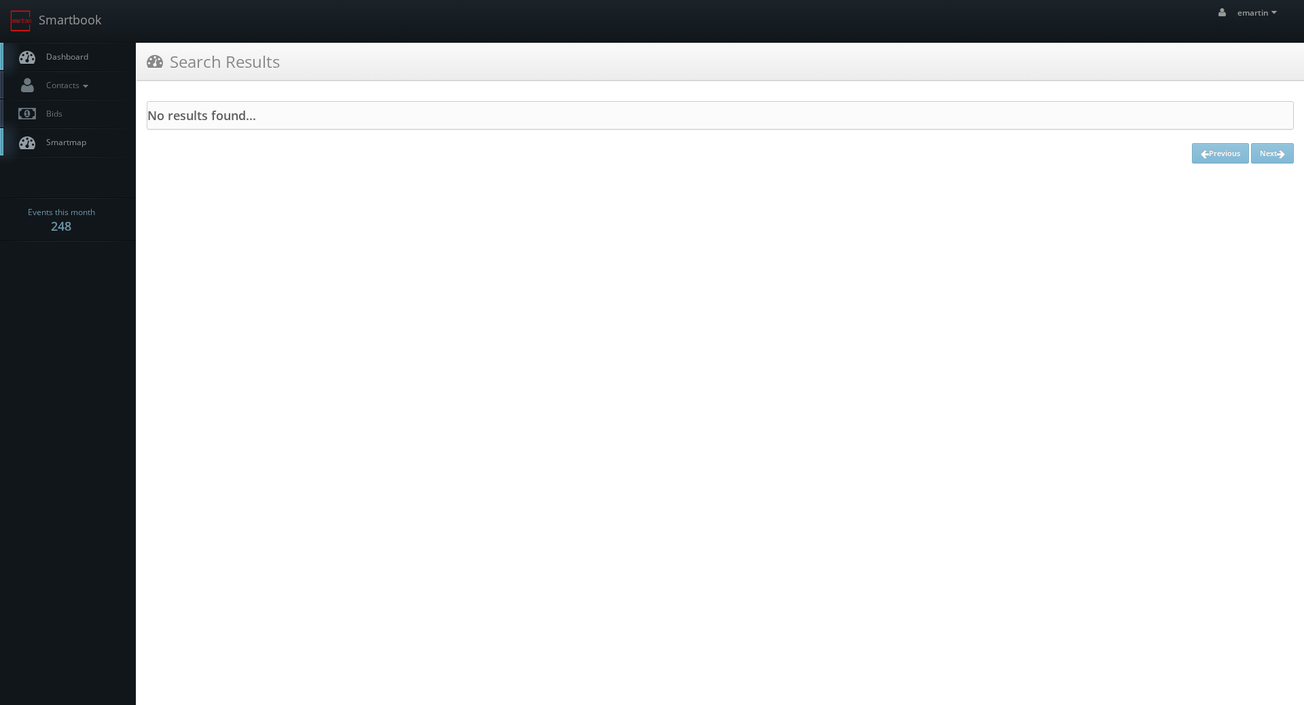
click at [75, 58] on span "Dashboard" at bounding box center [63, 57] width 49 height 12
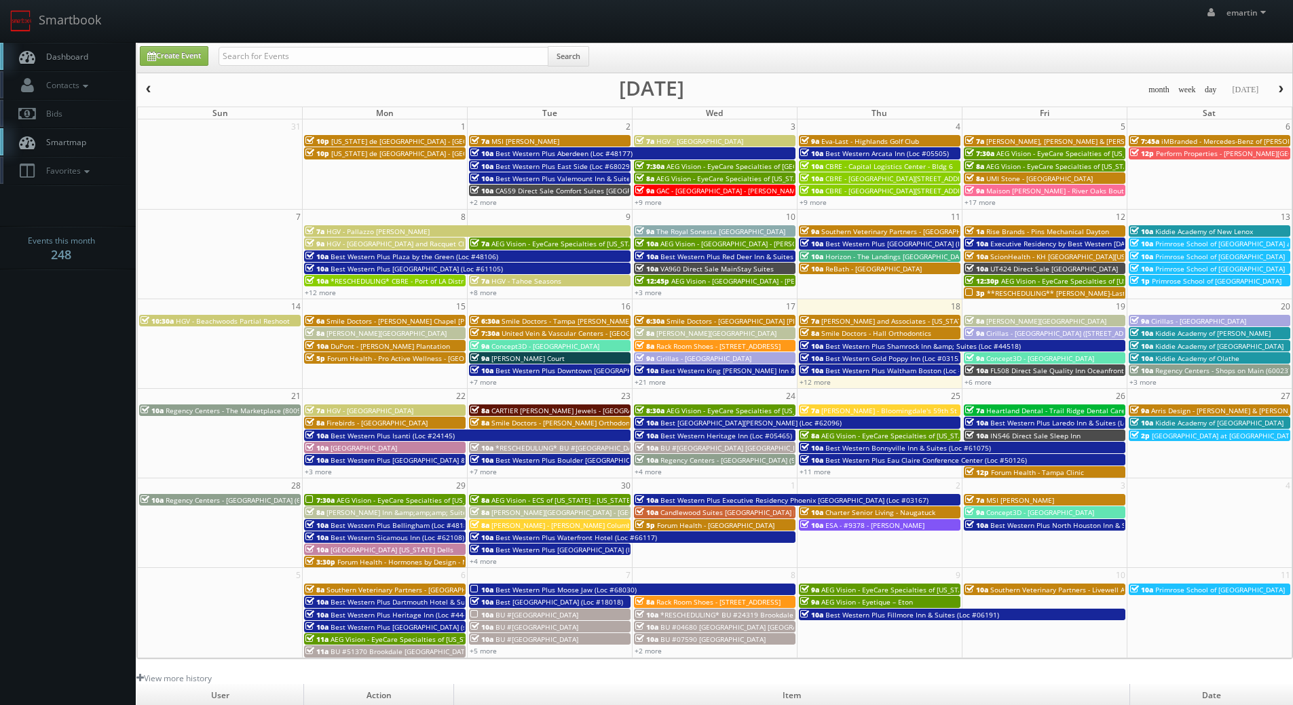
click at [259, 55] on input "text" at bounding box center [384, 56] width 330 height 19
type input "P"
type input "PA672"
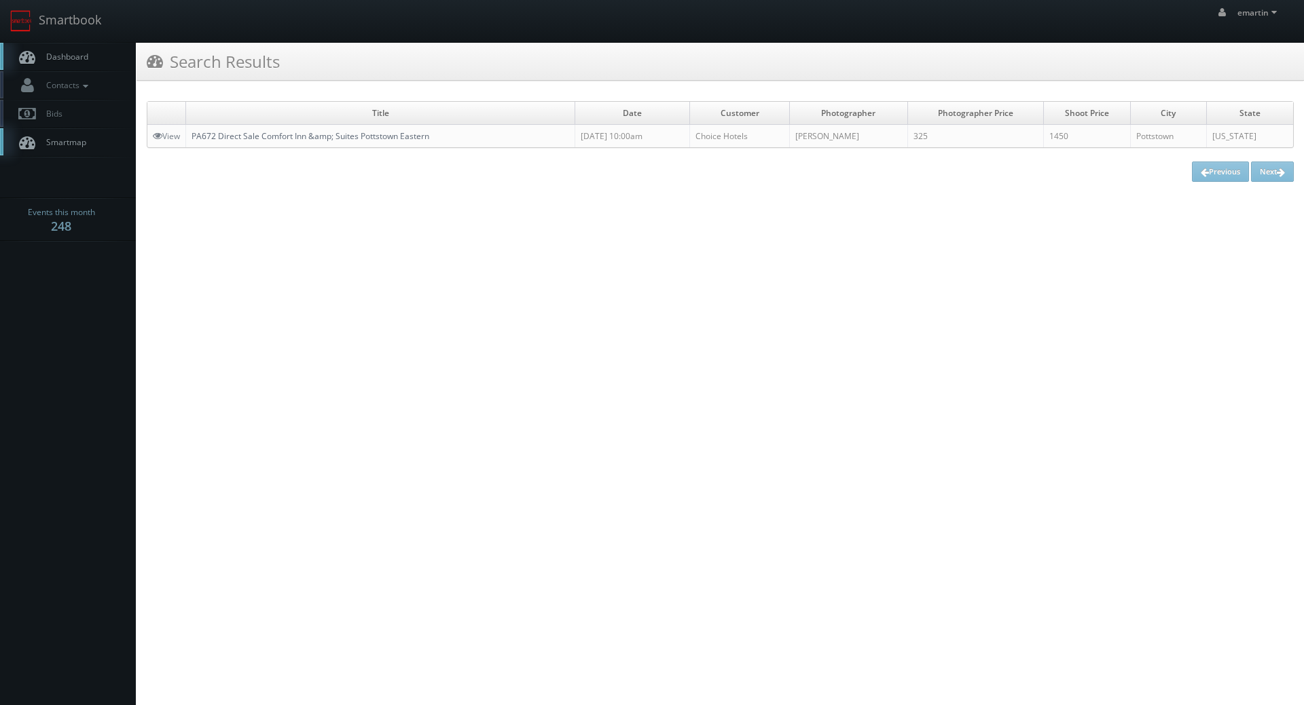
click at [270, 140] on link "PA672 Direct Sale Comfort Inn &amp; Suites Pottstown Eastern" at bounding box center [310, 136] width 238 height 12
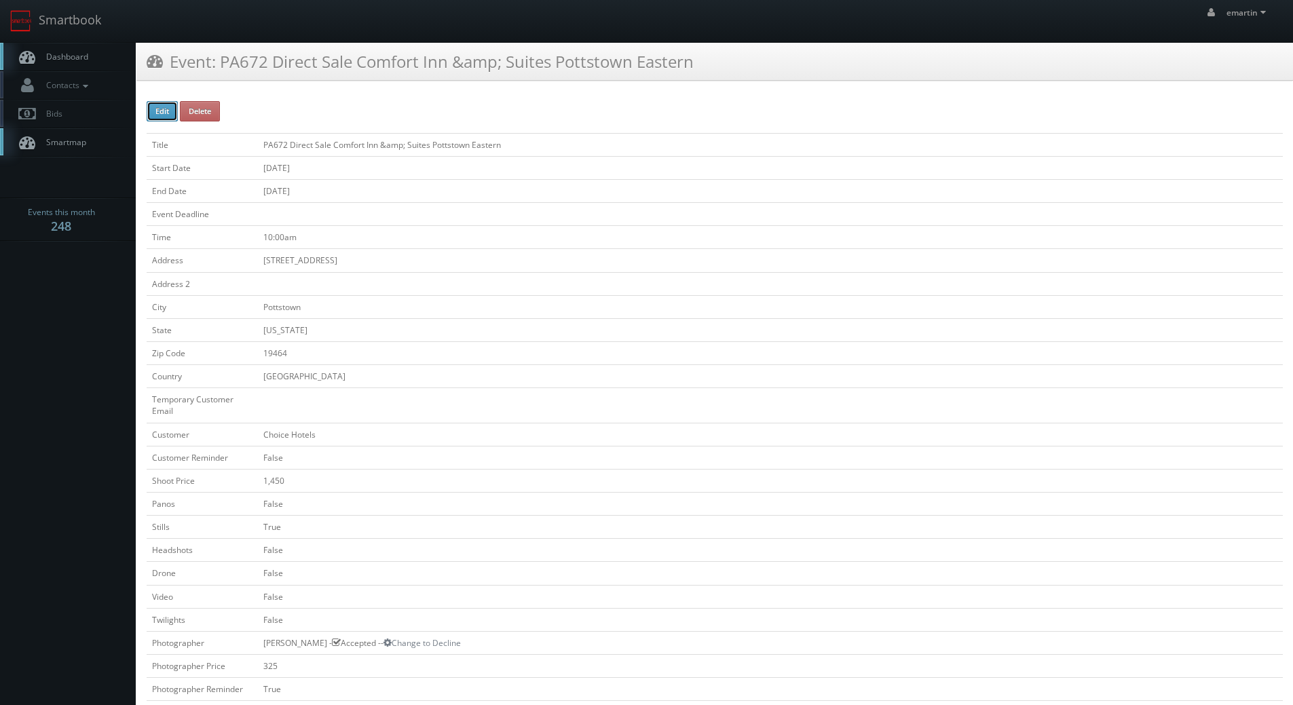
click at [153, 106] on button "Edit" at bounding box center [162, 111] width 31 height 20
type input "PA672 Direct Sale Comfort Inn &amp;amp; Suites Pottstown Eastern"
type input "[STREET_ADDRESS]"
type input "Pottstown"
type input "19464"
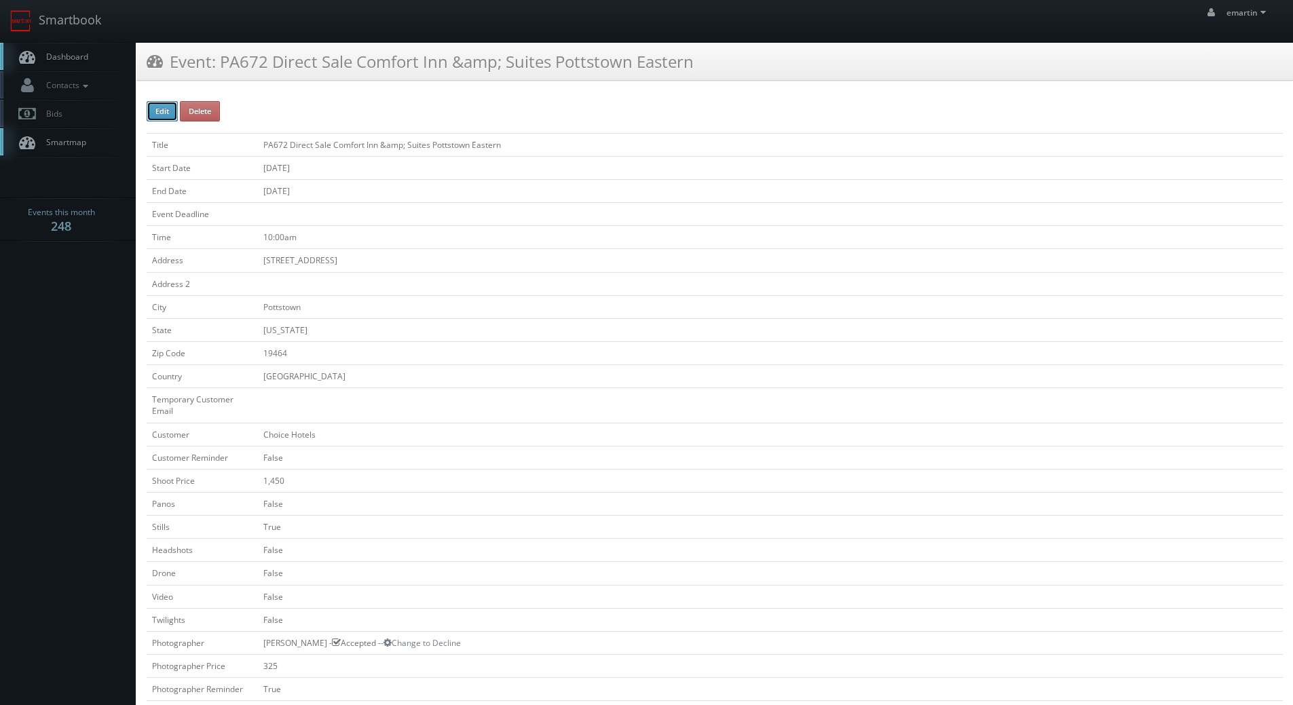
checkbox input "false"
type input "1,450"
checkbox input "false"
checkbox input "true"
checkbox input "false"
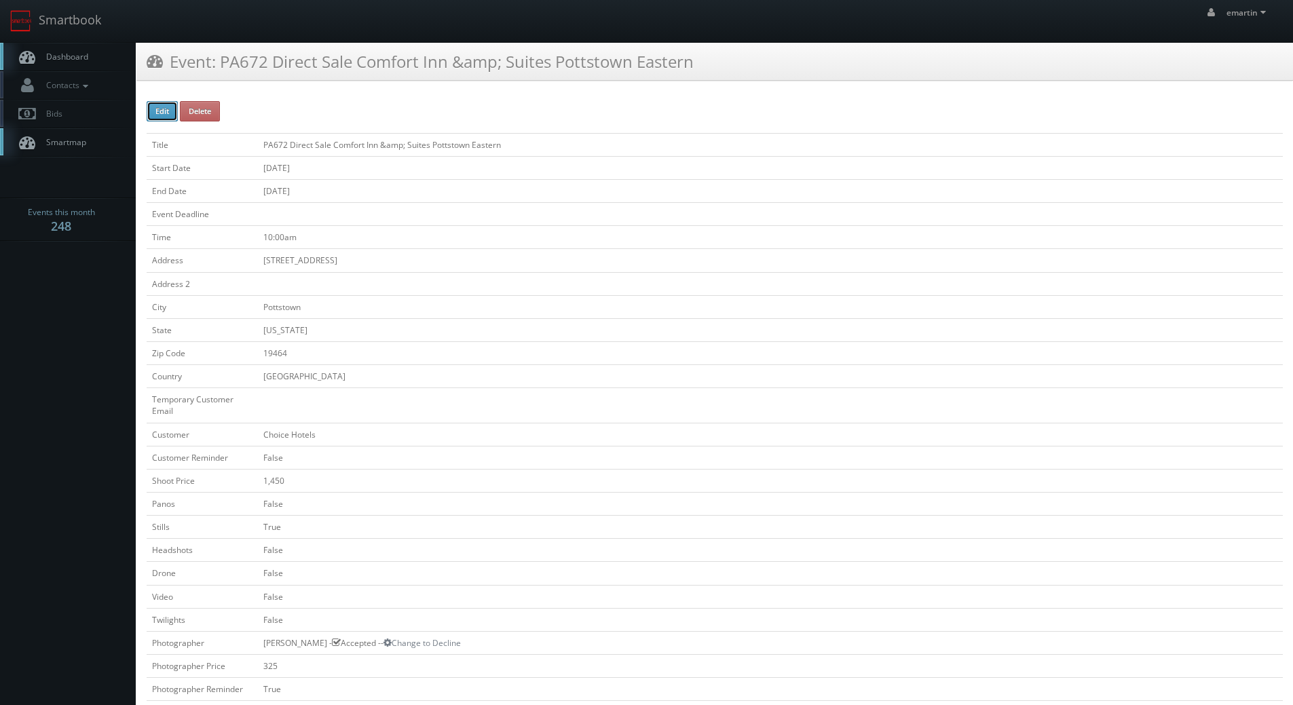
checkbox input "false"
type input "[DATE]"
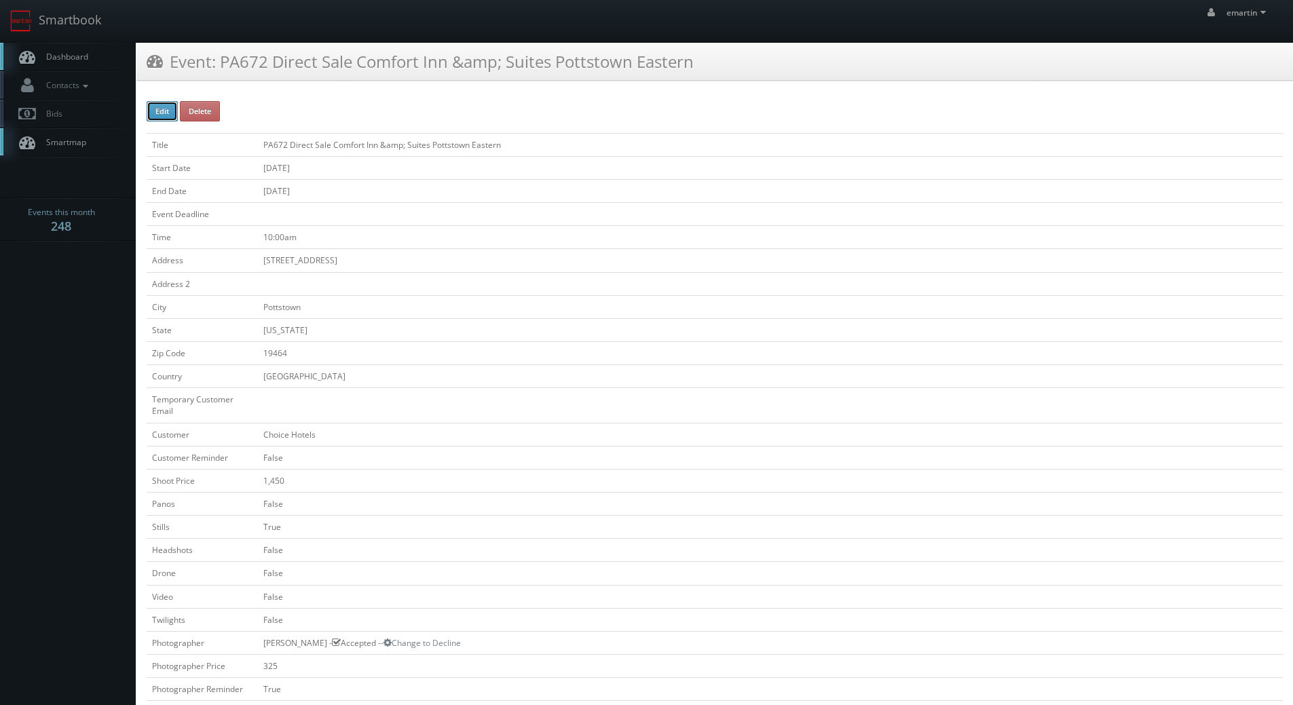
type input "[DATE]"
type input "10:00am"
checkbox input "true"
checkbox input "false"
type input "1,450"
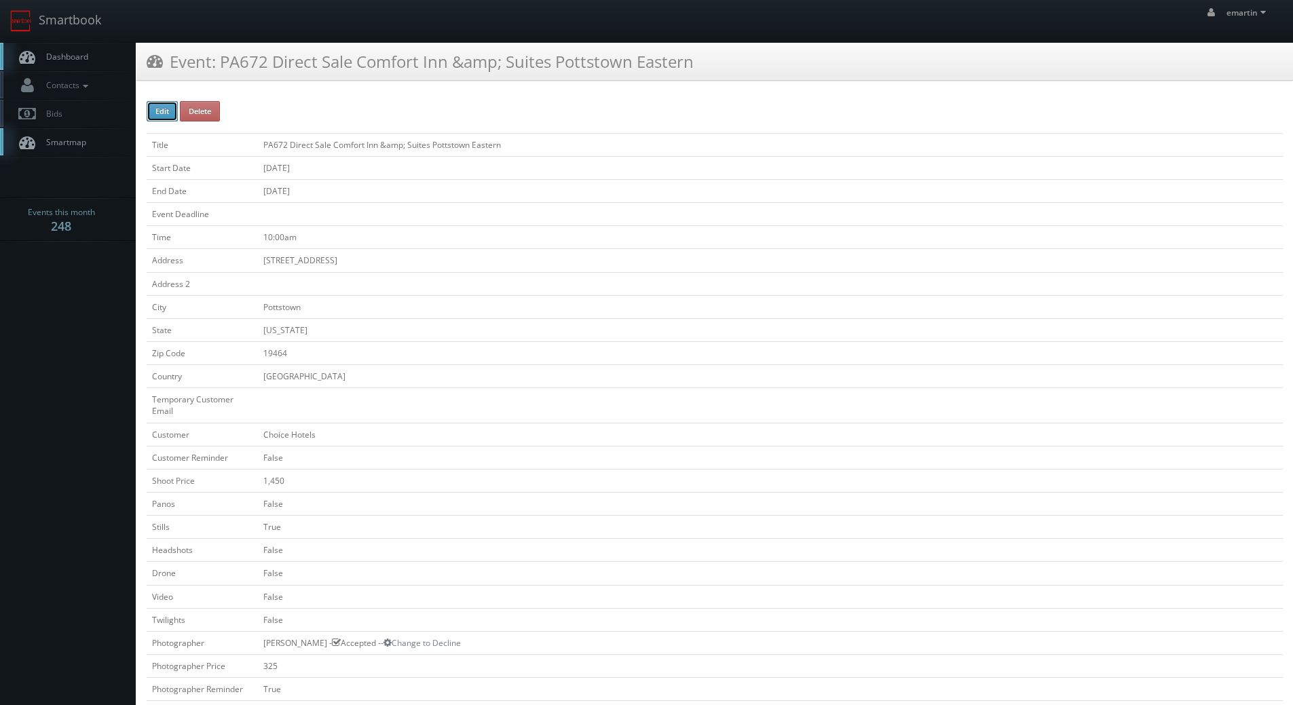
type input "325"
select select "[US_STATE]"
select select "fake69@mg.cs3calendar.com"
select select "brian@brianphillipsphotography.com"
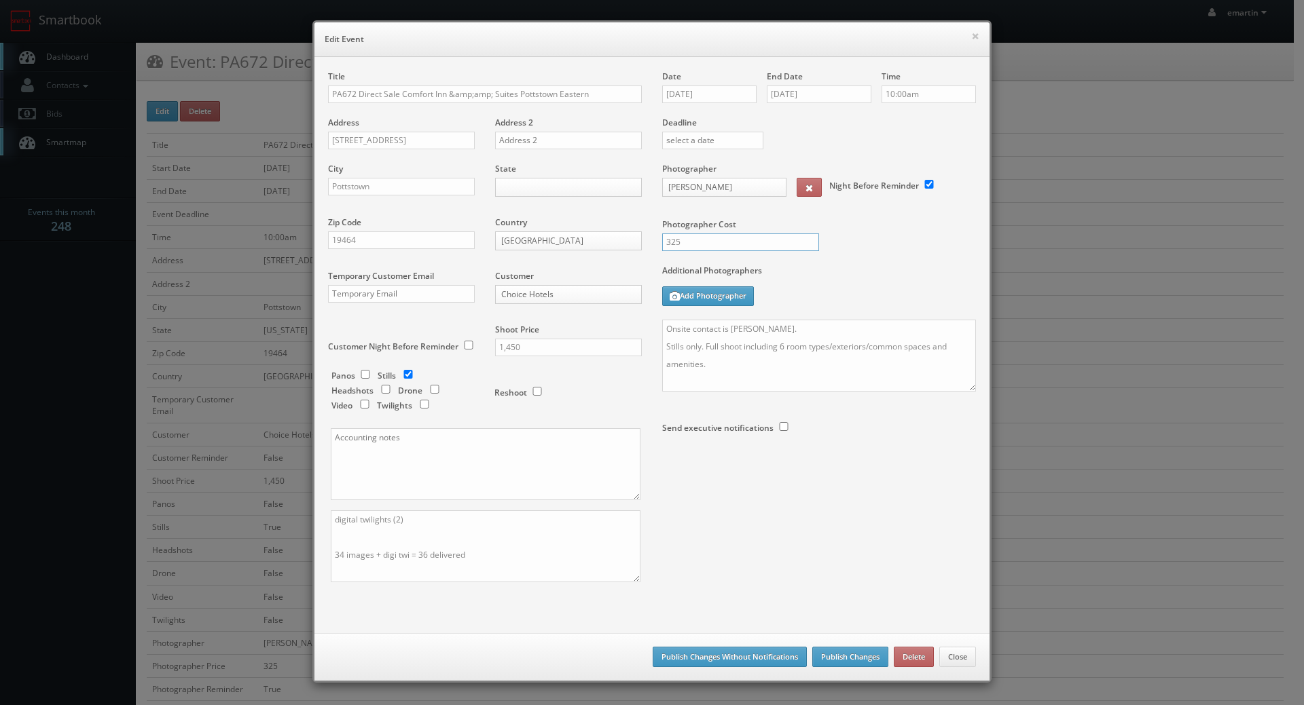
drag, startPoint x: 694, startPoint y: 239, endPoint x: 625, endPoint y: 242, distance: 68.6
click at [622, 241] on div "Title PA672 Direct Sale Comfort Inn &amp;amp; Suites Pottstown Eastern Address …" at bounding box center [652, 339] width 668 height 536
type input "350"
drag, startPoint x: 903, startPoint y: 511, endPoint x: 851, endPoint y: 593, distance: 96.4
click at [903, 511] on div "Title PA672 Direct Sale Comfort Inn &amp;amp; Suites Pottstown Eastern Address …" at bounding box center [652, 339] width 668 height 536
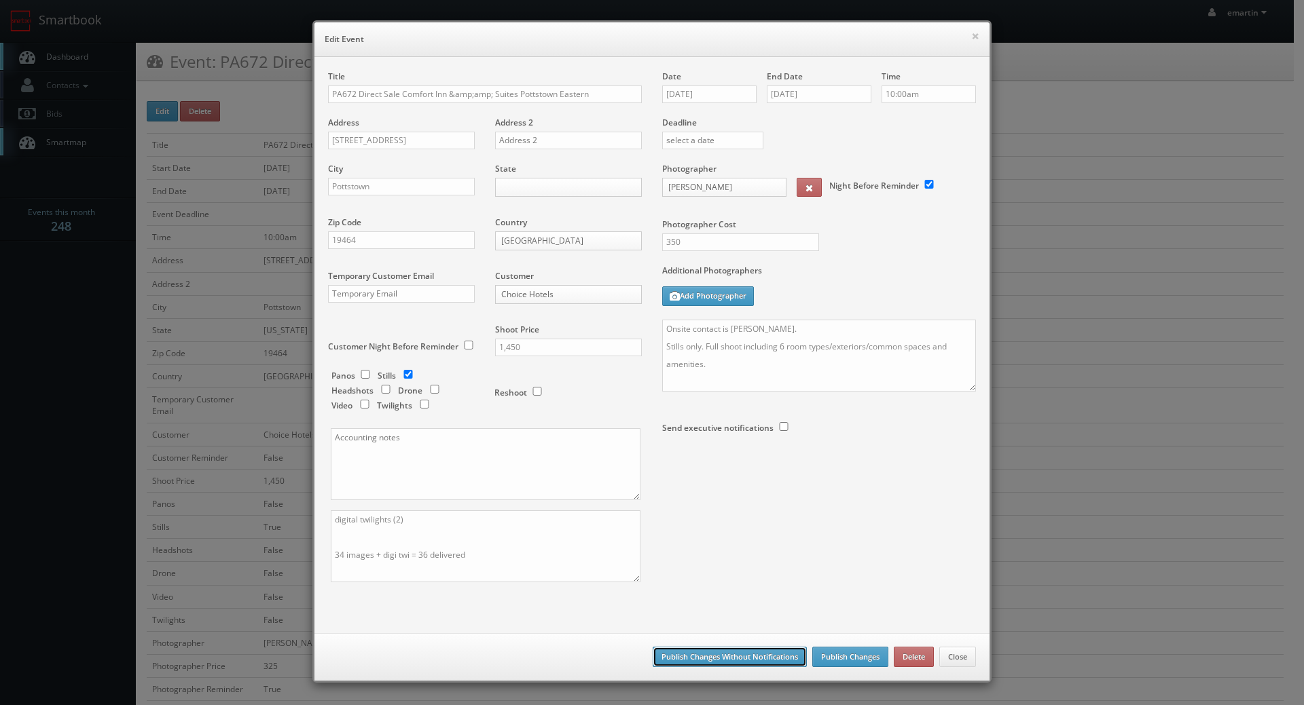
click at [756, 654] on button "Publish Changes Without Notifications" at bounding box center [729, 657] width 154 height 20
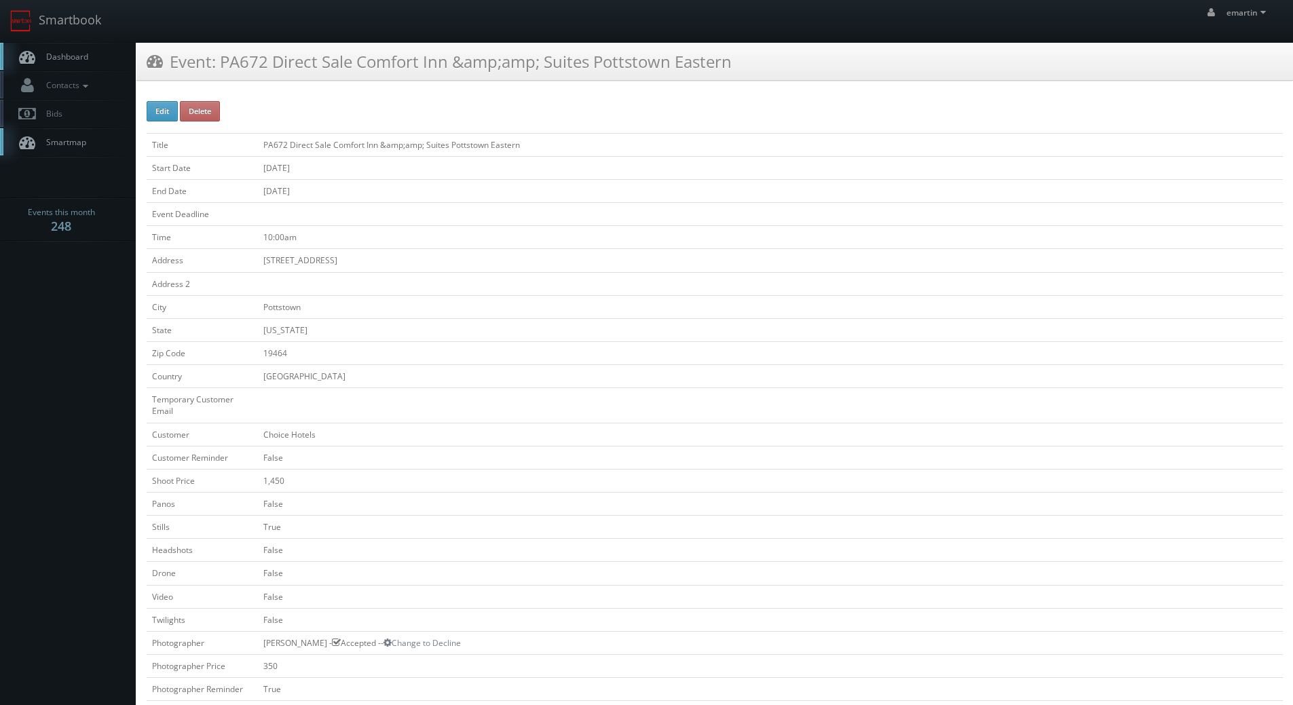
click at [86, 60] on span "Dashboard" at bounding box center [63, 57] width 49 height 12
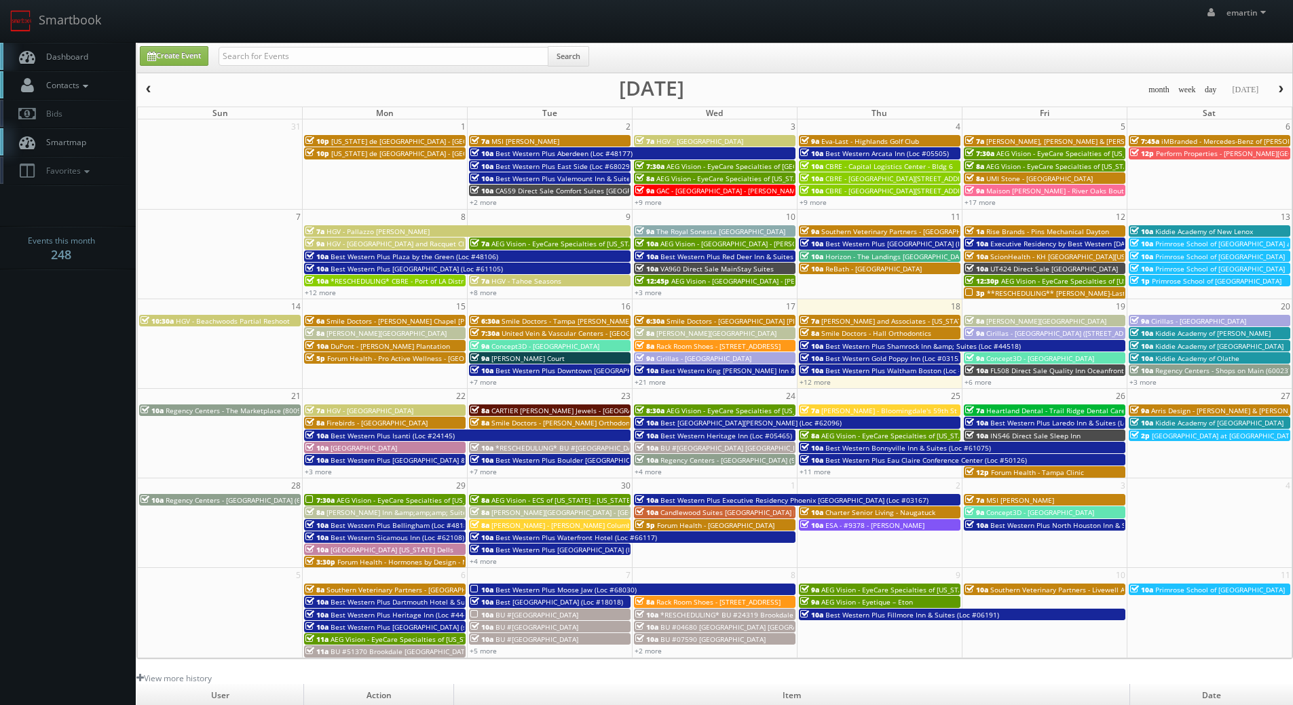
click at [91, 75] on link "Contacts" at bounding box center [68, 85] width 136 height 28
drag, startPoint x: 37, startPoint y: 52, endPoint x: 43, endPoint y: 48, distance: 7.0
click at [39, 50] on link "Dashboard" at bounding box center [68, 57] width 136 height 28
drag, startPoint x: 103, startPoint y: 49, endPoint x: 105, endPoint y: 35, distance: 13.7
click at [103, 49] on link "Dashboard" at bounding box center [68, 57] width 136 height 28
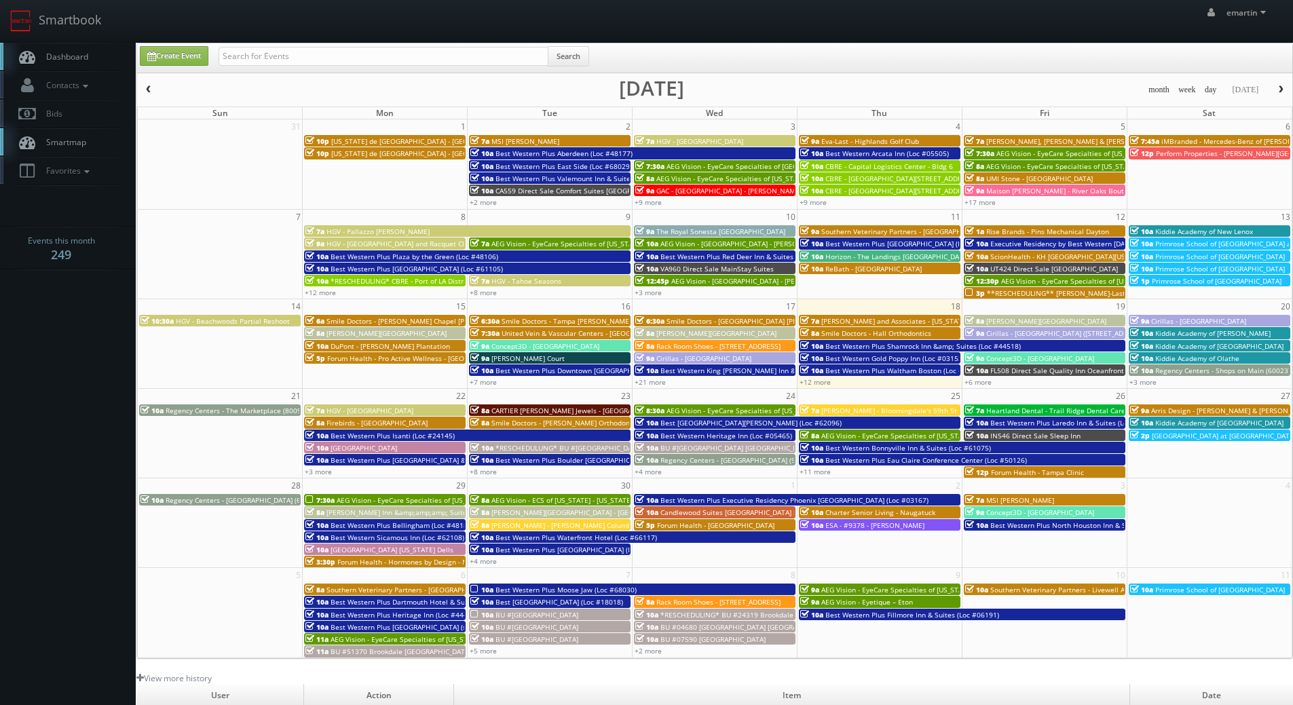
click at [74, 48] on link "Dashboard" at bounding box center [68, 57] width 136 height 28
click at [78, 54] on span "Dashboard" at bounding box center [63, 57] width 49 height 12
click at [188, 31] on div "emartin emartin Profile Logout" at bounding box center [646, 21] width 1293 height 42
click at [255, 56] on input "text" at bounding box center [384, 56] width 330 height 19
type input "n"
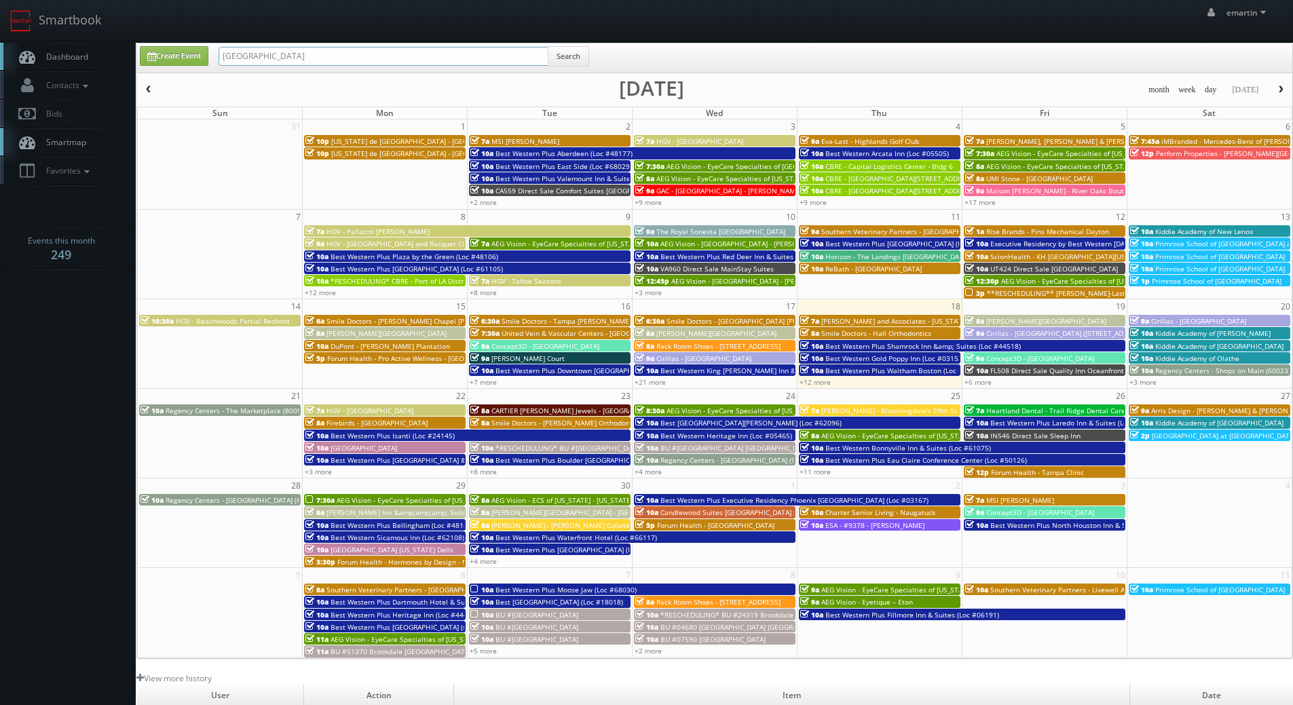
type input "brookdale"
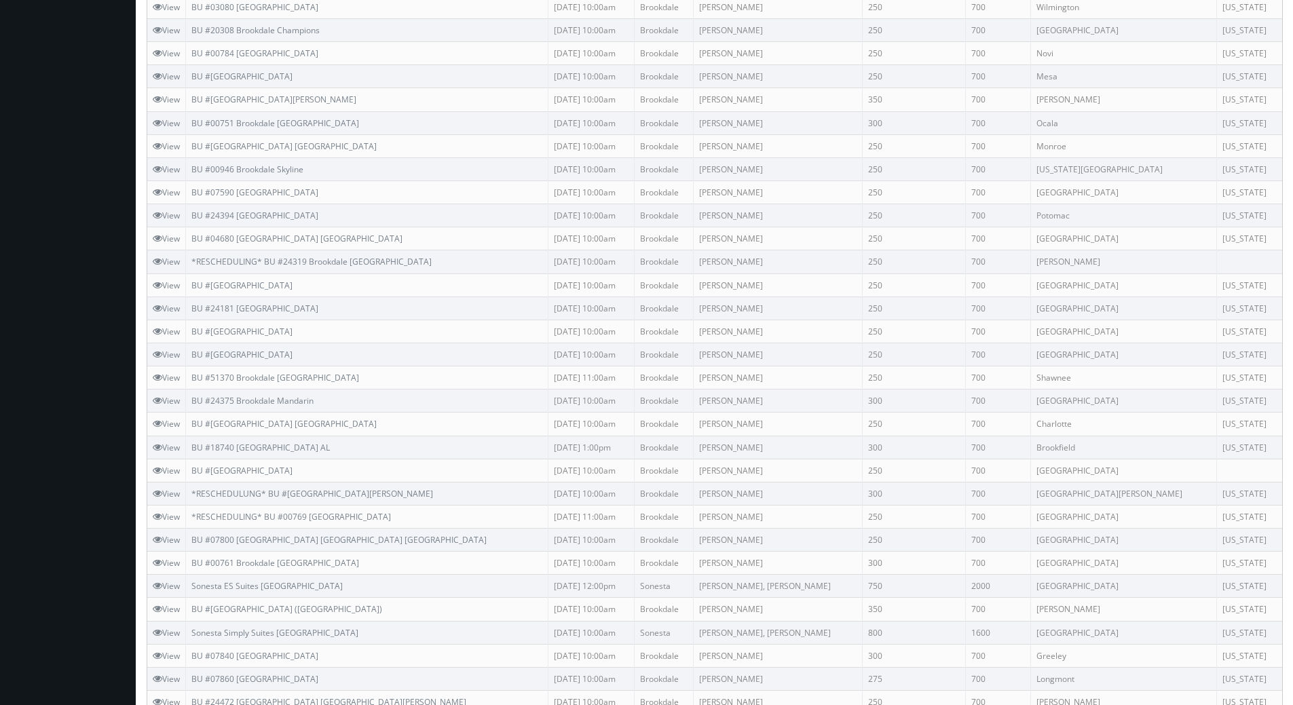
scroll to position [623, 0]
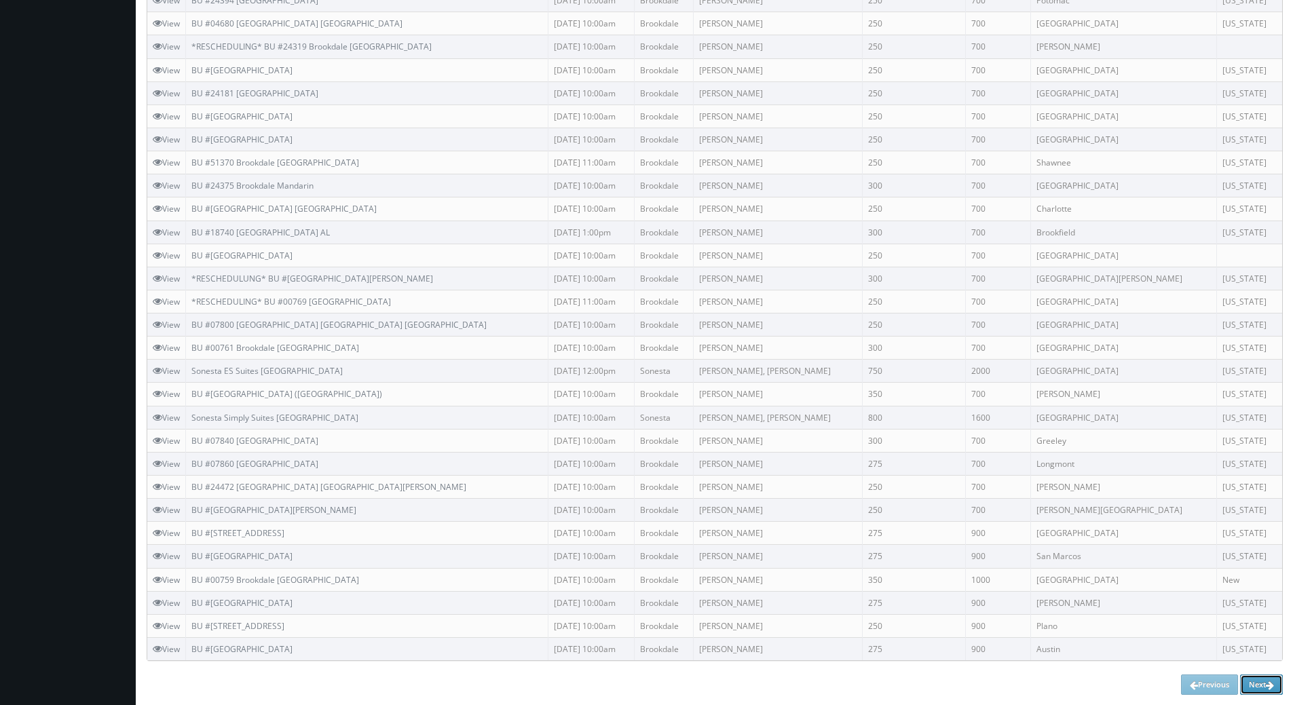
click at [1264, 679] on link "Next" at bounding box center [1261, 685] width 43 height 20
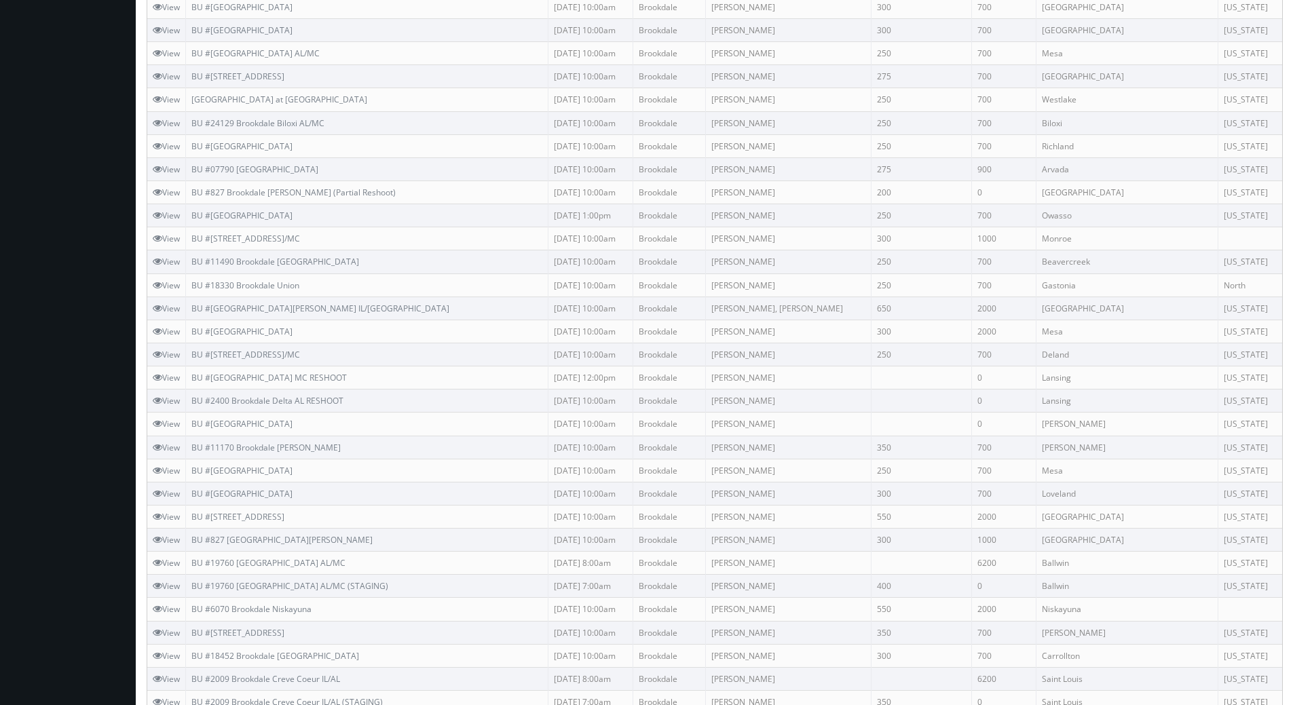
scroll to position [623, 0]
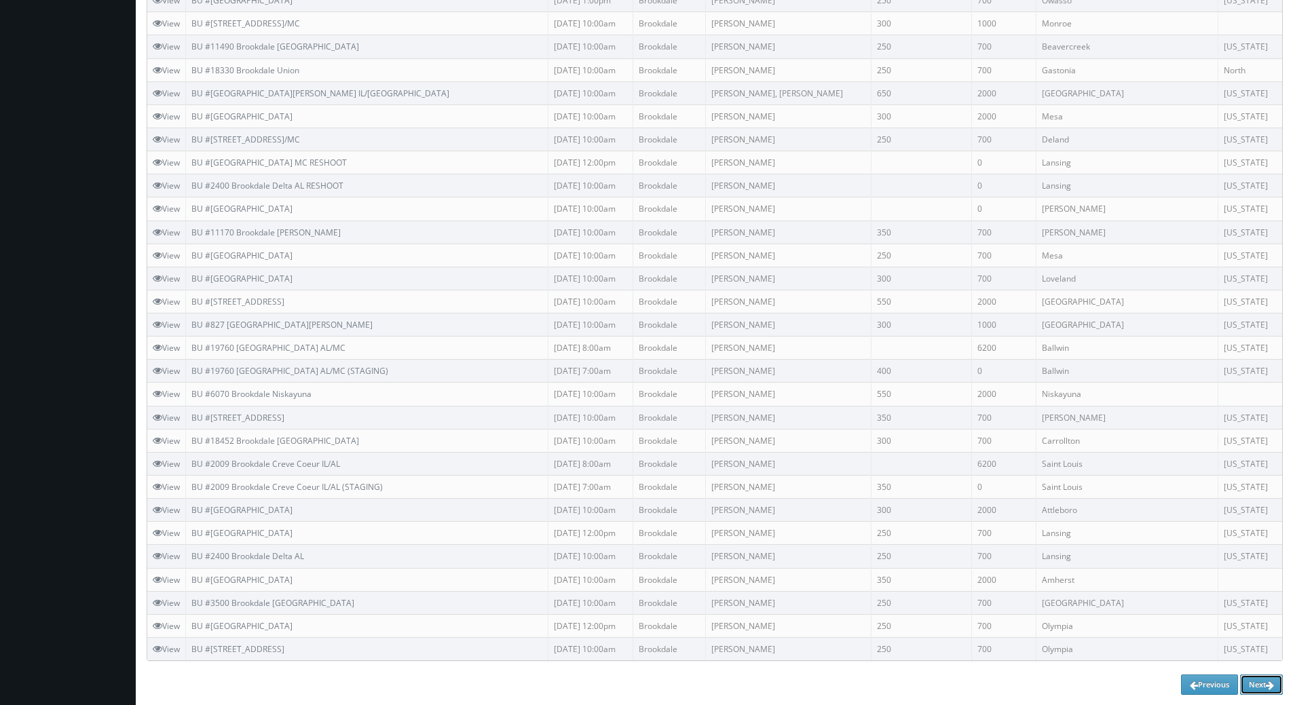
click at [1246, 686] on link "Next" at bounding box center [1261, 685] width 43 height 20
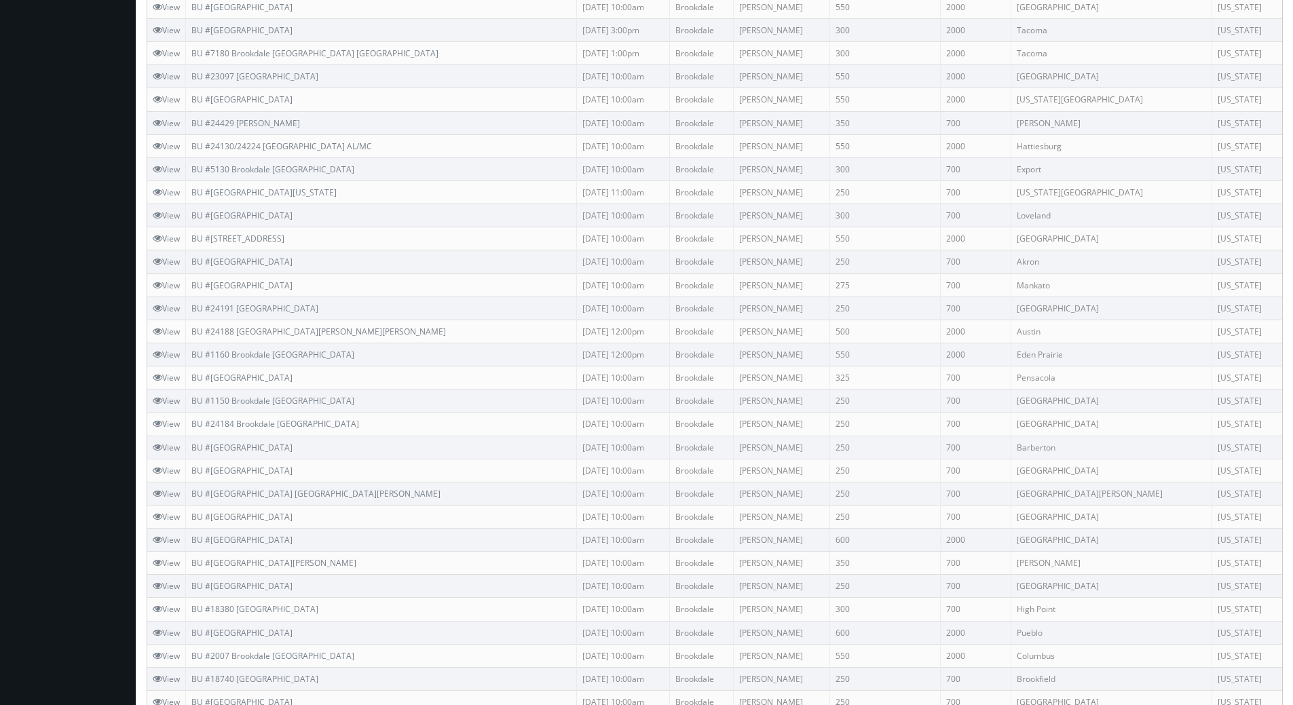
scroll to position [623, 0]
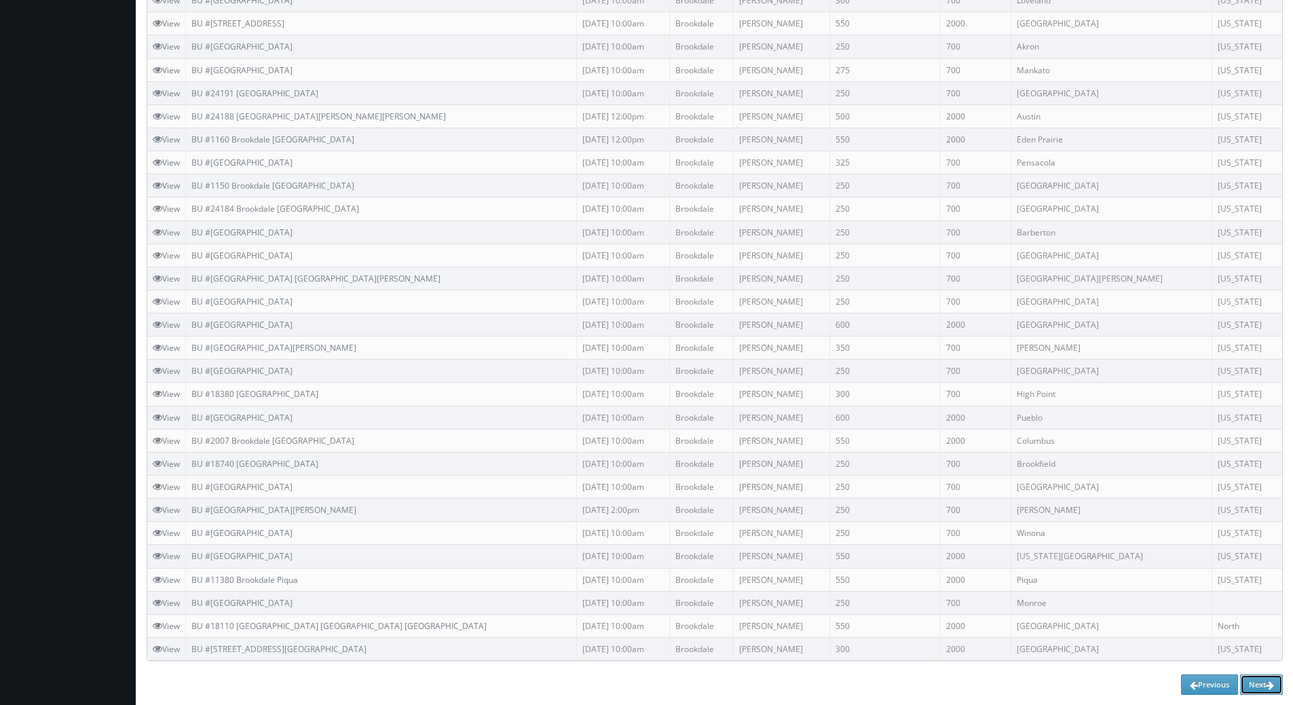
drag, startPoint x: 1272, startPoint y: 683, endPoint x: 1276, endPoint y: 676, distance: 7.9
click at [1273, 683] on icon at bounding box center [1270, 686] width 8 height 10
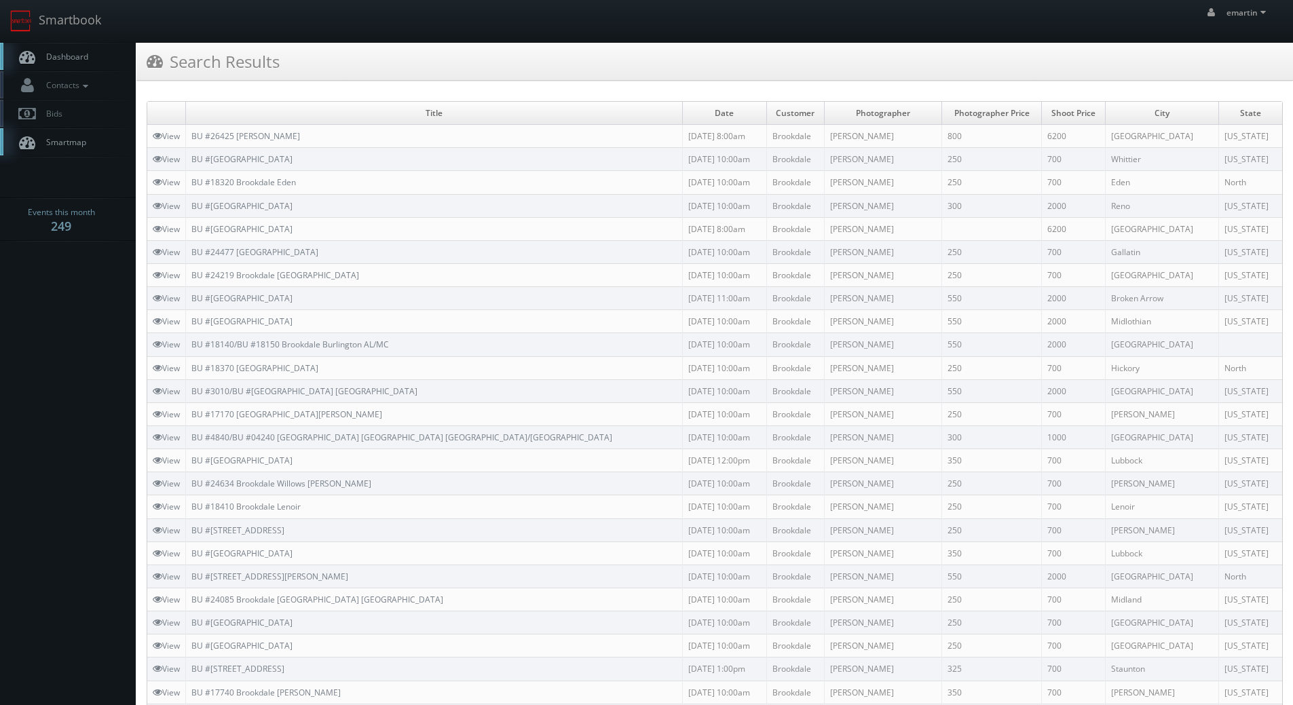
click at [78, 45] on link "Dashboard" at bounding box center [68, 57] width 136 height 28
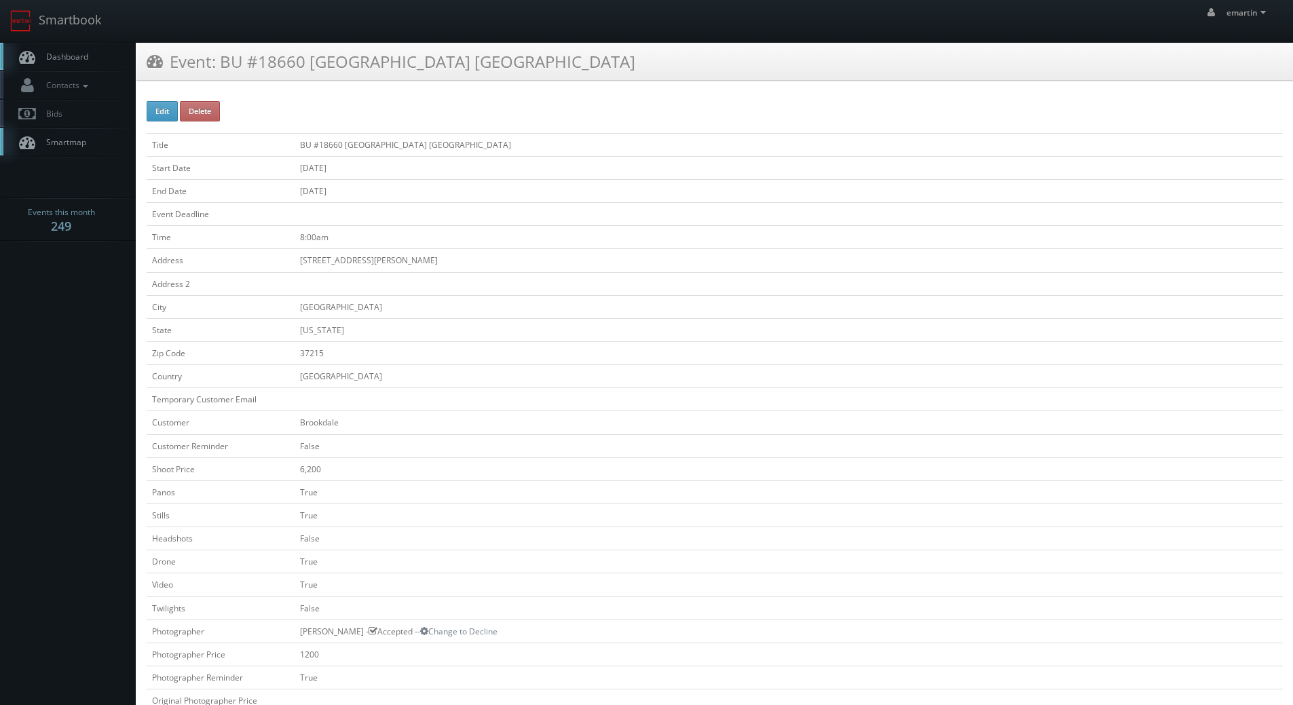
click at [582, 327] on td "[US_STATE]" at bounding box center [789, 329] width 989 height 23
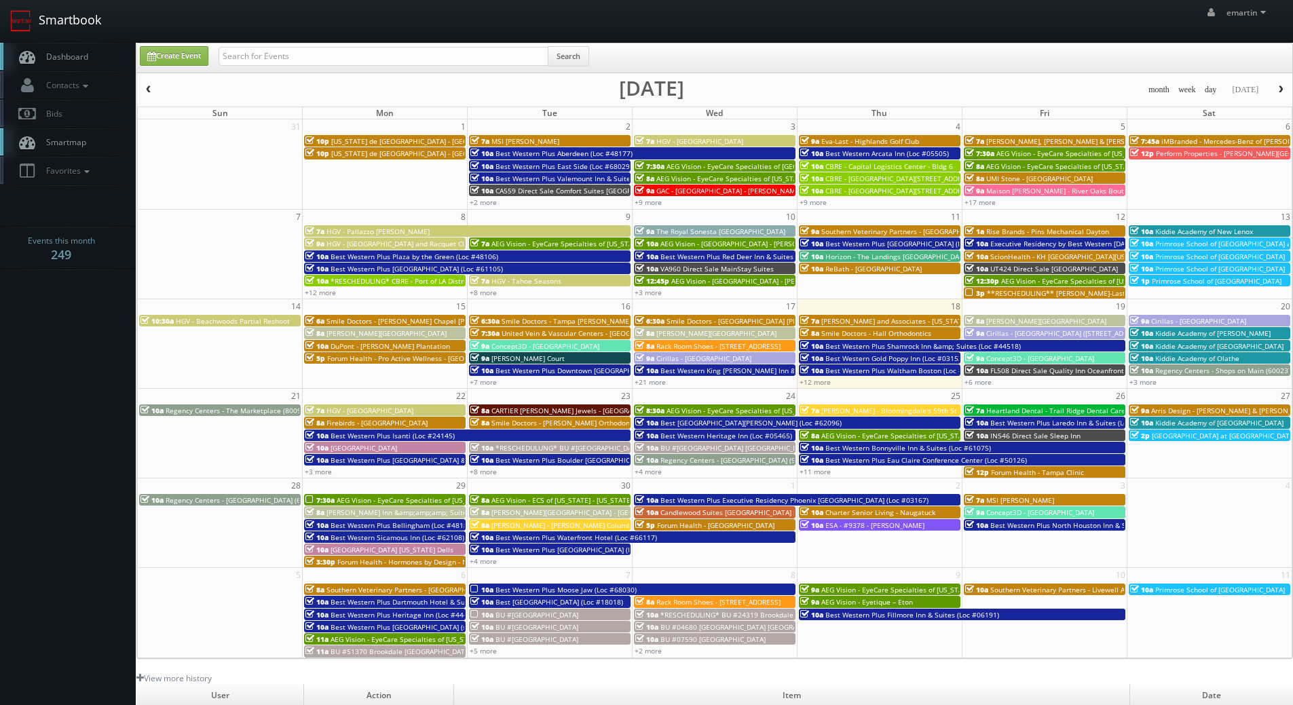
click at [86, 51] on span "Dashboard" at bounding box center [63, 57] width 49 height 12
click at [492, 471] on link "+8 more" at bounding box center [483, 472] width 27 height 10
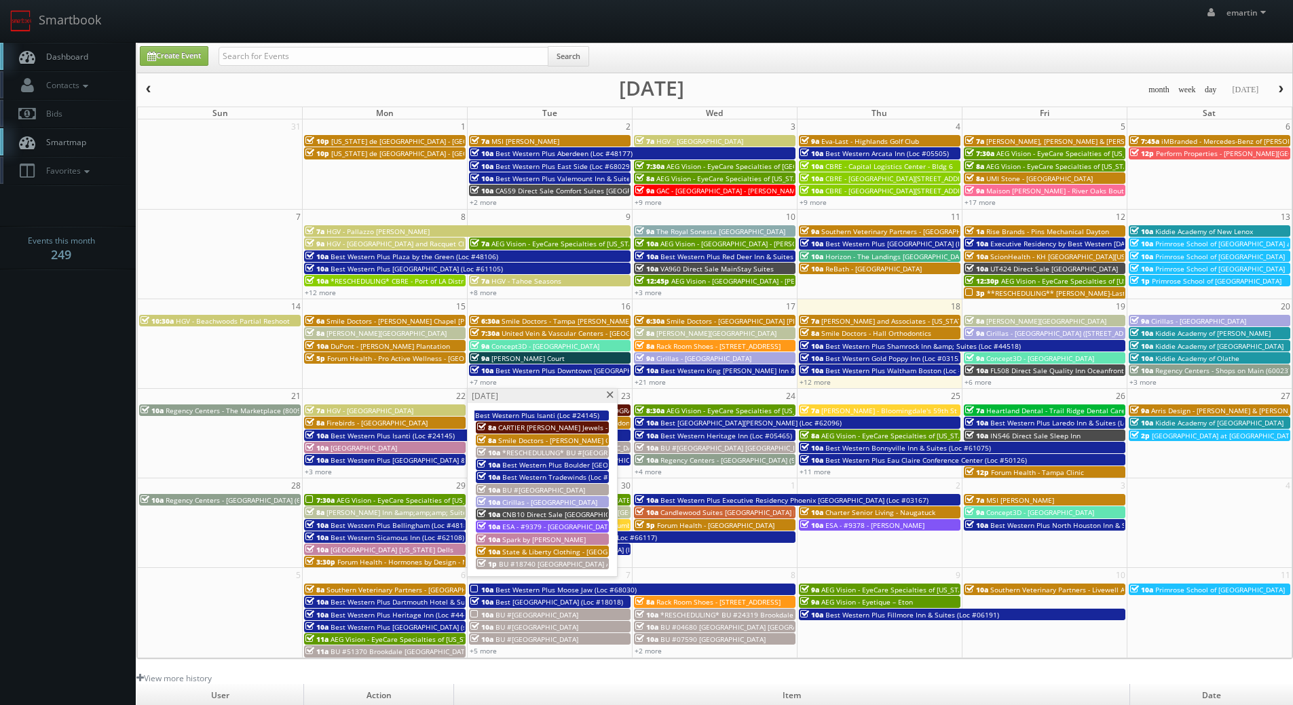
click at [551, 550] on span "State & Liberty Clothing - [GEOGRAPHIC_DATA] [GEOGRAPHIC_DATA]" at bounding box center [611, 552] width 219 height 10
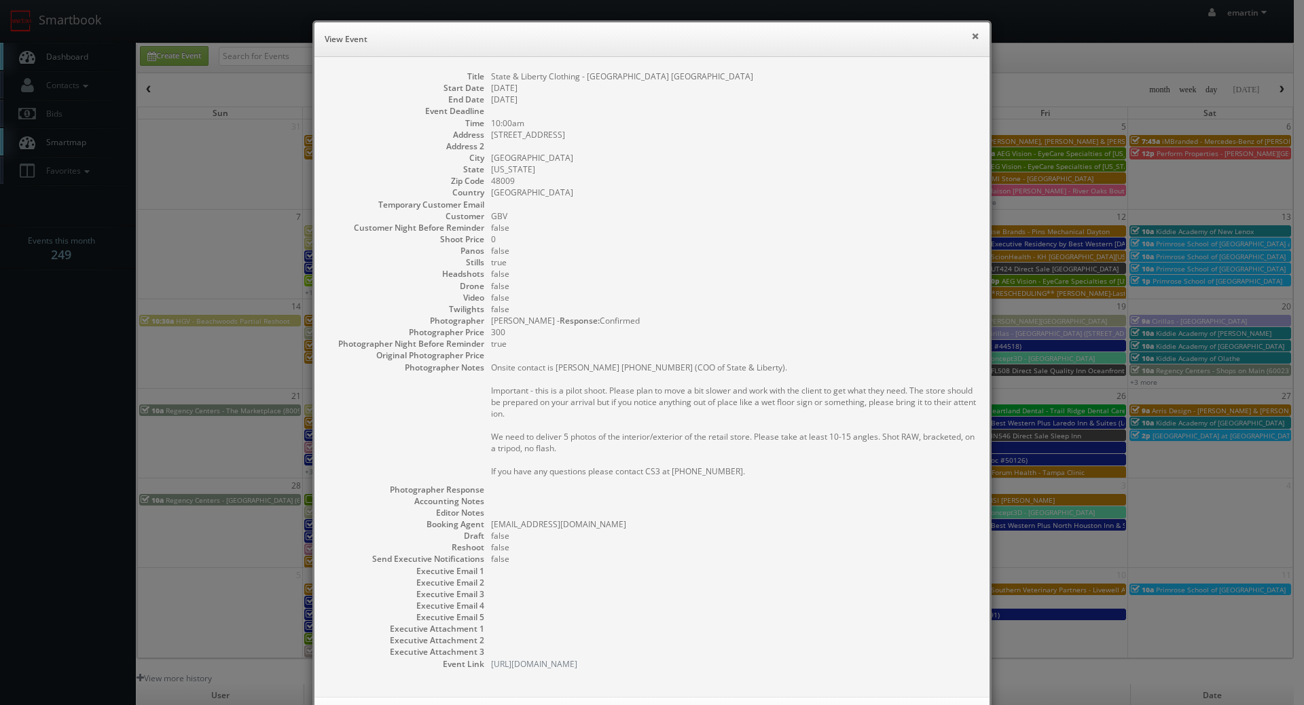
click at [972, 35] on button "×" at bounding box center [975, 36] width 8 height 10
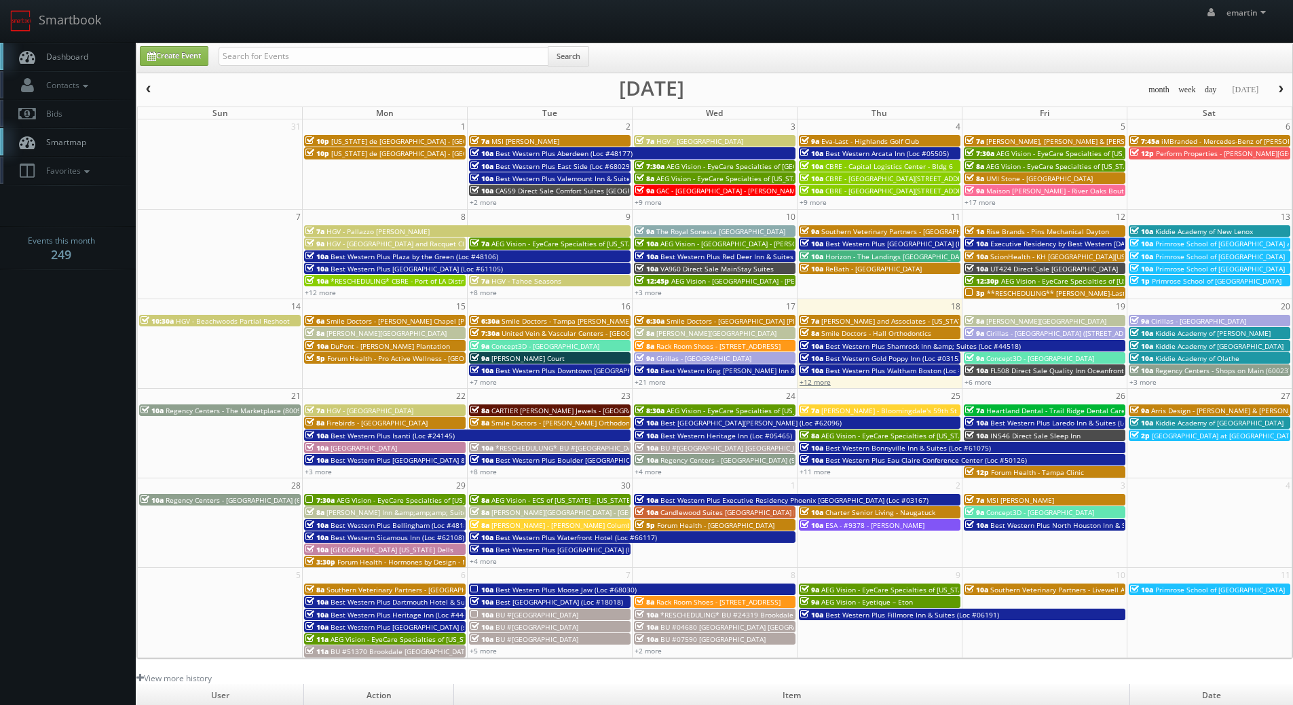
click at [815, 381] on link "+12 more" at bounding box center [815, 382] width 31 height 10
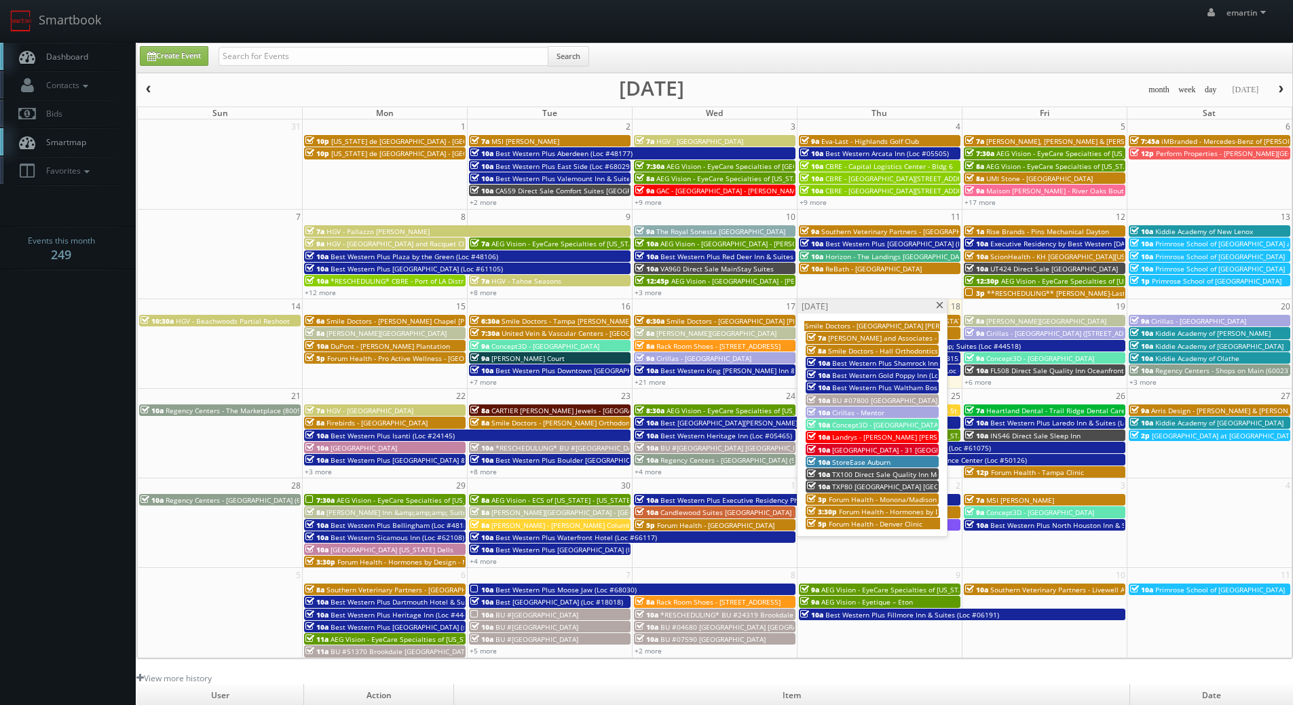
click at [849, 399] on span "BU #07800 Brookdale Brighton AL" at bounding box center [953, 401] width 242 height 10
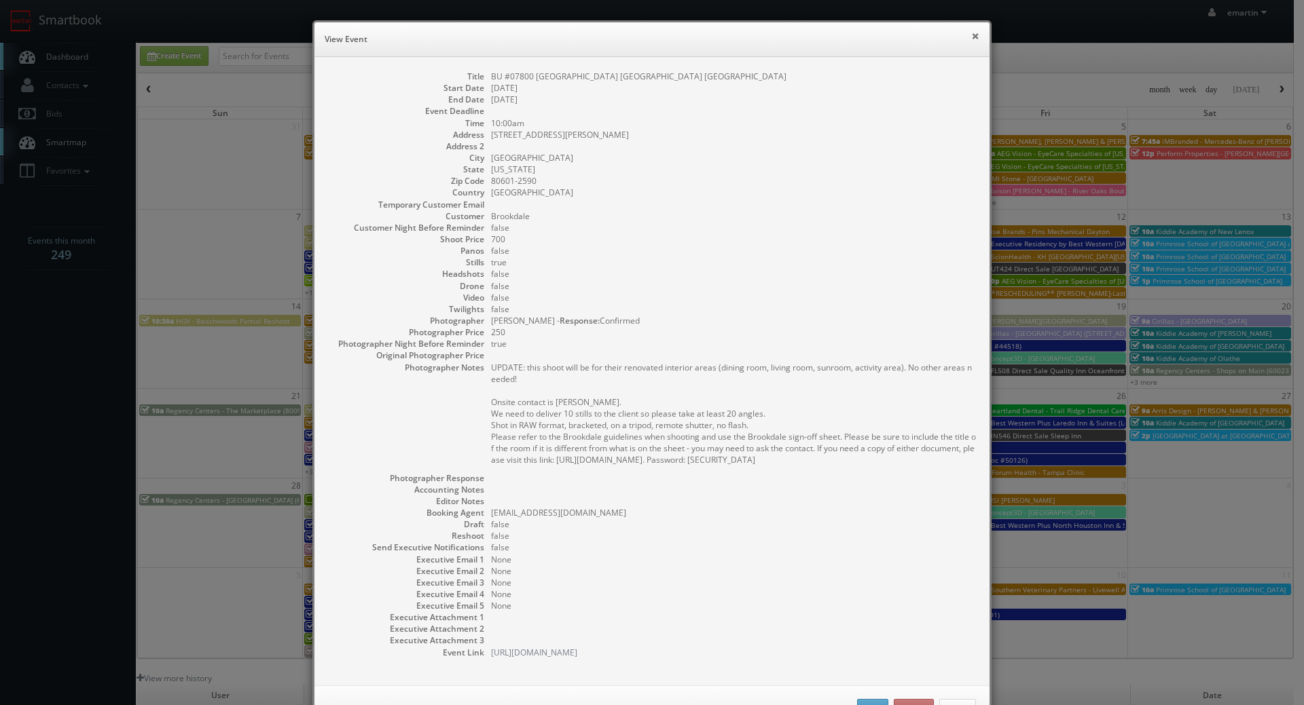
click at [971, 34] on button "×" at bounding box center [975, 36] width 8 height 10
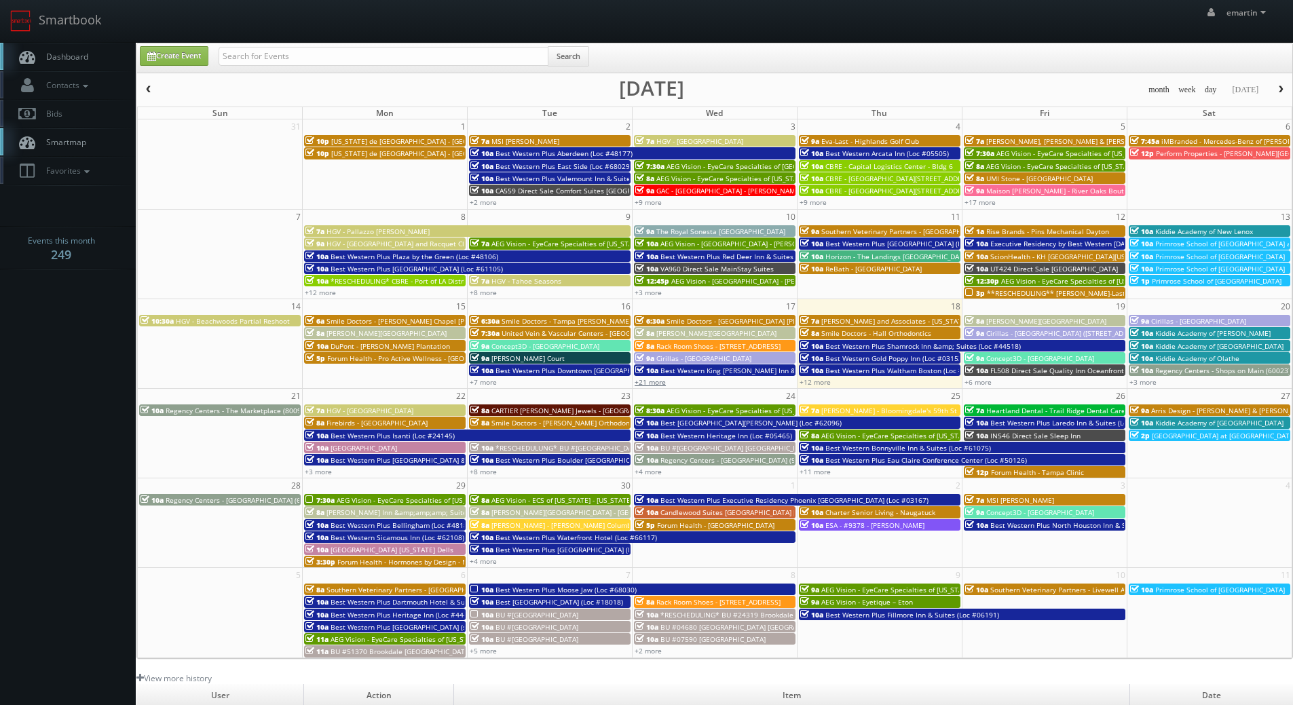
click at [650, 378] on link "+21 more" at bounding box center [650, 382] width 31 height 10
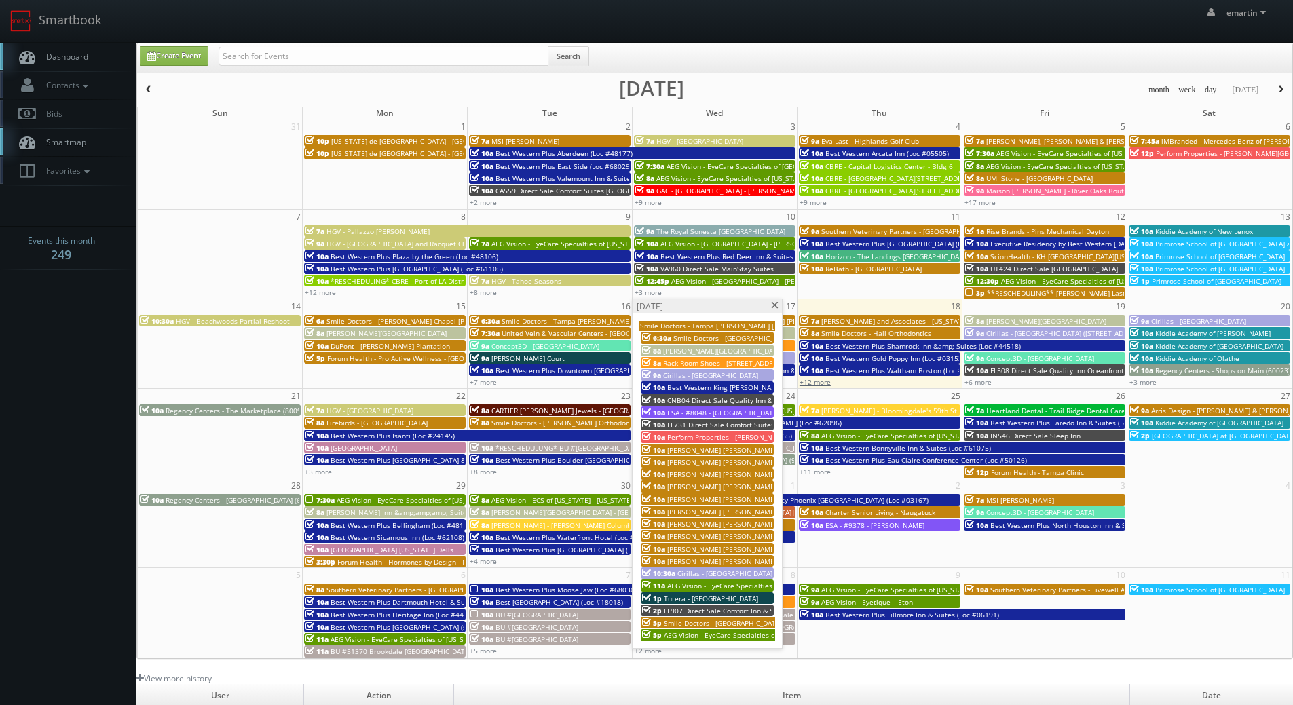
click at [813, 382] on link "+12 more" at bounding box center [815, 382] width 31 height 10
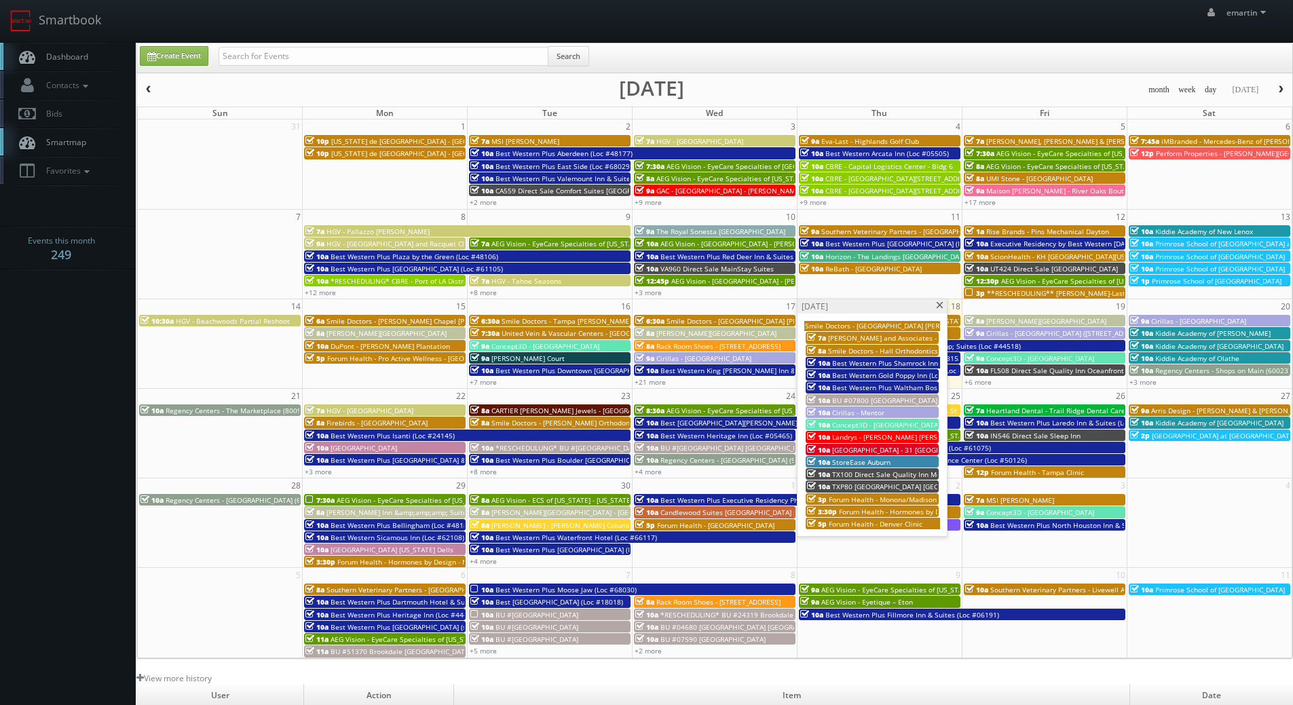
click at [943, 306] on div "Thursday, September 18" at bounding box center [872, 306] width 149 height 14
click at [940, 314] on div "Thursday, September 18 Smile Doctors - Tampa Amberly Farina Orthodontics 7a Phi…" at bounding box center [872, 418] width 151 height 238
click at [939, 304] on span at bounding box center [940, 305] width 9 height 7
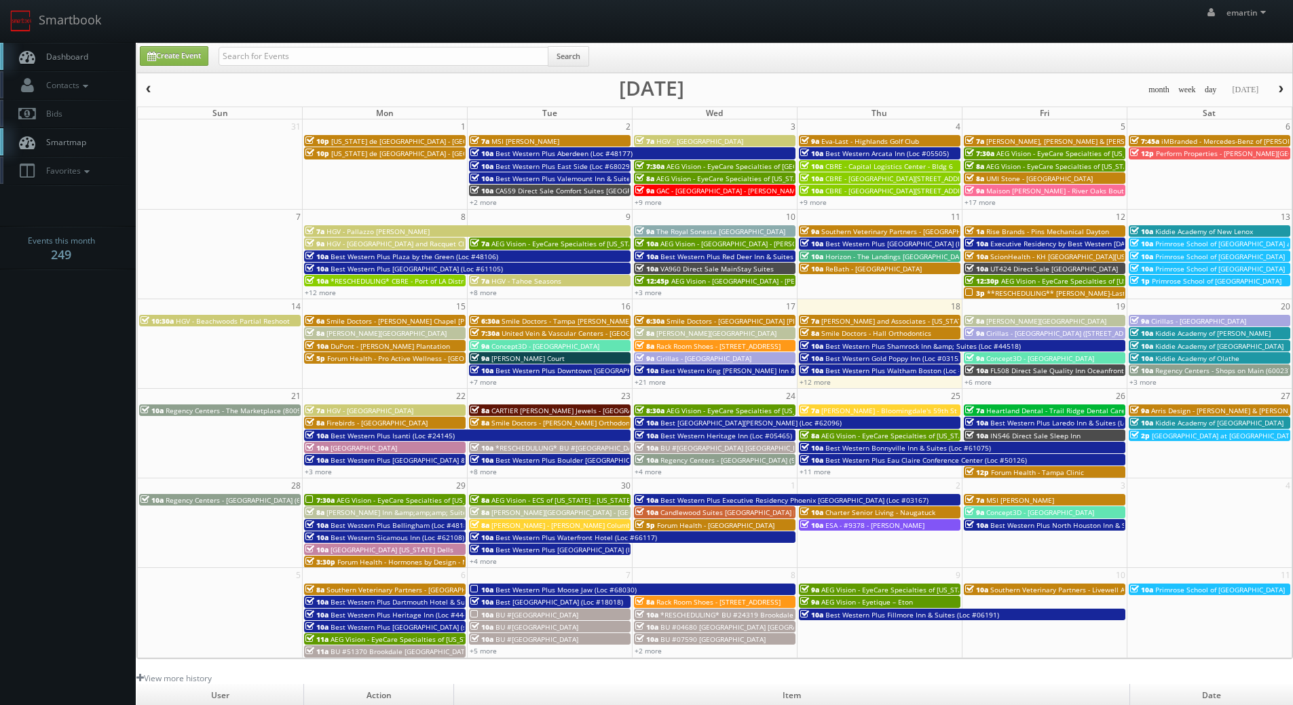
click at [126, 54] on link "Dashboard" at bounding box center [68, 57] width 136 height 28
click at [350, 61] on input "text" at bounding box center [384, 56] width 330 height 19
type input "05429"
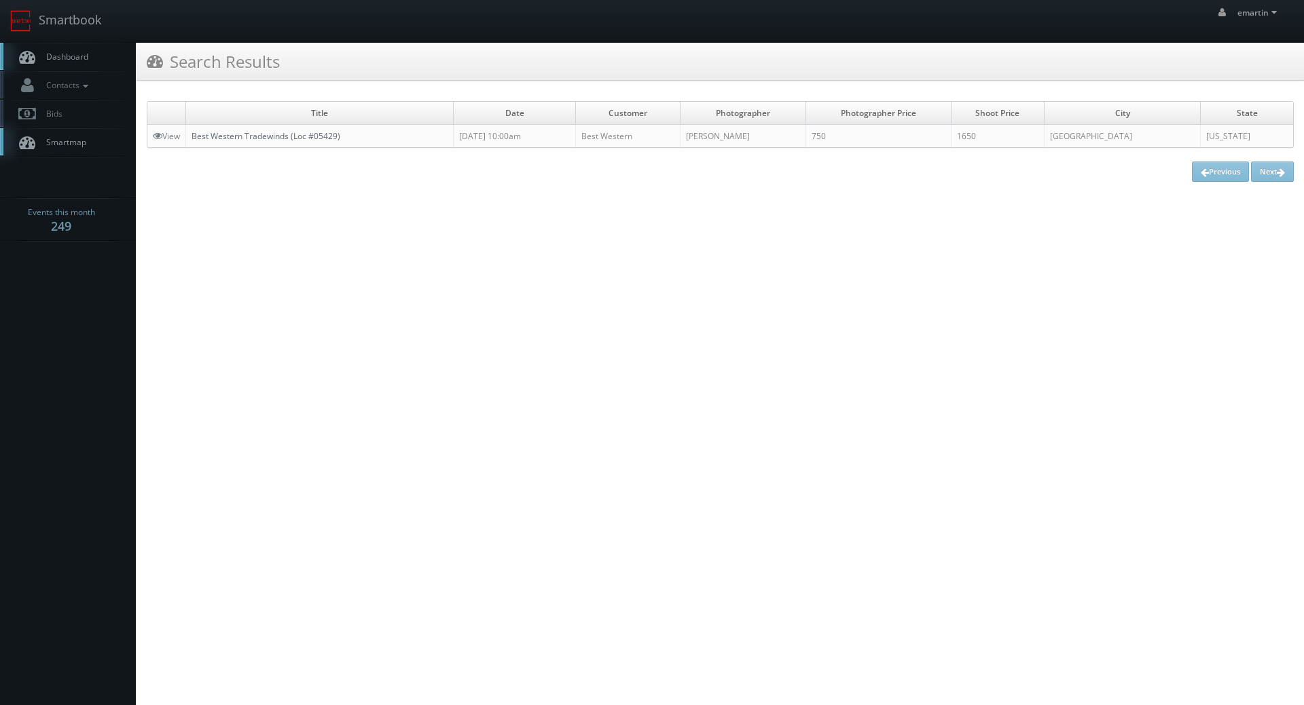
click at [241, 132] on link "Best Western Tradewinds (Loc #05429)" at bounding box center [265, 136] width 149 height 12
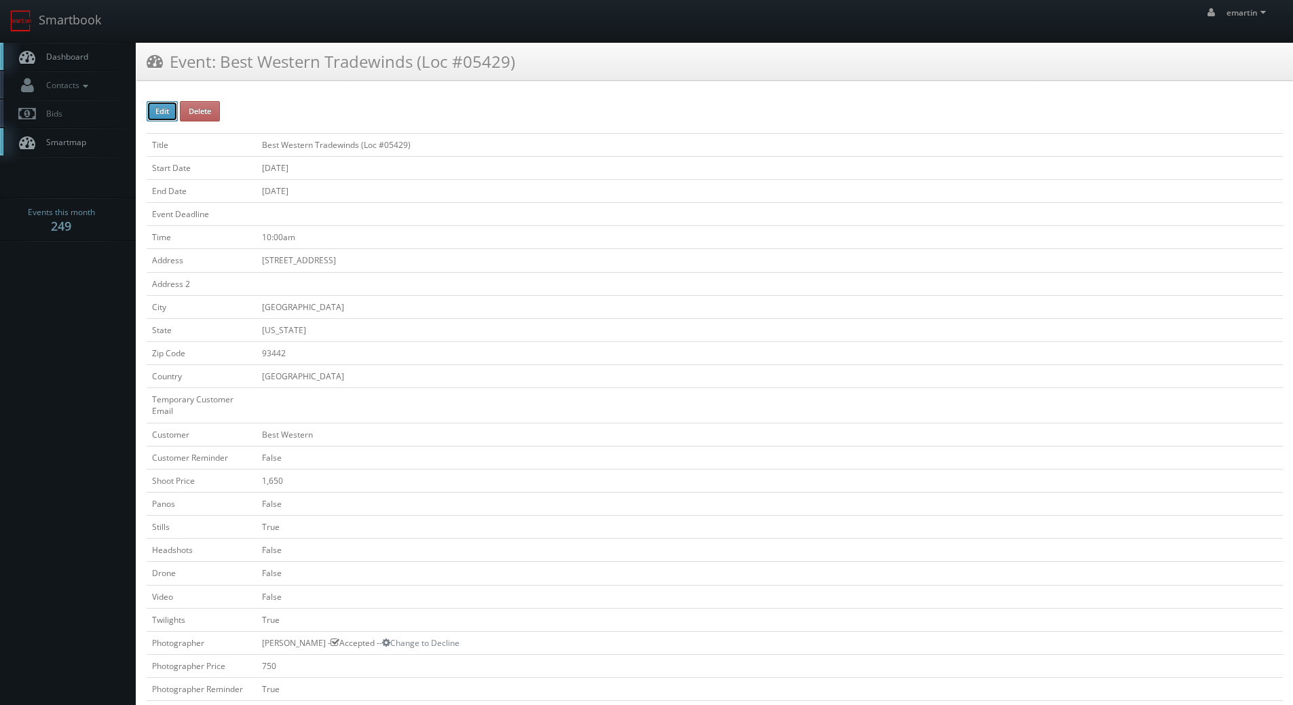
click at [164, 111] on button "Edit" at bounding box center [162, 111] width 31 height 20
type input "Best Western Tradewinds (Loc #05429)"
type input "[STREET_ADDRESS]"
type input "[GEOGRAPHIC_DATA]"
type input "93442"
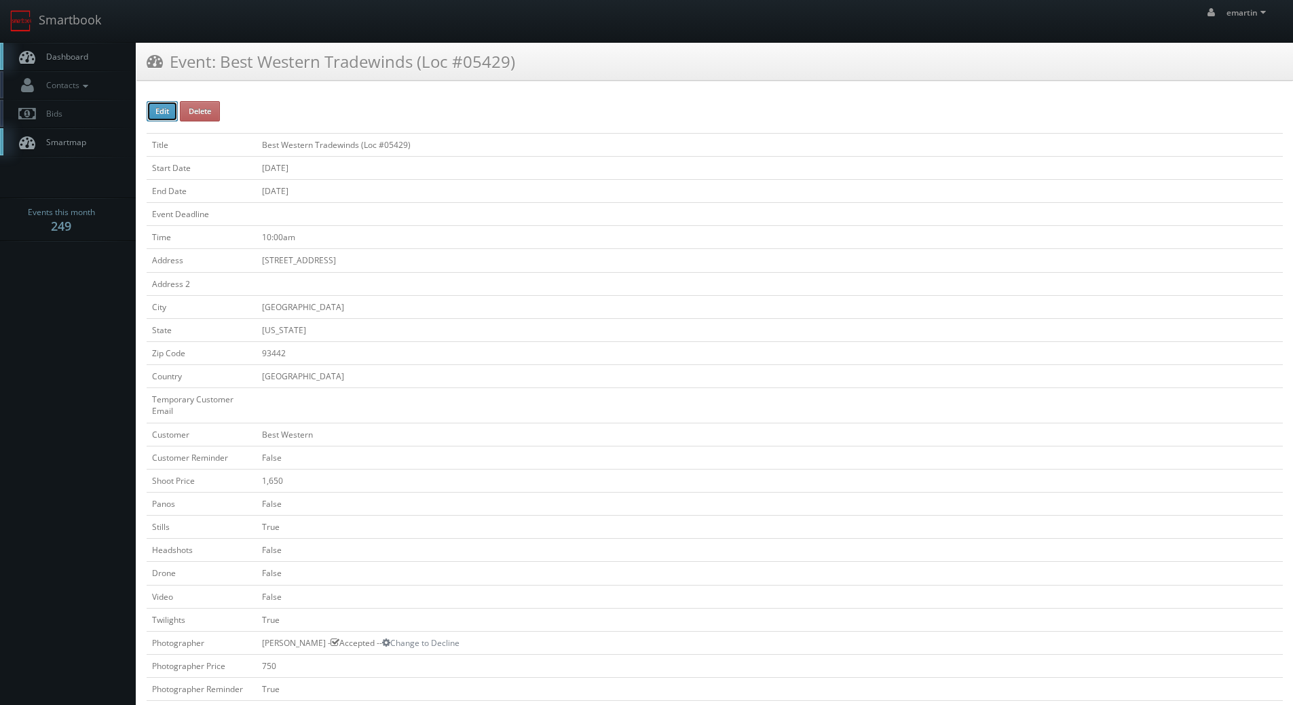
checkbox input "false"
type input "1,650"
checkbox input "false"
checkbox input "true"
checkbox input "false"
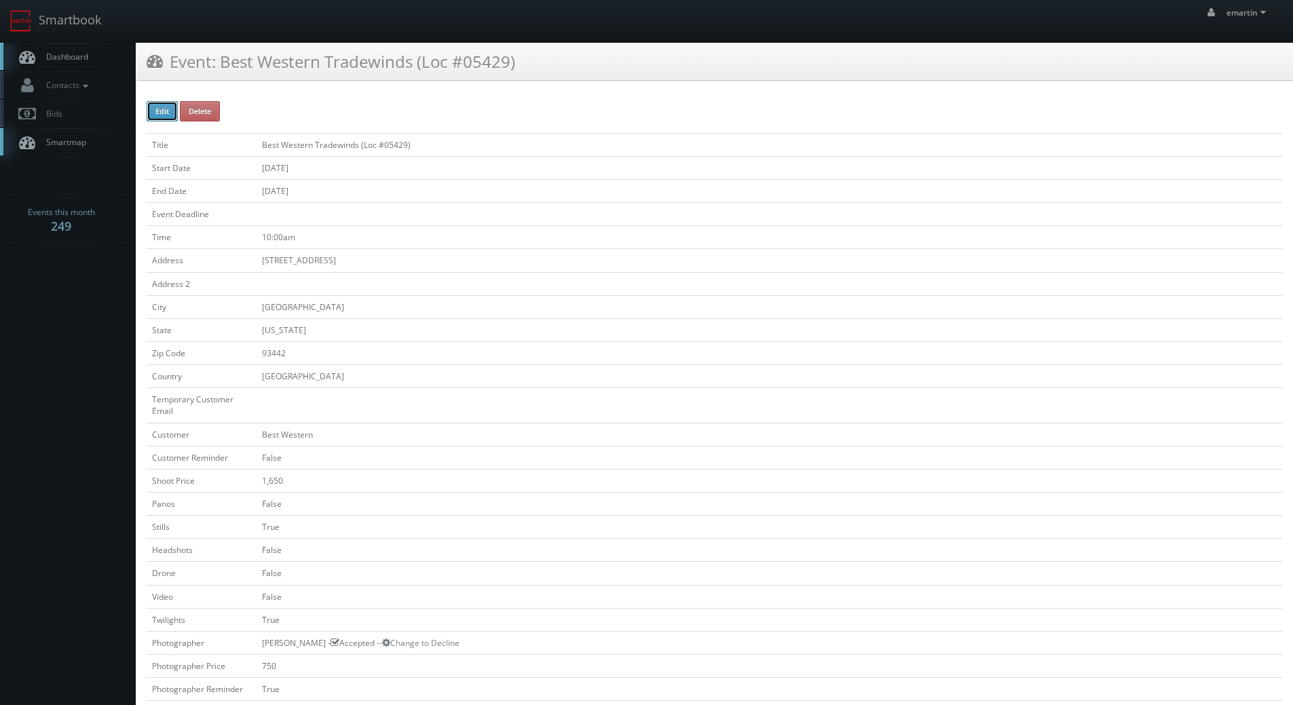
checkbox input "false"
checkbox input "true"
checkbox input "false"
type input "[DATE]"
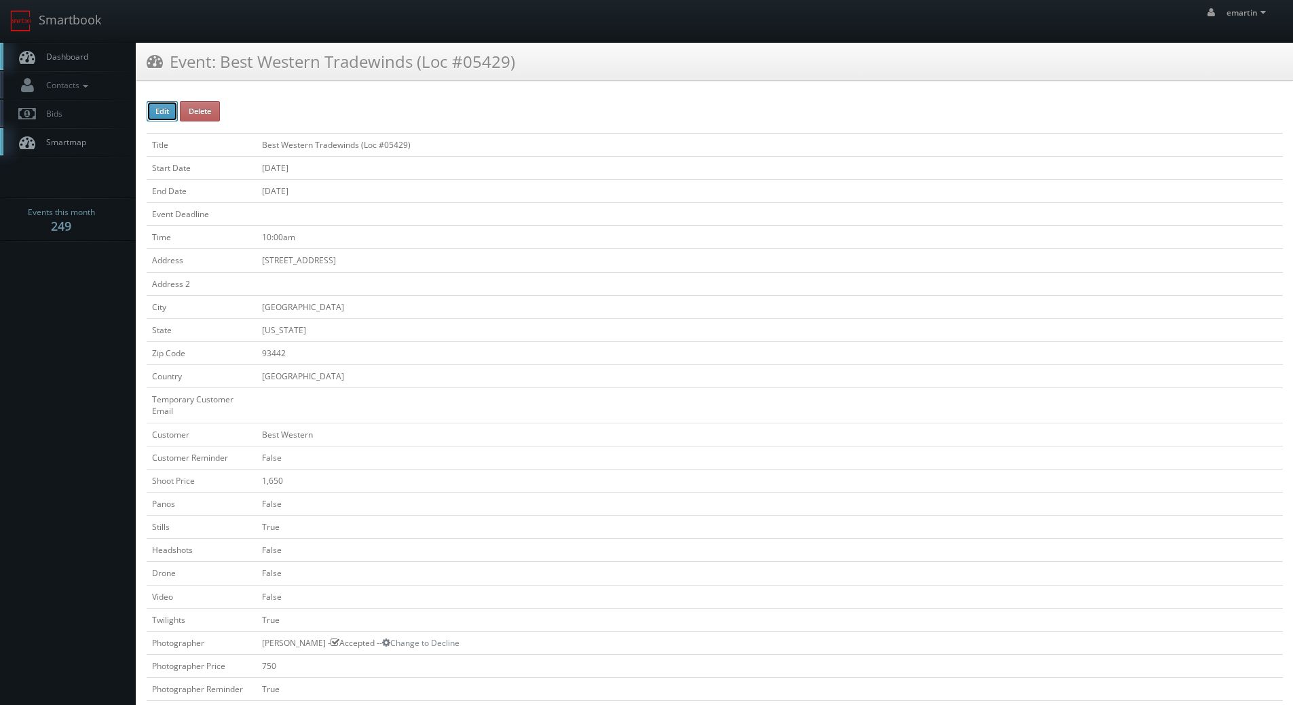
type input "[DATE]"
type input "10:00am"
checkbox input "true"
checkbox input "false"
type input "1,650"
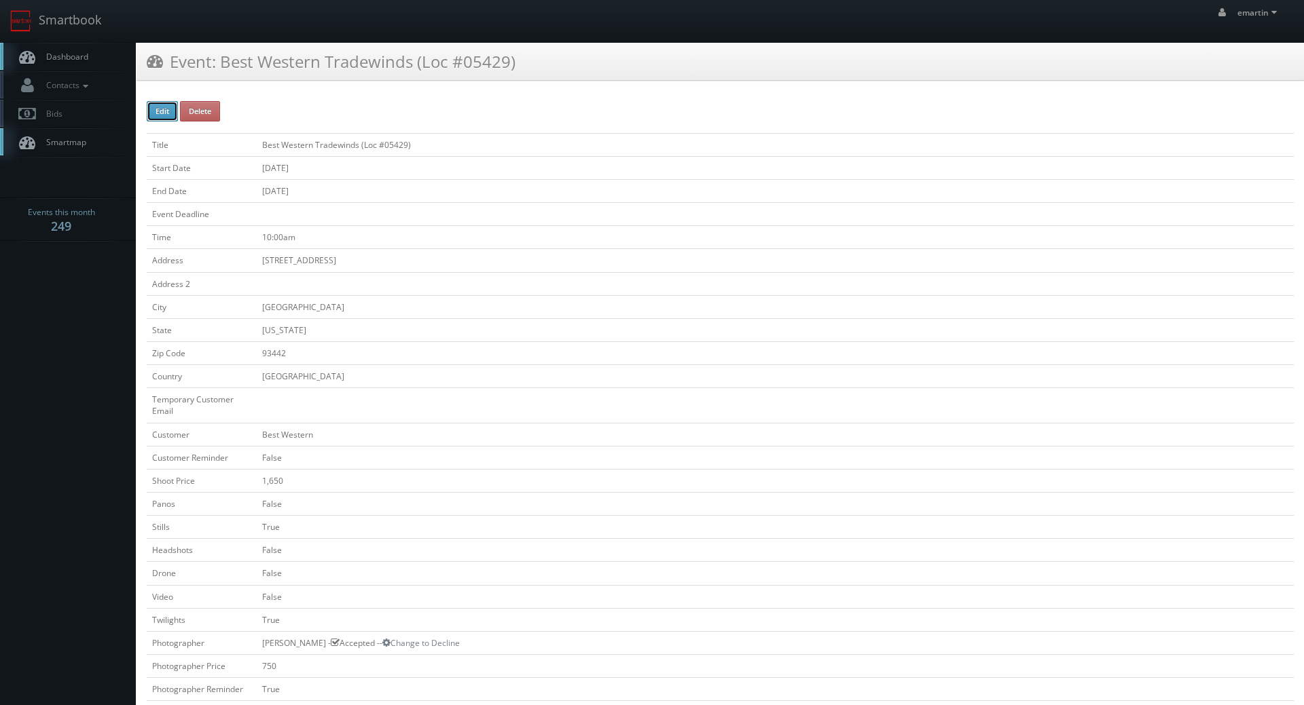
type input "750"
select select "[US_STATE]"
select select "[EMAIL_ADDRESS][DOMAIN_NAME]"
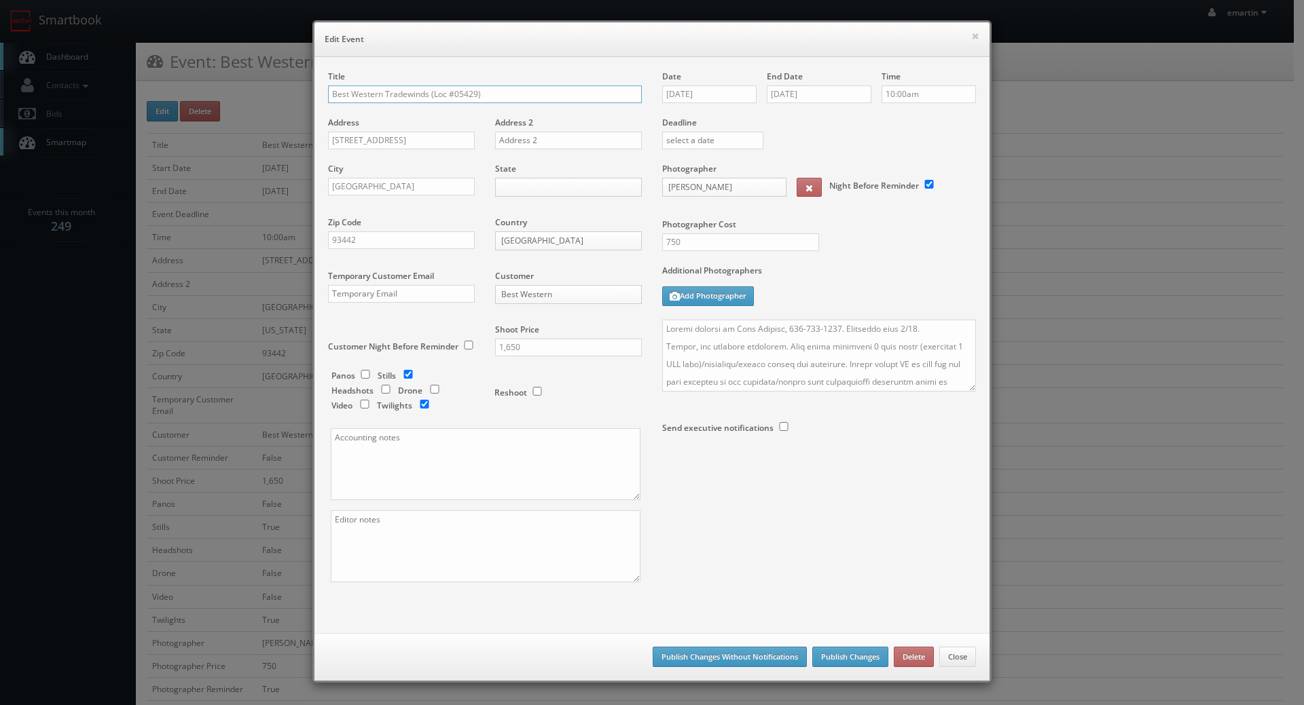
click at [328, 94] on input "Best Western Tradewinds (Loc #05429)" at bounding box center [485, 95] width 314 height 18
type input "*RESCHEDULING* Best Western Tradewinds (Loc #05429)"
click at [842, 657] on button "Publish Changes" at bounding box center [850, 657] width 76 height 20
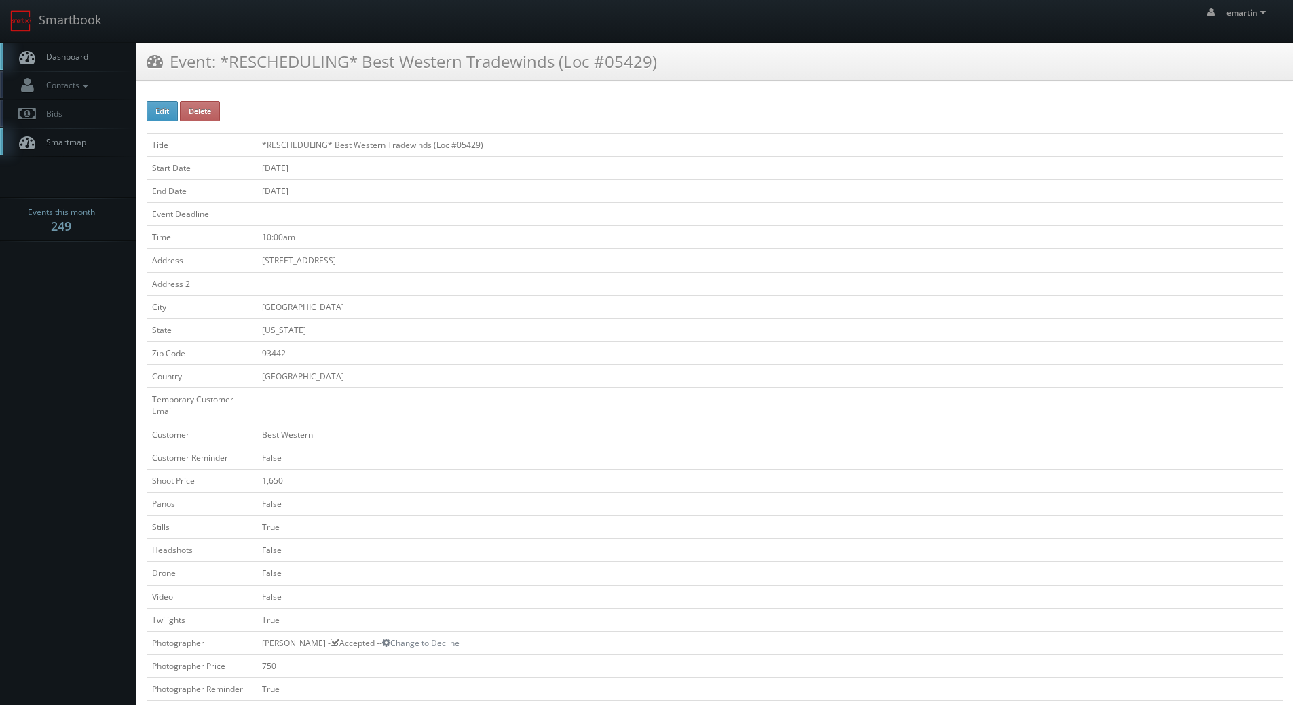
click at [88, 67] on link "Dashboard" at bounding box center [68, 57] width 136 height 28
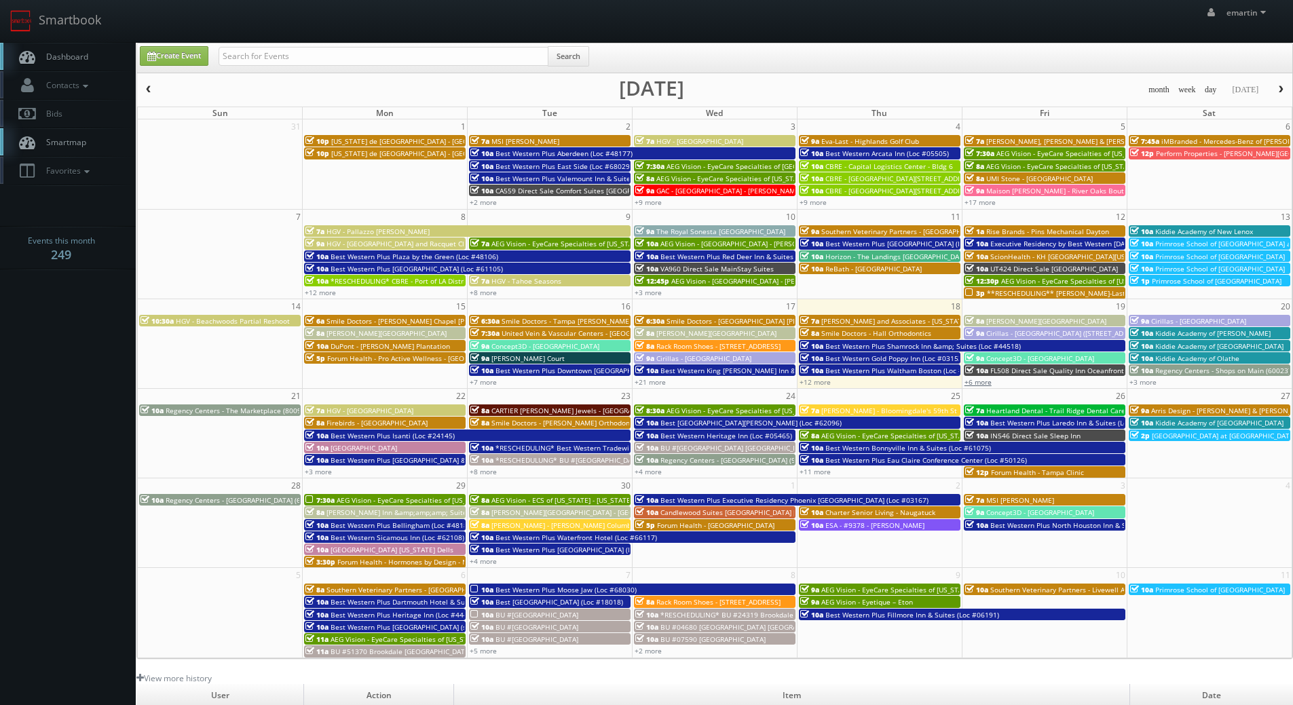
click at [977, 381] on link "+6 more" at bounding box center [978, 382] width 27 height 10
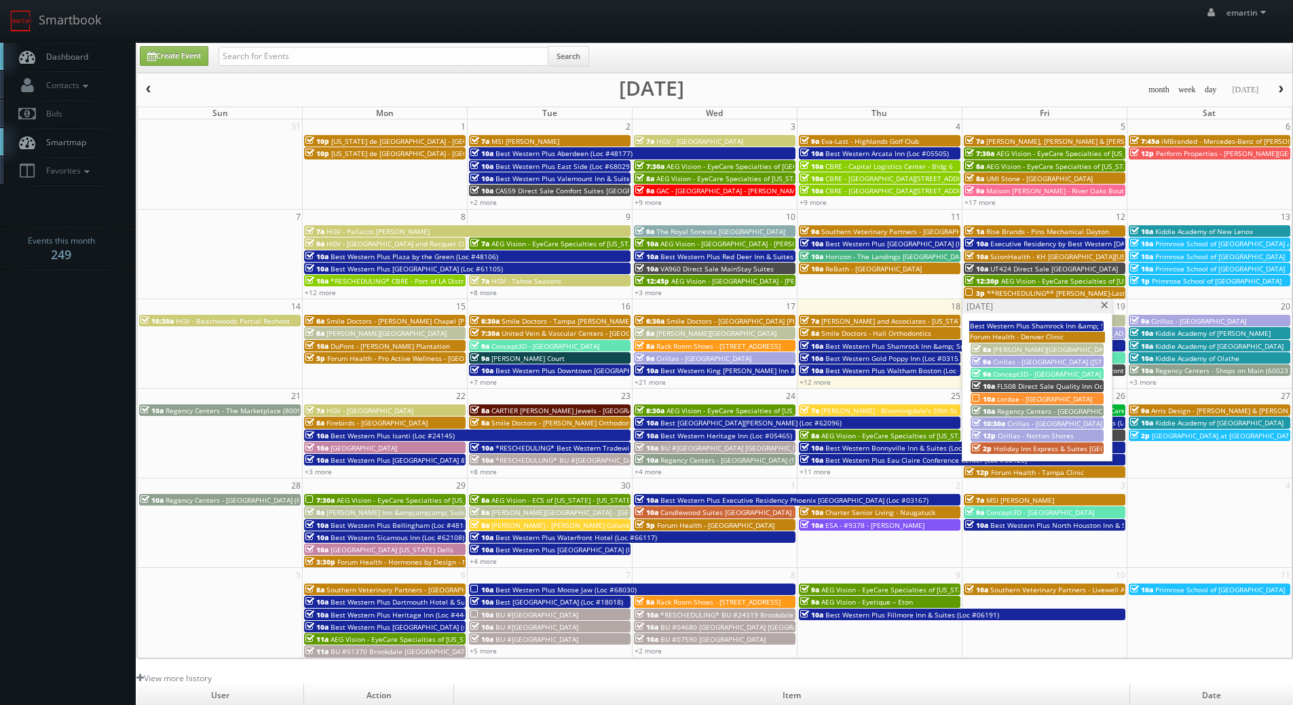
click at [1105, 308] on span at bounding box center [1105, 305] width 9 height 7
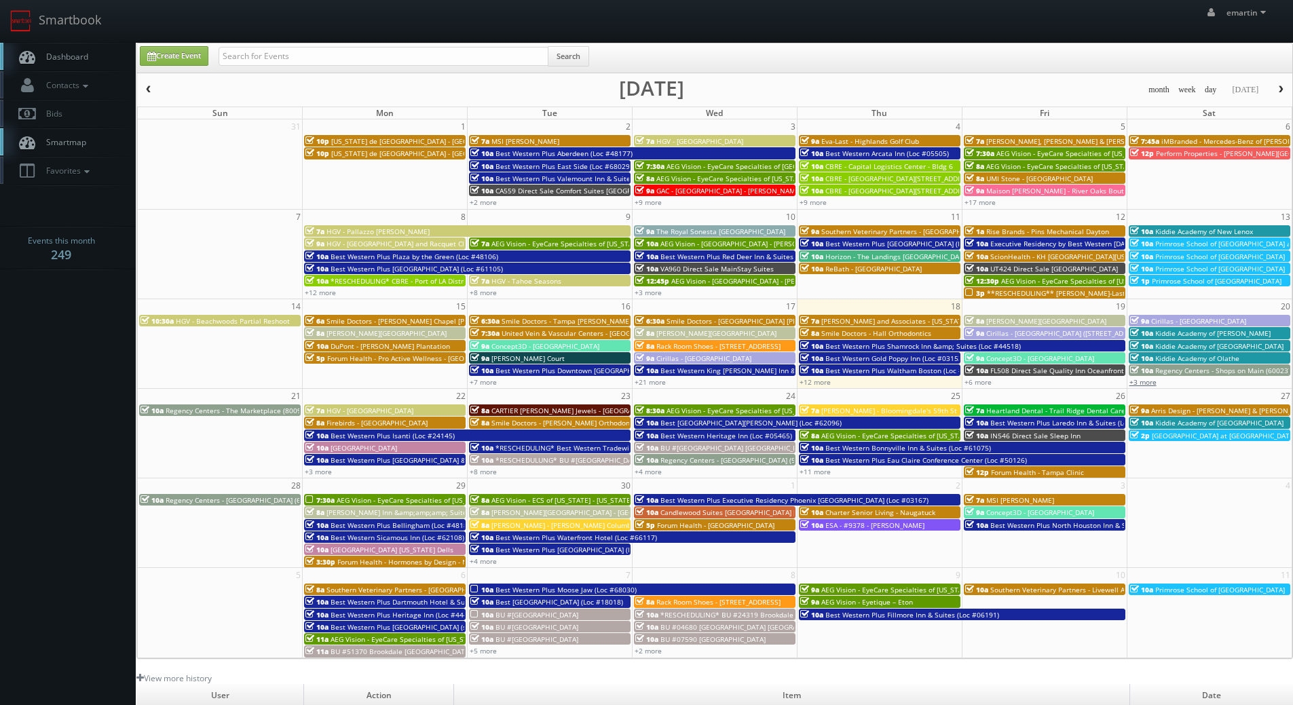
click at [1151, 385] on link "+3 more" at bounding box center [1143, 382] width 27 height 10
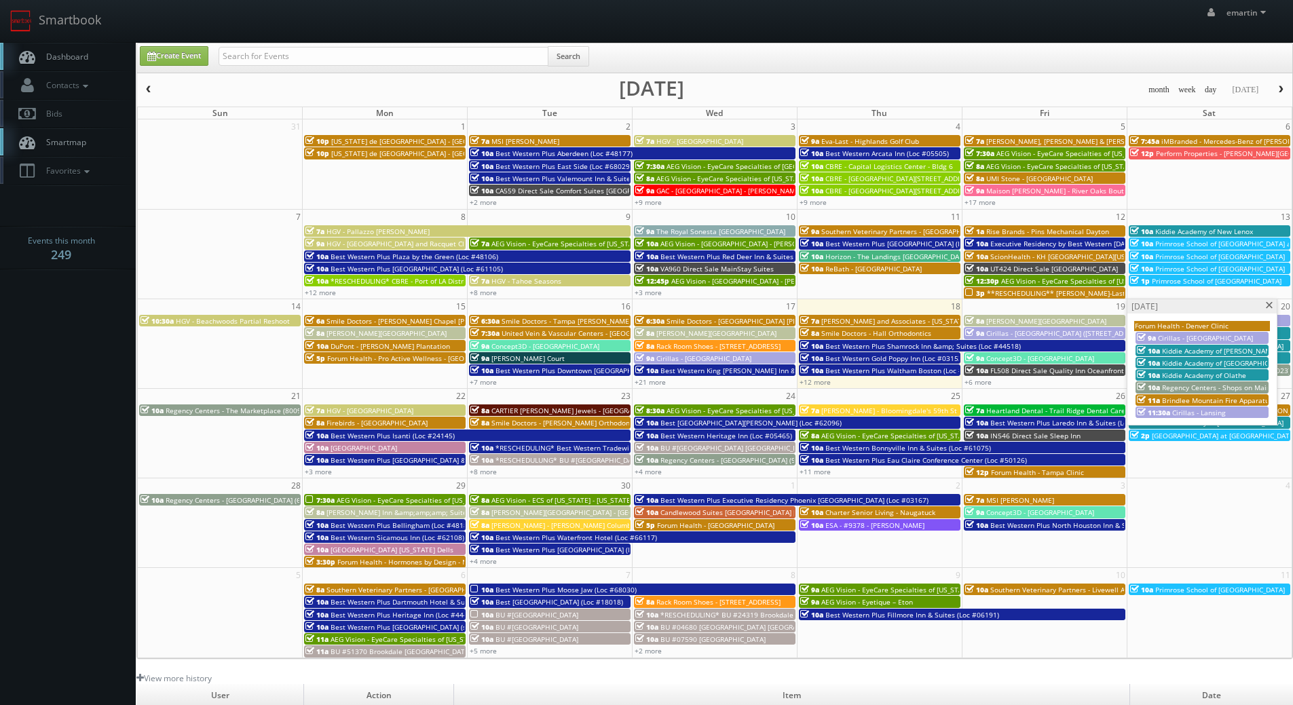
click at [1272, 309] on span at bounding box center [1270, 305] width 9 height 7
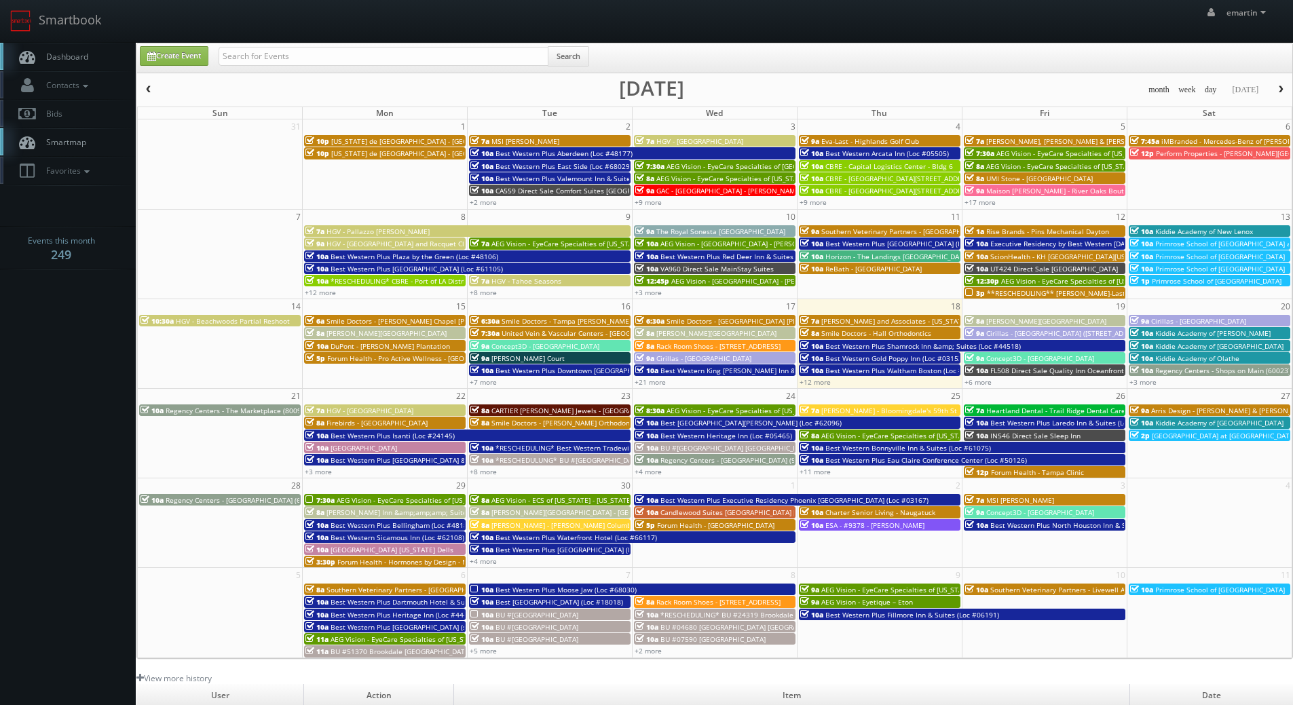
click at [323, 477] on div "+3 more" at bounding box center [385, 472] width 164 height 12
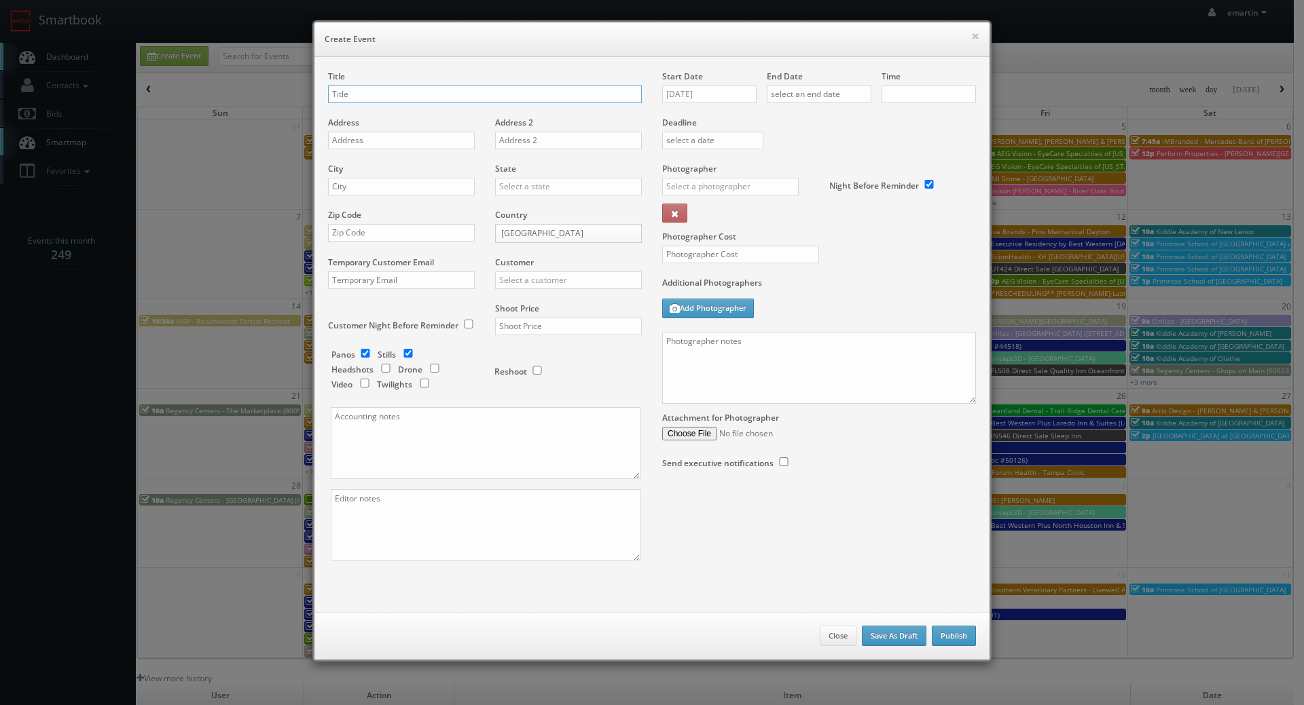
checkbox input "true"
type input "10:00am"
checkbox input "true"
click at [972, 39] on button "×" at bounding box center [975, 36] width 8 height 10
